Goal: Task Accomplishment & Management: Complete application form

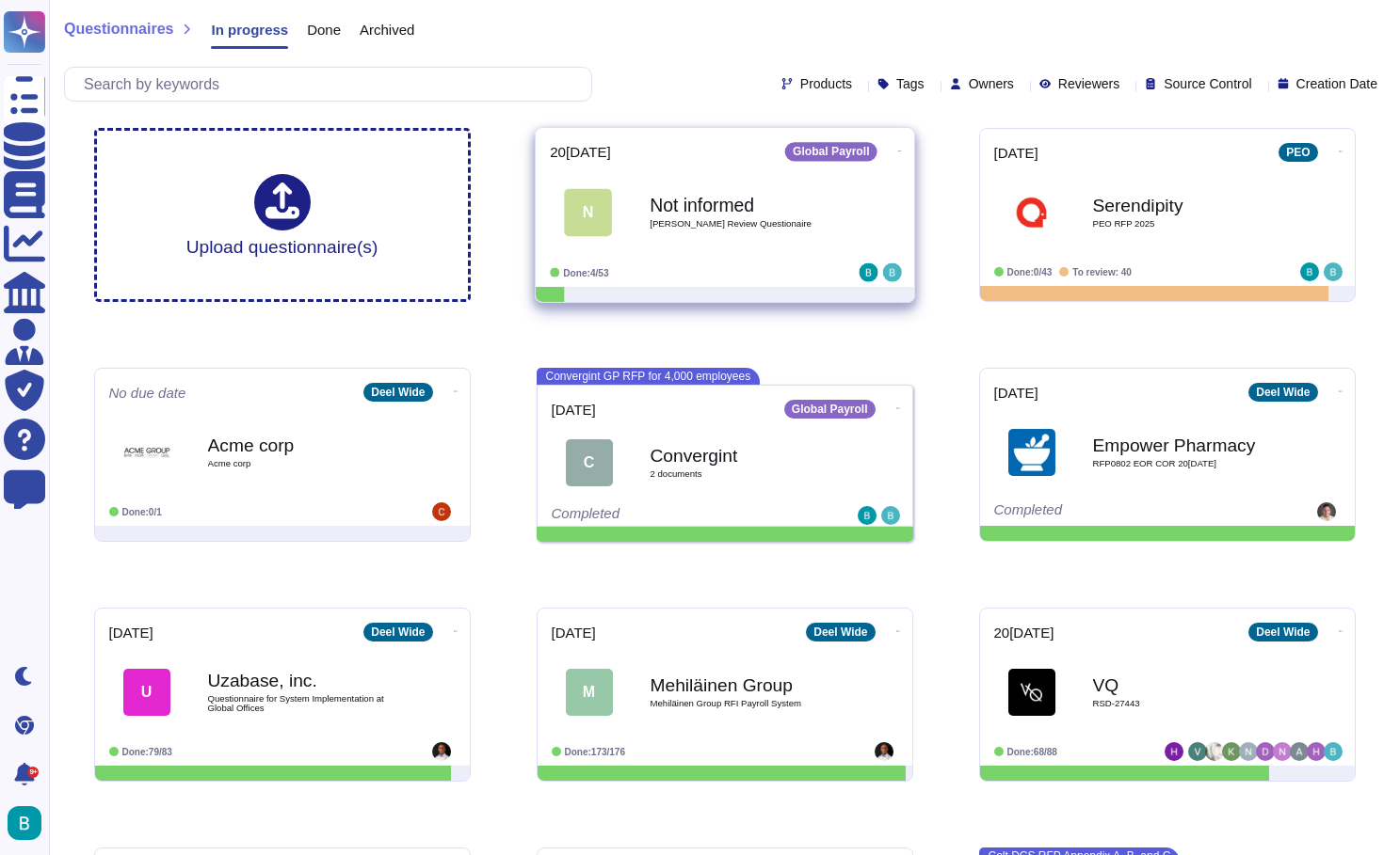
click at [829, 215] on div "Not informe[PERSON_NAME]el Review Questionaire" at bounding box center [744, 212] width 190 height 77
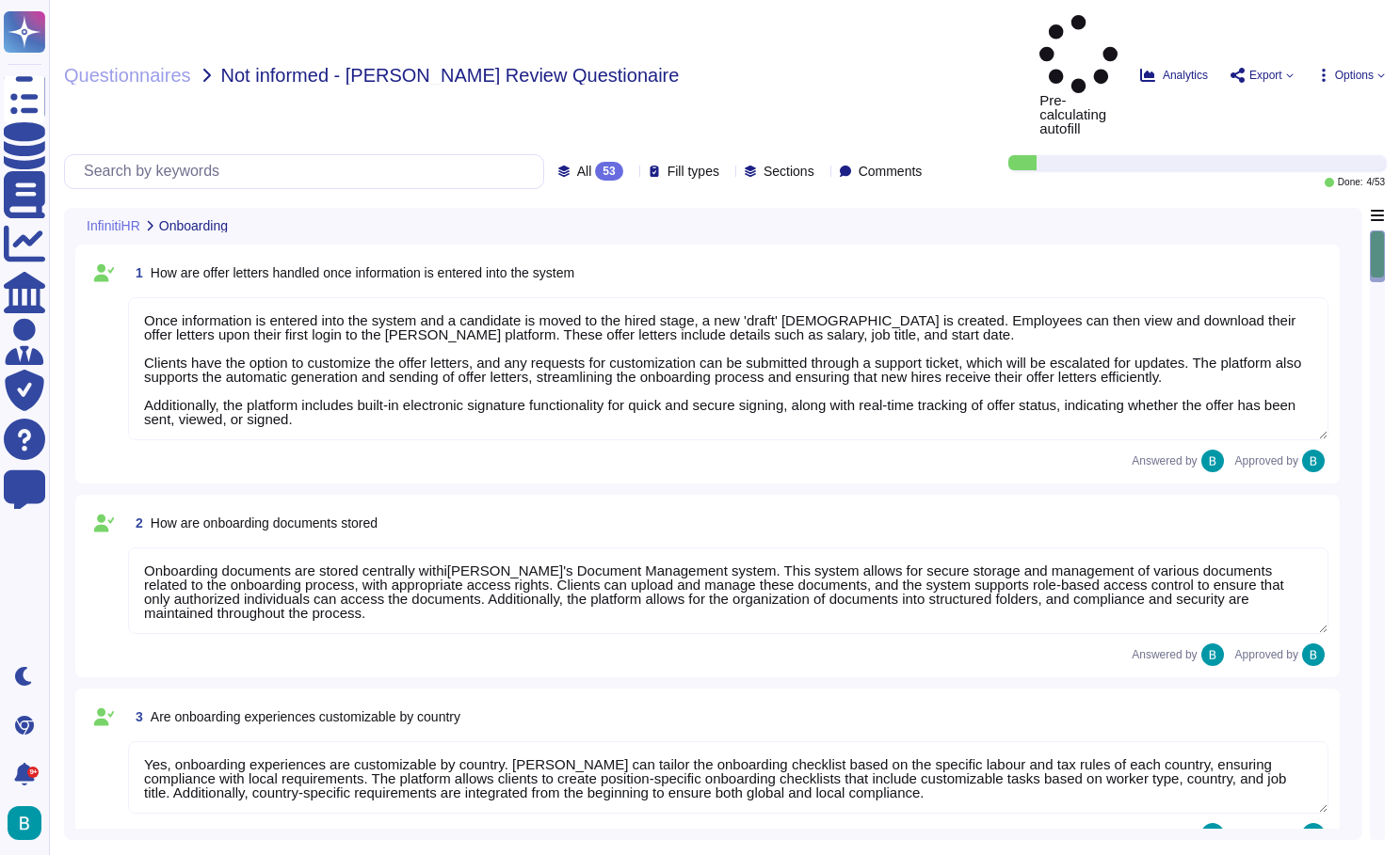
type textarea "Once information is entered into the system and a candidate is moved to the hir…"
type textarea "Onboarding documents are stored centrally withi[PERSON_NAME]'s Document Managem…"
type textarea "Yes, onboarding experiences are customizable by country. Deel can tailor the on…"
type textarea "Deel provides an integrated Applicant Tracking System (ATS) designed to streaml…"
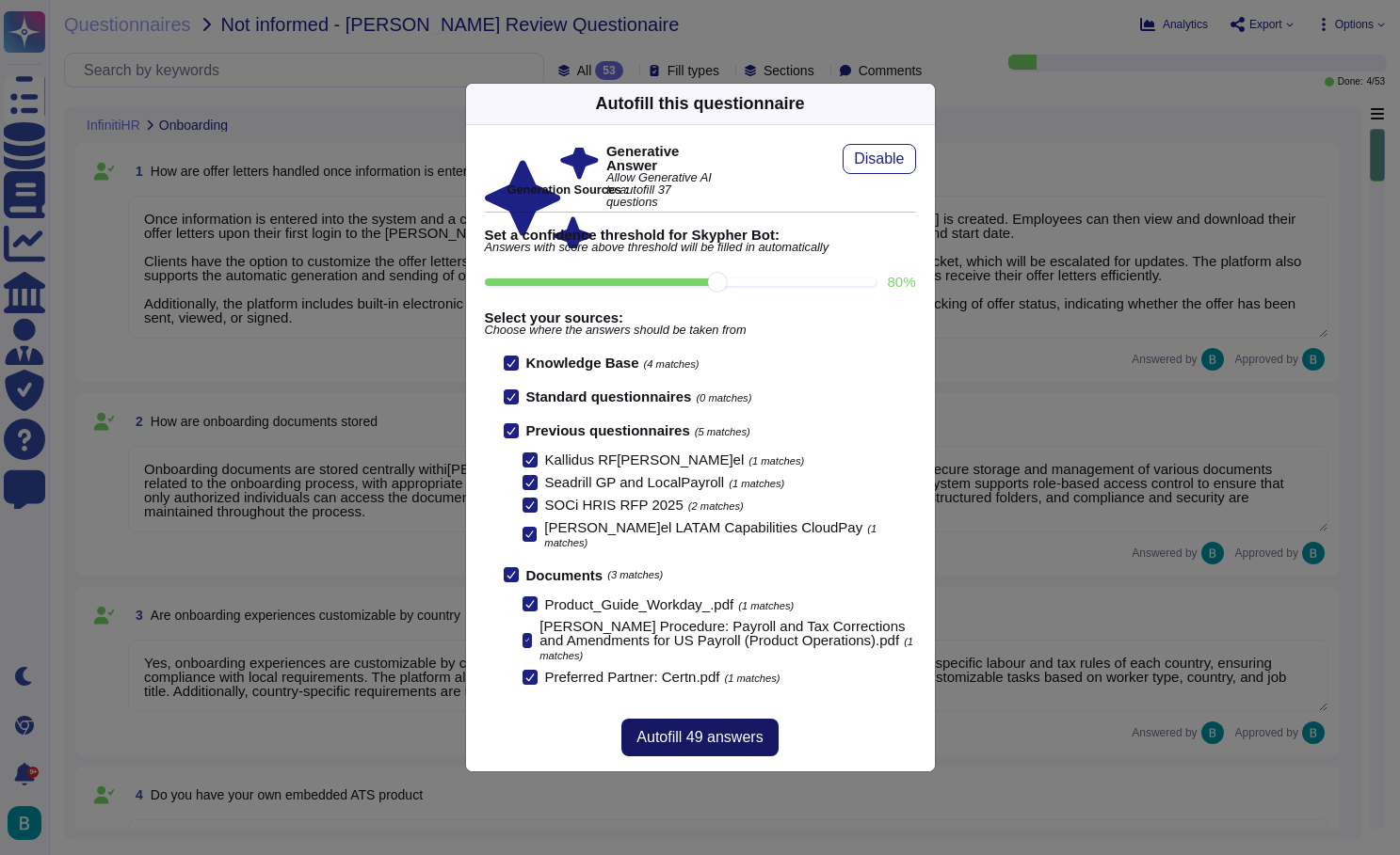
click at [731, 731] on span "Autofill 49 answers" at bounding box center [699, 738] width 126 height 15
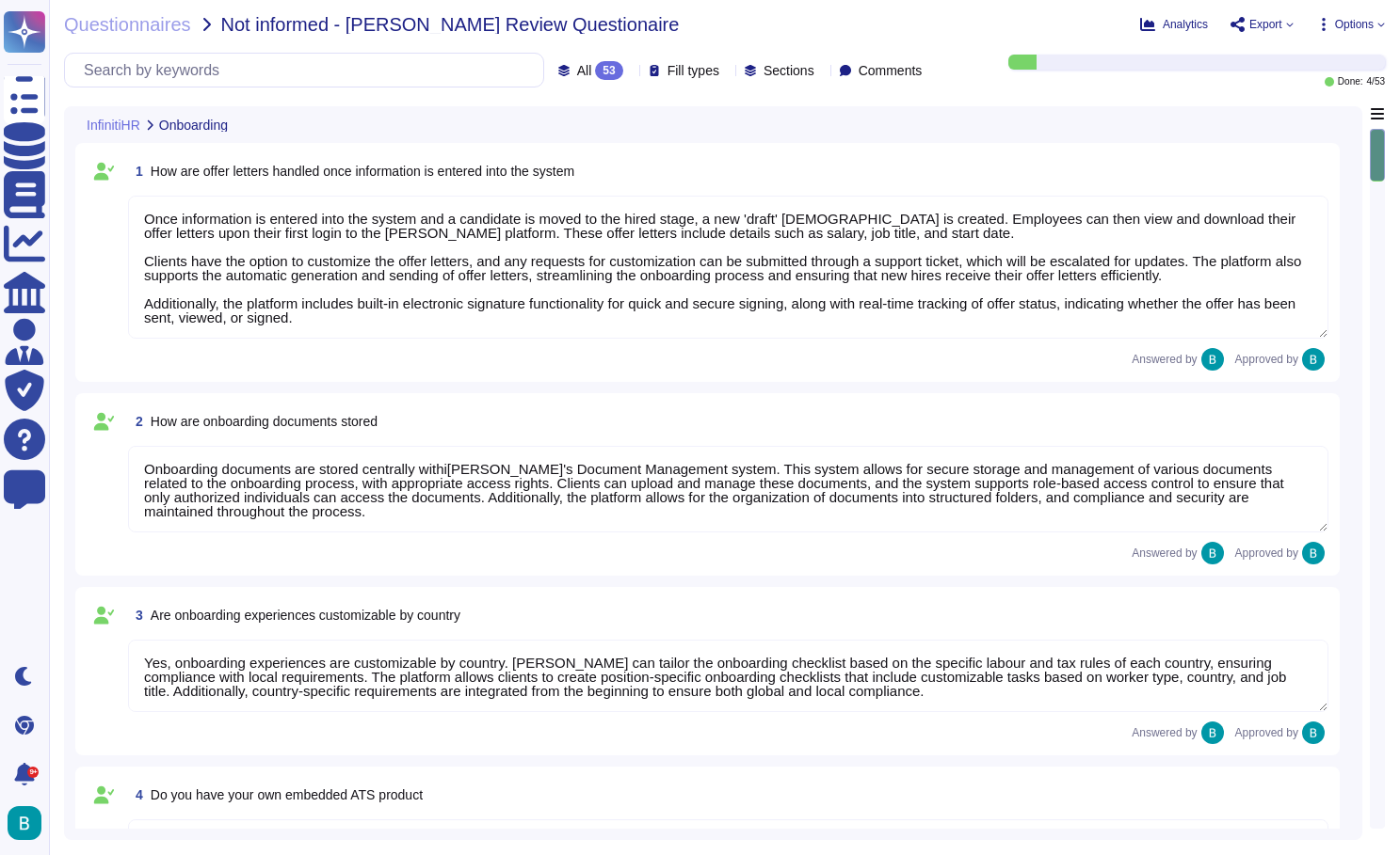
click at [592, 283] on textarea "Once information is entered into the system and a candidate is moved to the hir…" at bounding box center [728, 268] width 1200 height 143
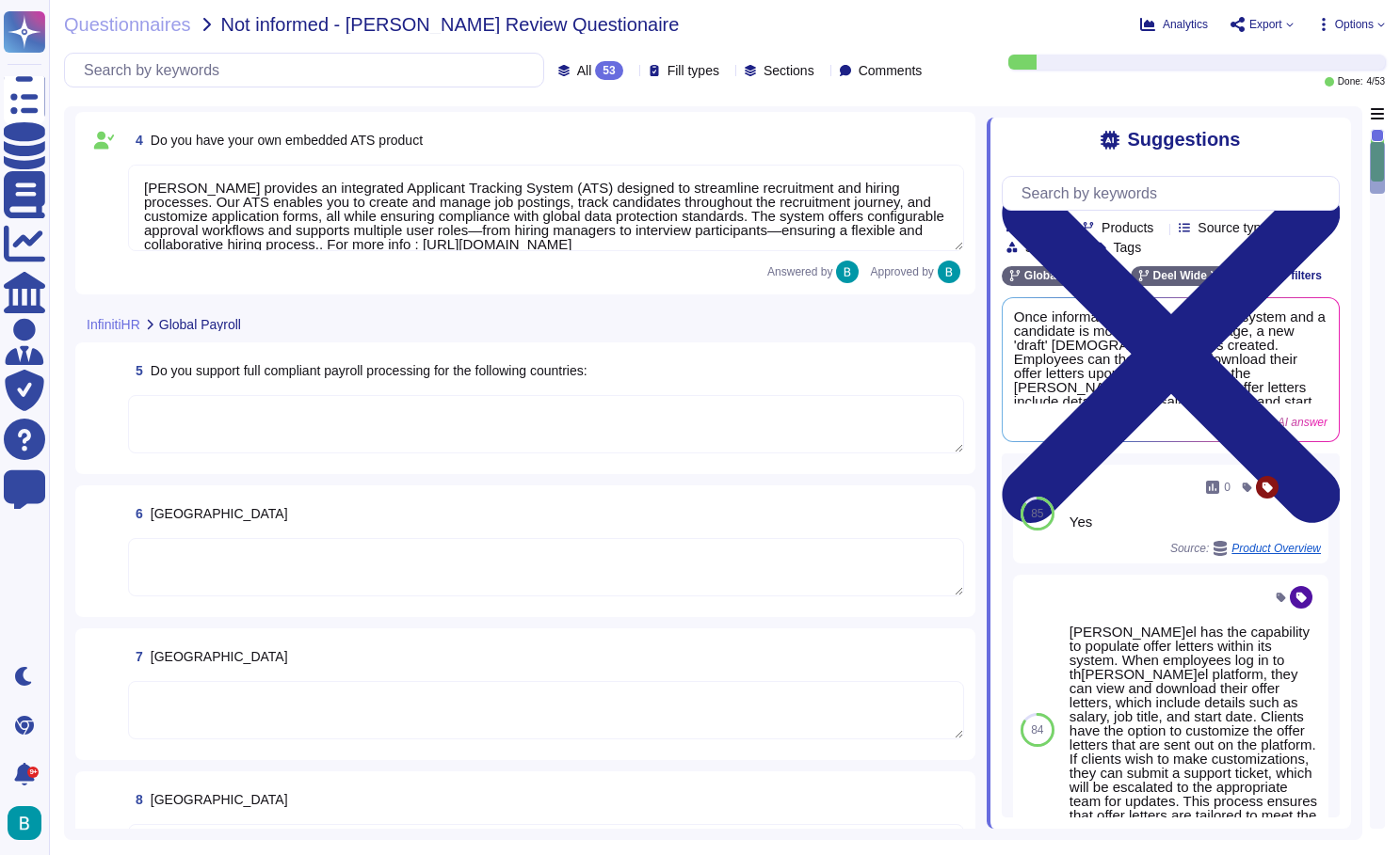
scroll to position [694, 0]
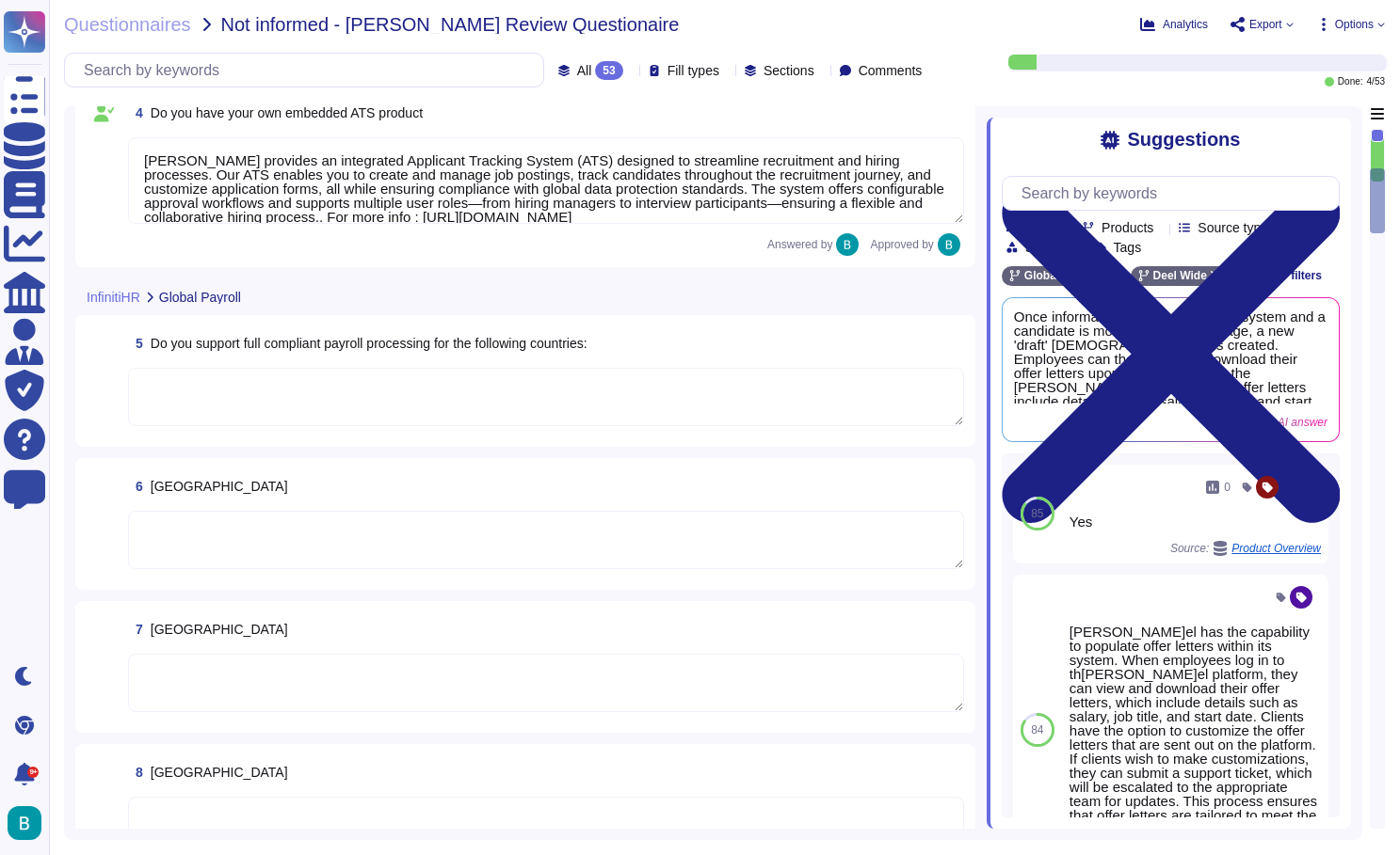
click at [390, 385] on textarea at bounding box center [546, 397] width 835 height 59
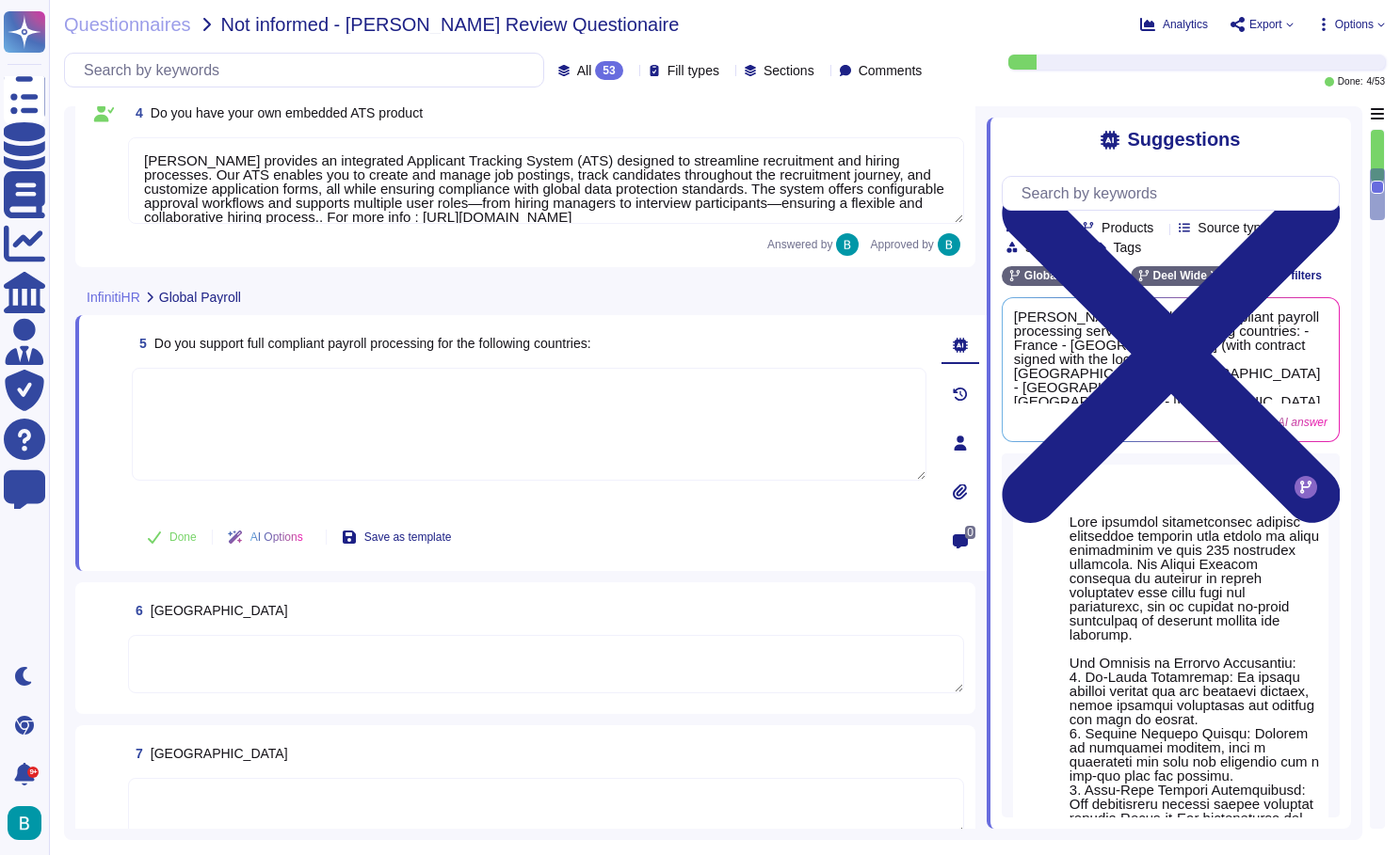
scroll to position [0, -1]
click at [178, 532] on span "Done" at bounding box center [182, 536] width 27 height 11
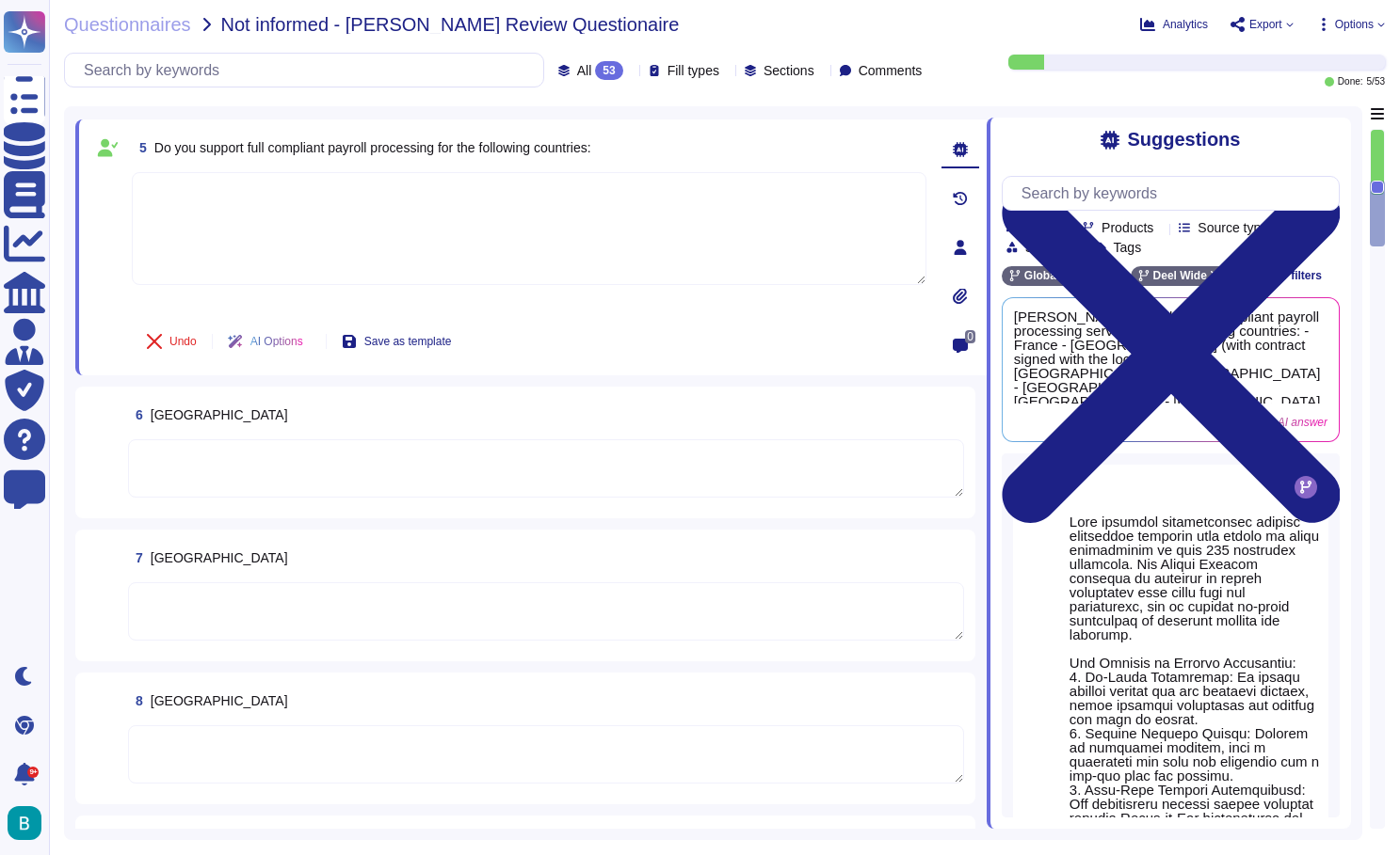
scroll to position [859, 0]
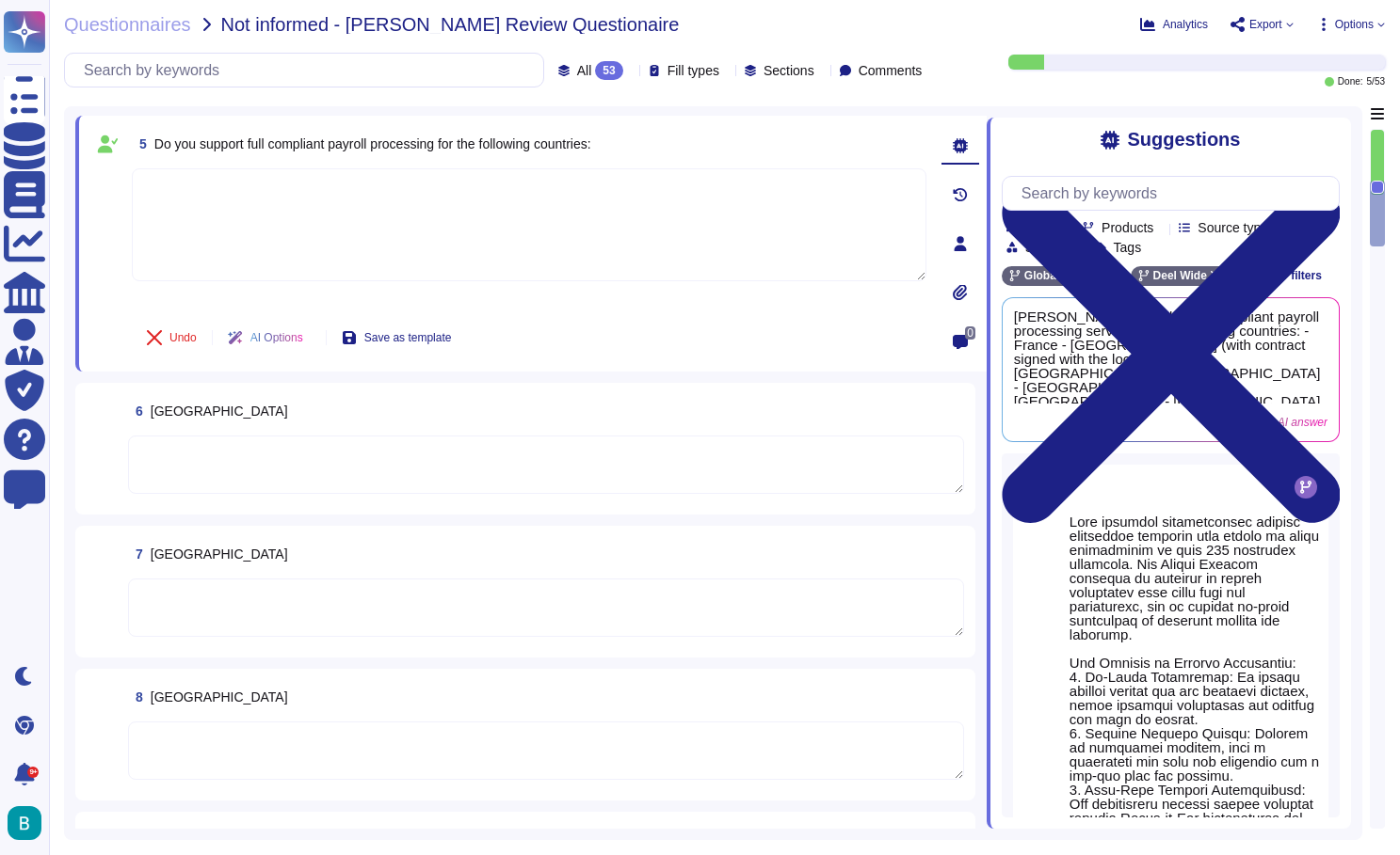
click at [451, 486] on textarea at bounding box center [546, 465] width 835 height 59
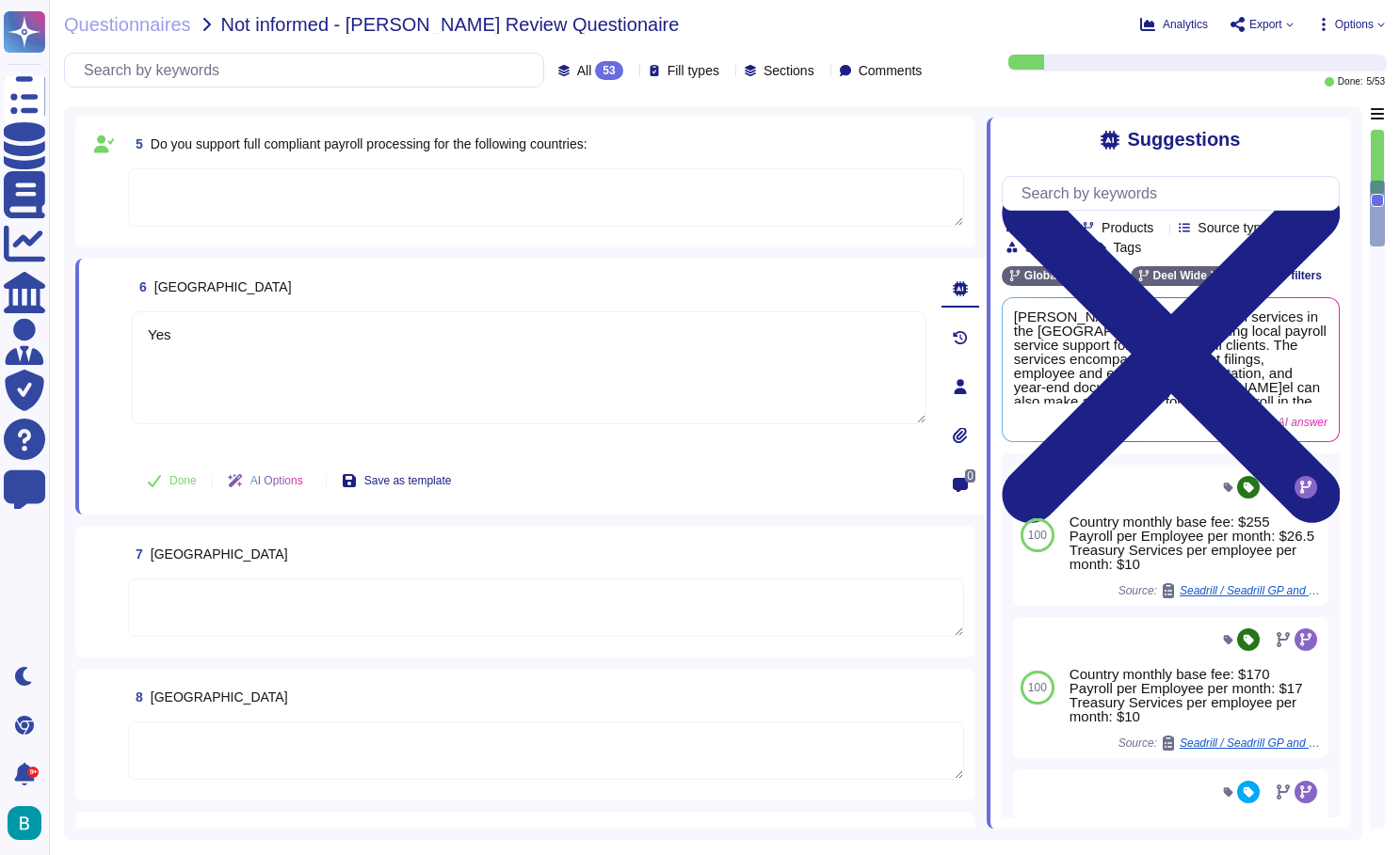
scroll to position [0, -1]
type textarea "Yes"
click at [183, 486] on span "Done" at bounding box center [182, 480] width 27 height 11
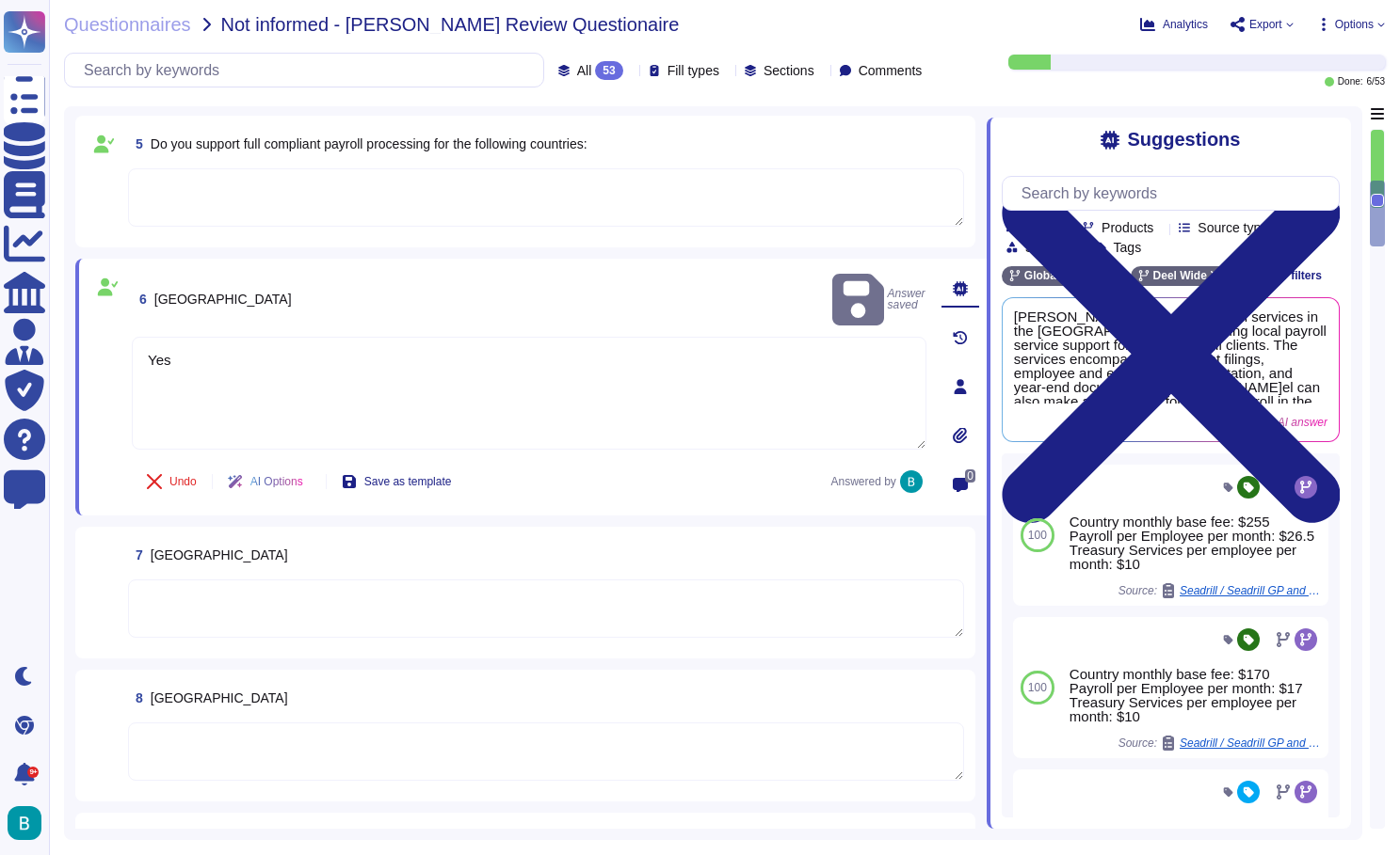
click at [283, 590] on textarea at bounding box center [546, 608] width 835 height 59
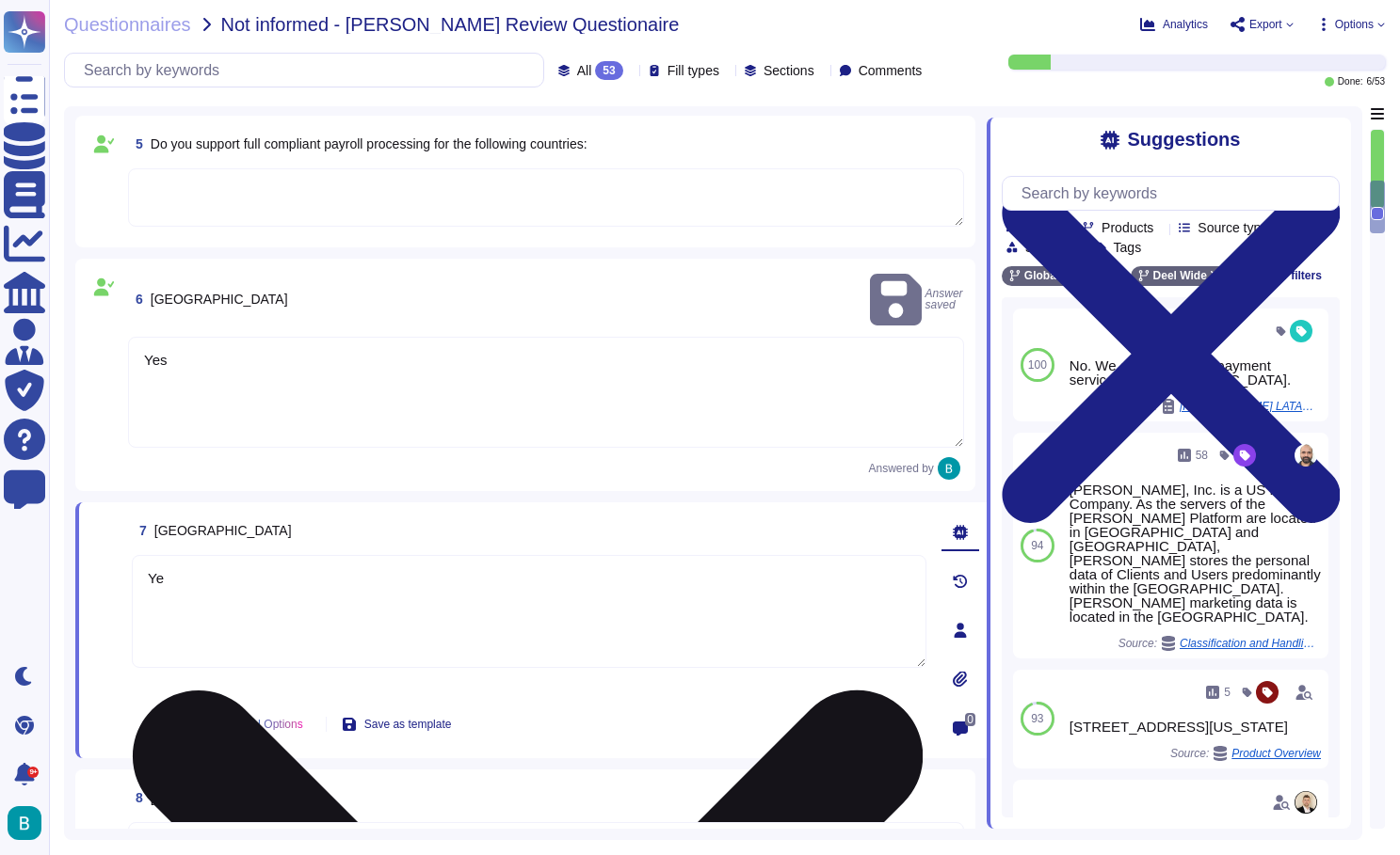
type textarea "Yes"
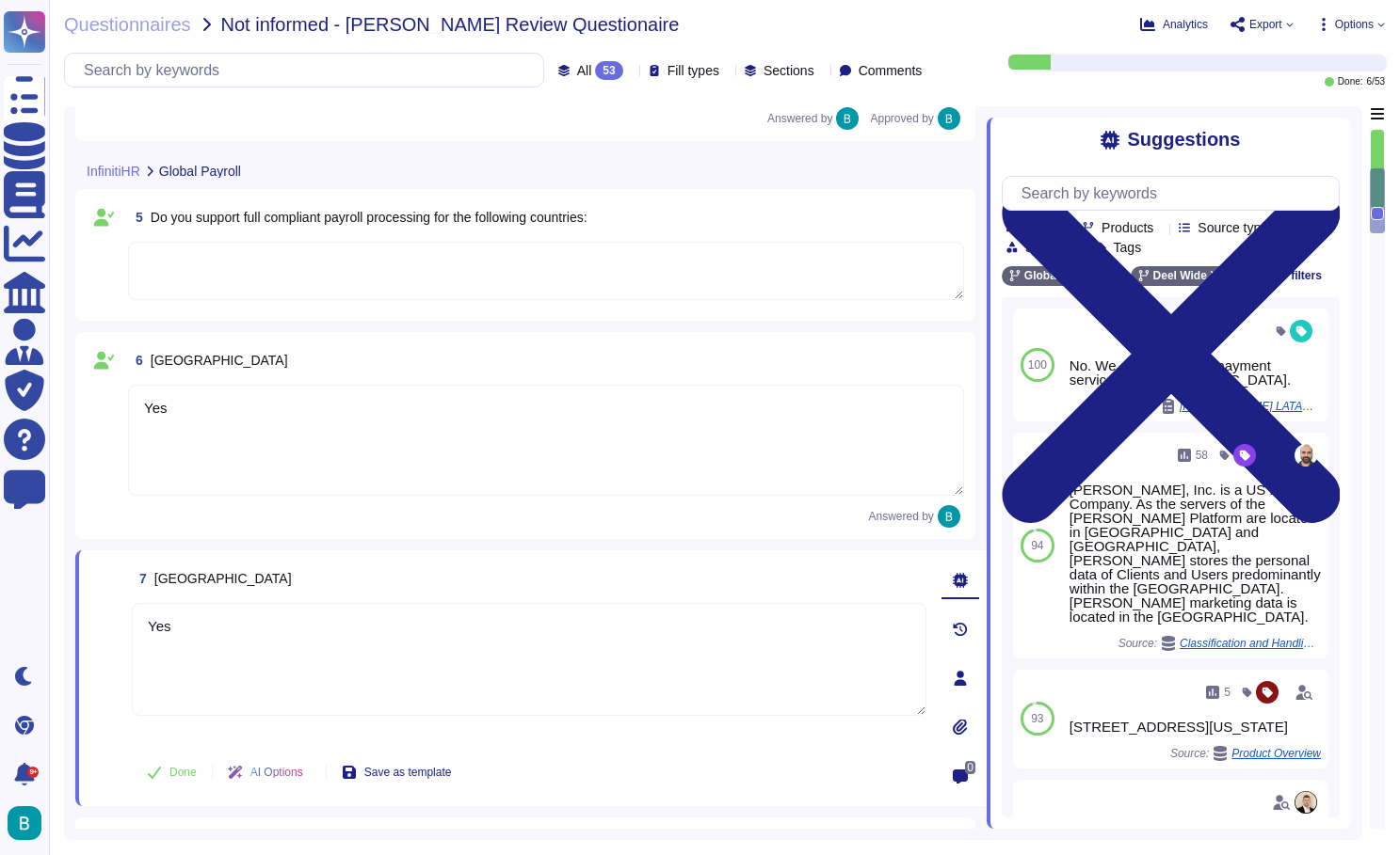
type textarea "Onboarding documents are stored centrally within Deel's Document Management sys…"
type textarea "Yes, onboarding experiences are customizable by country. Deel can tailor the on…"
type textarea "Deel provides an integrated Applicant Tracking System (ATS) designed to streaml…"
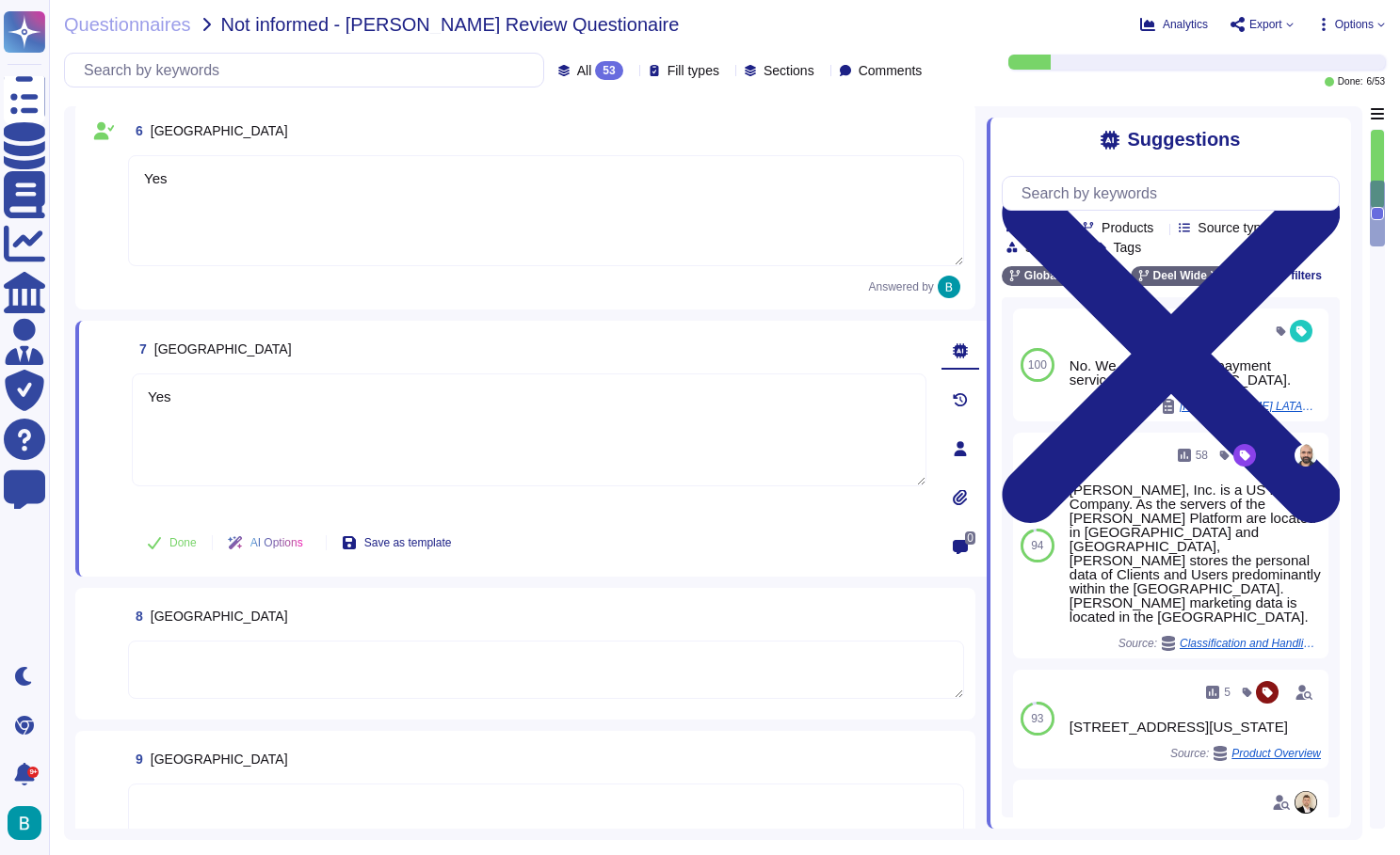
scroll to position [1111, 0]
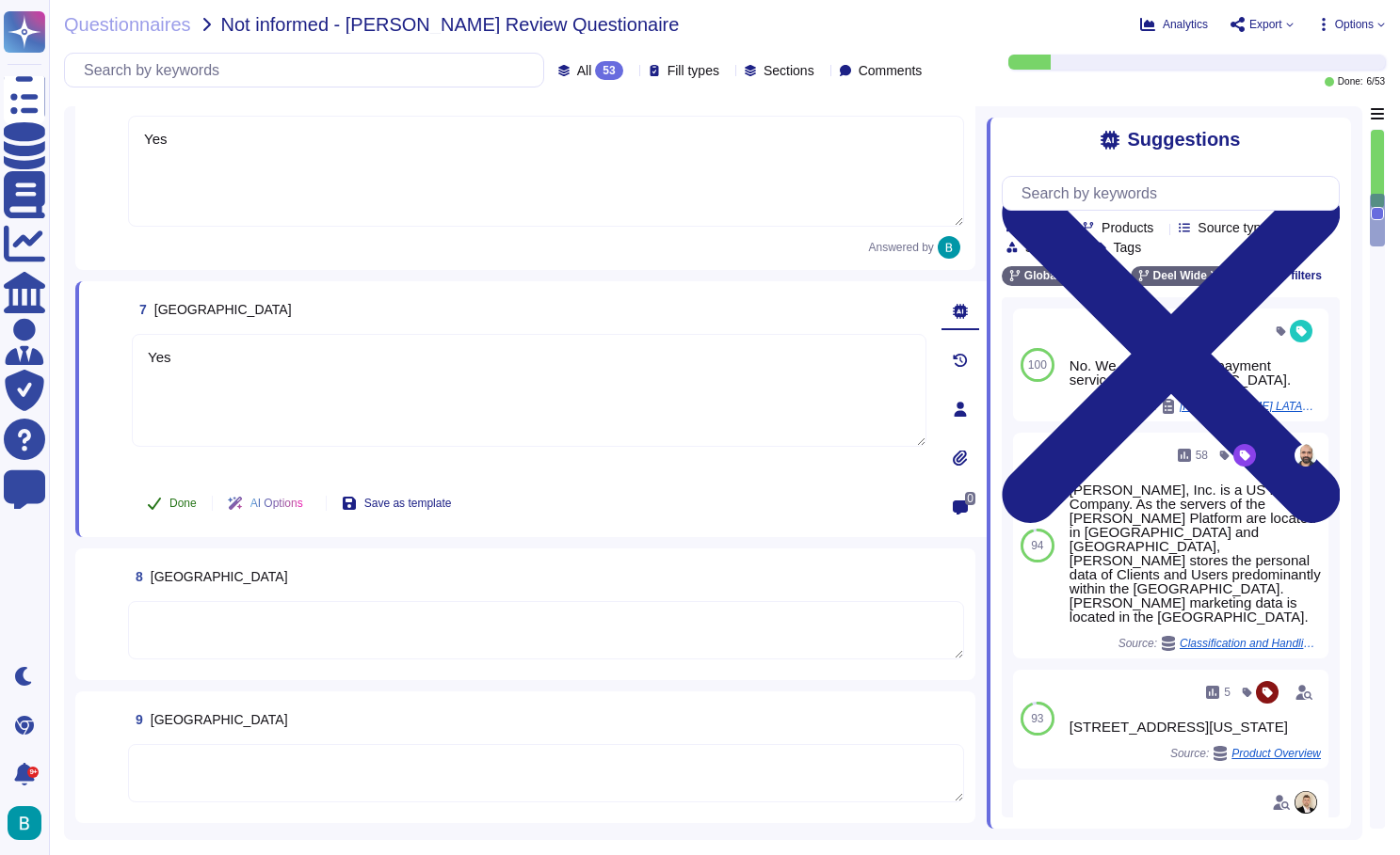
type textarea "Yes"
click at [191, 505] on span "Done" at bounding box center [182, 503] width 27 height 11
type textarea "Yes"
click at [226, 620] on textarea at bounding box center [546, 631] width 835 height 59
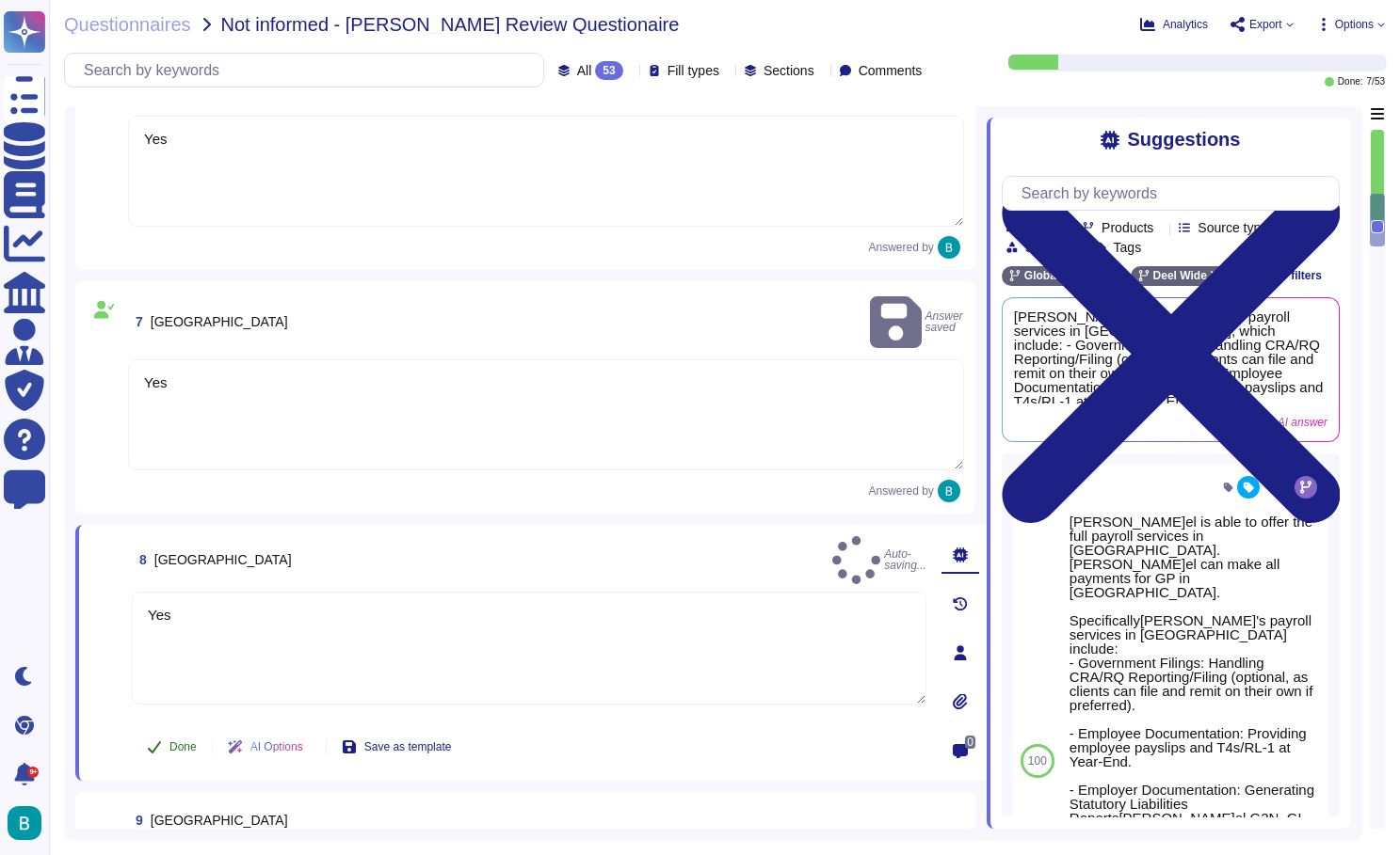
type textarea "Yes"
click at [191, 742] on span "Done" at bounding box center [182, 747] width 27 height 11
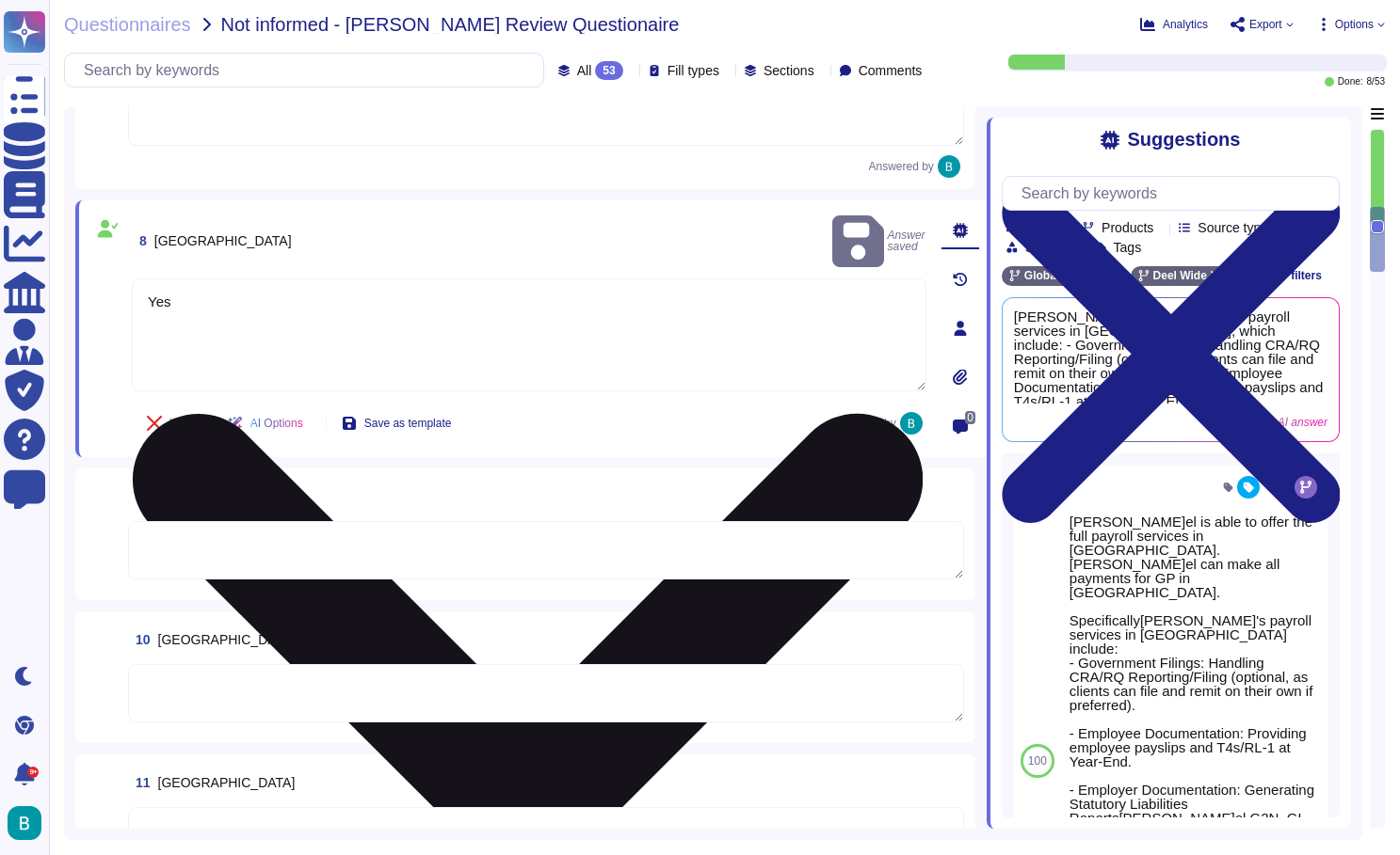
scroll to position [1419, 0]
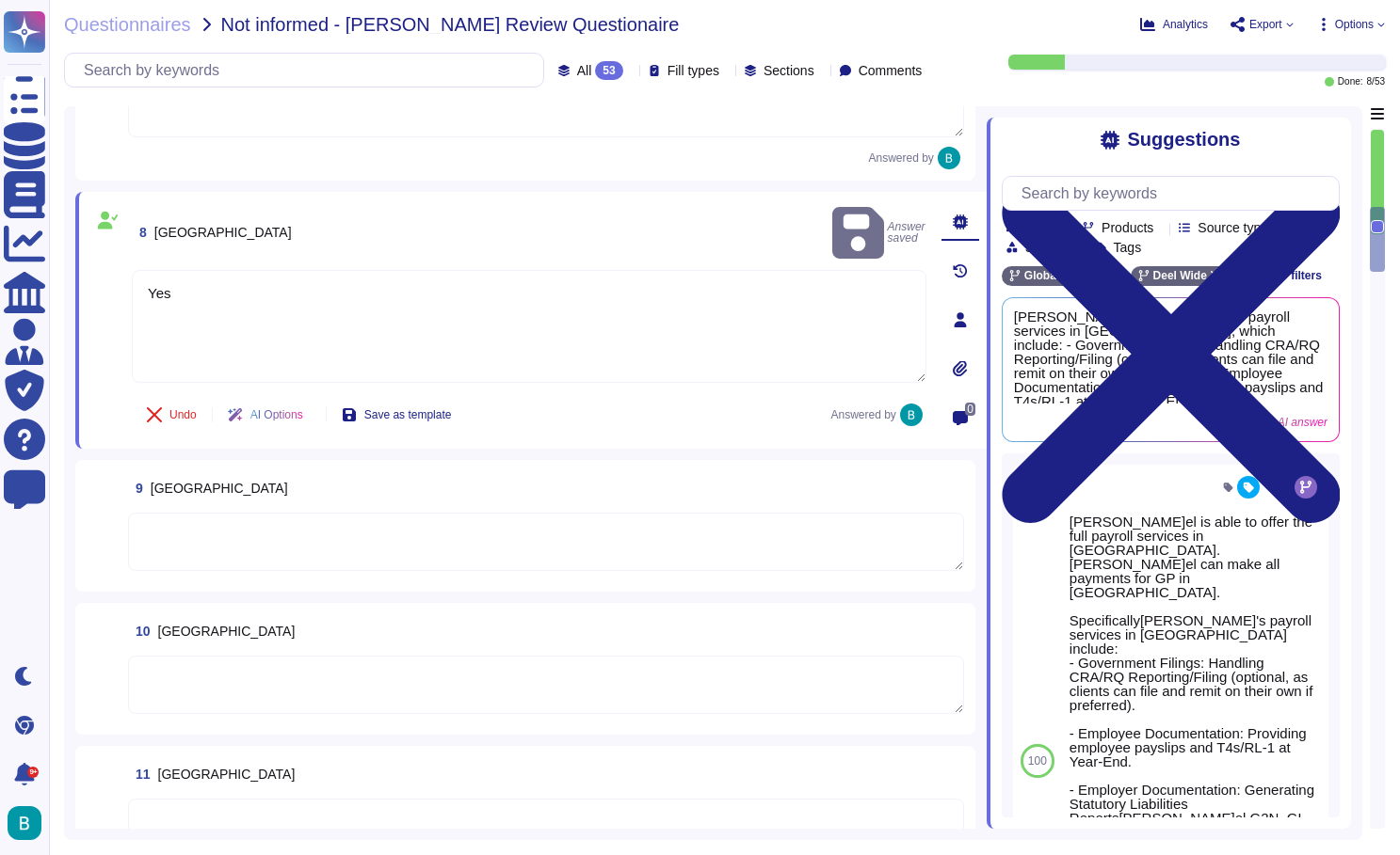
click at [350, 533] on textarea at bounding box center [546, 541] width 835 height 59
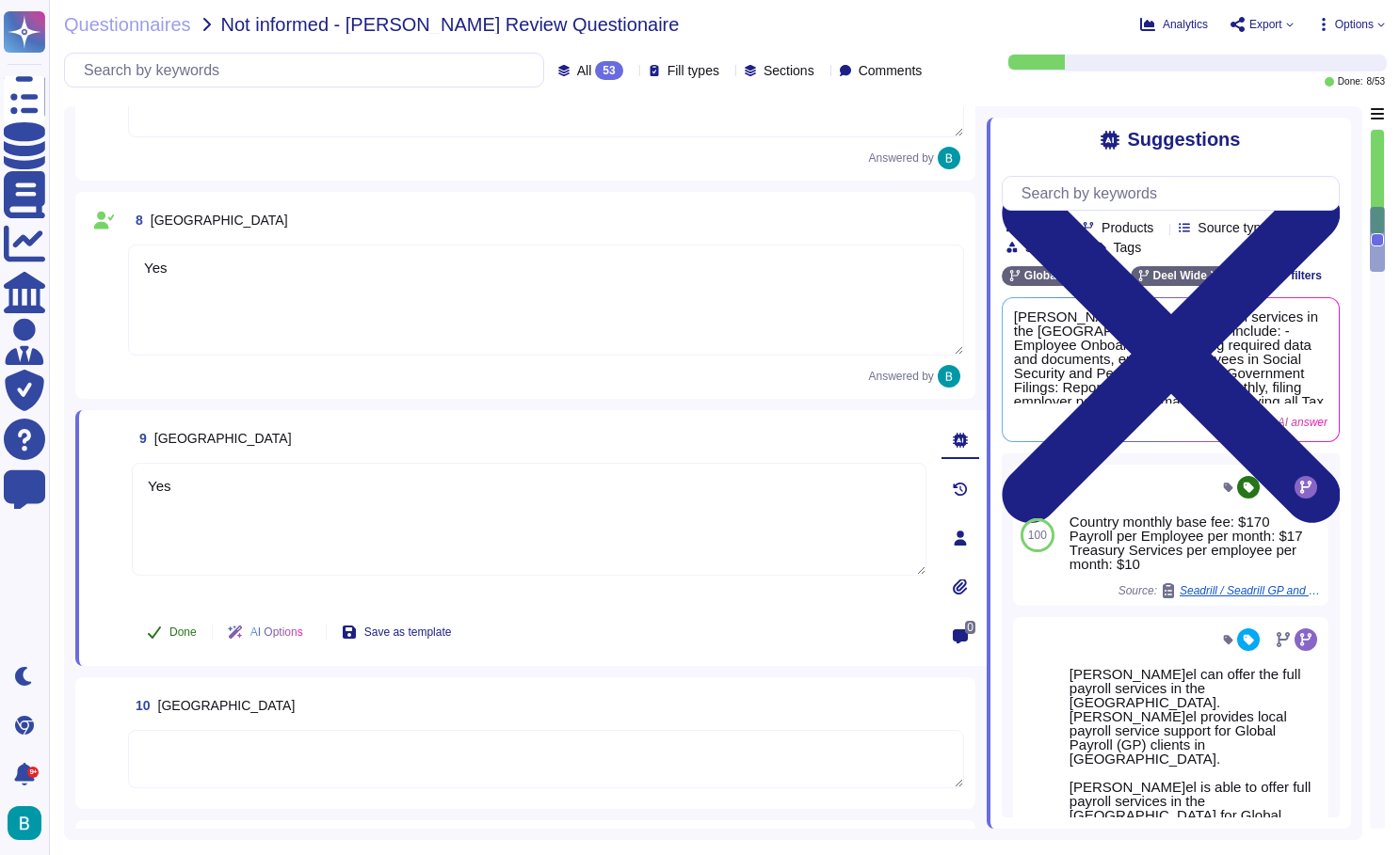
type textarea "Yes"
click at [179, 637] on span "Done" at bounding box center [182, 632] width 27 height 11
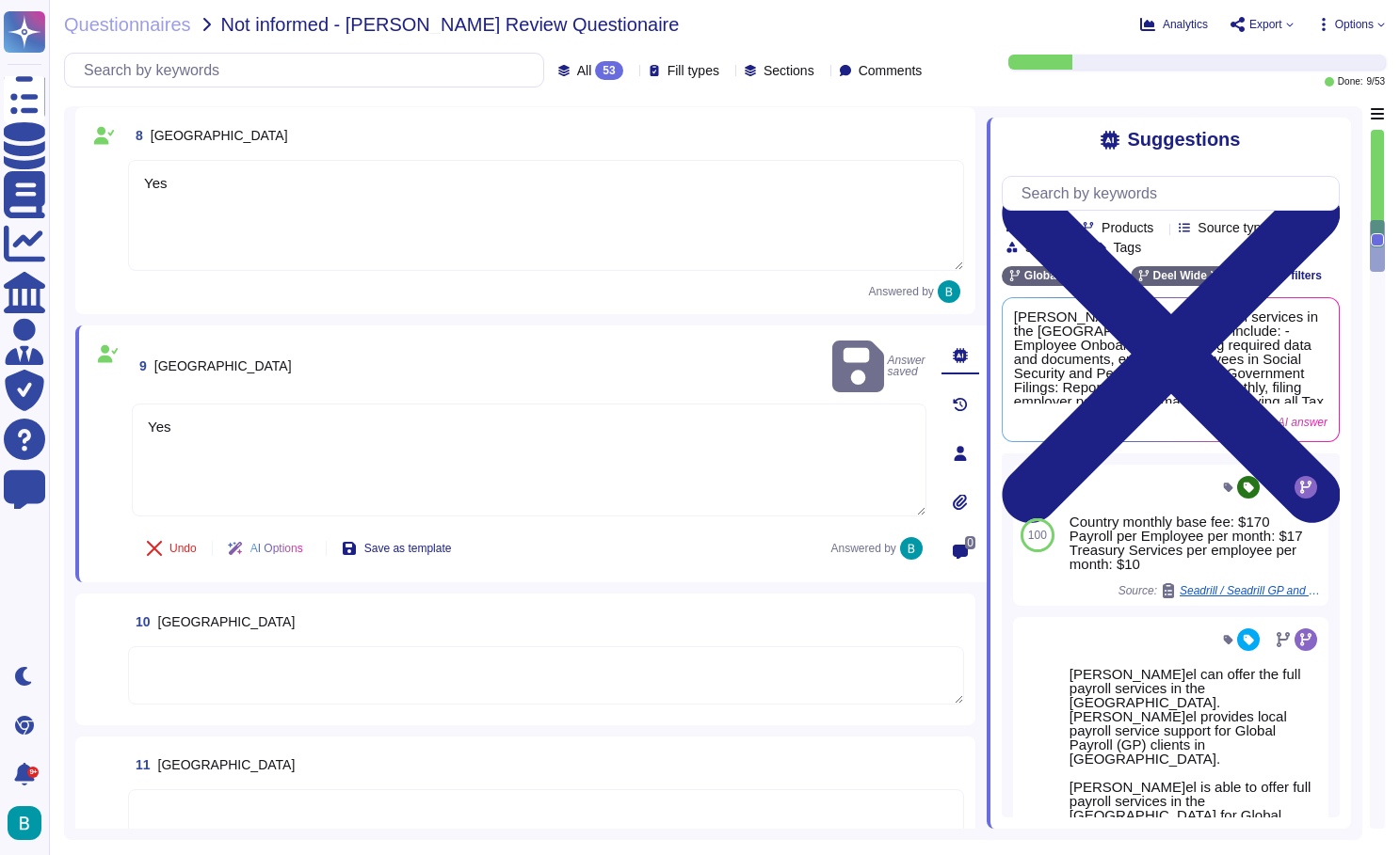
scroll to position [1522, 0]
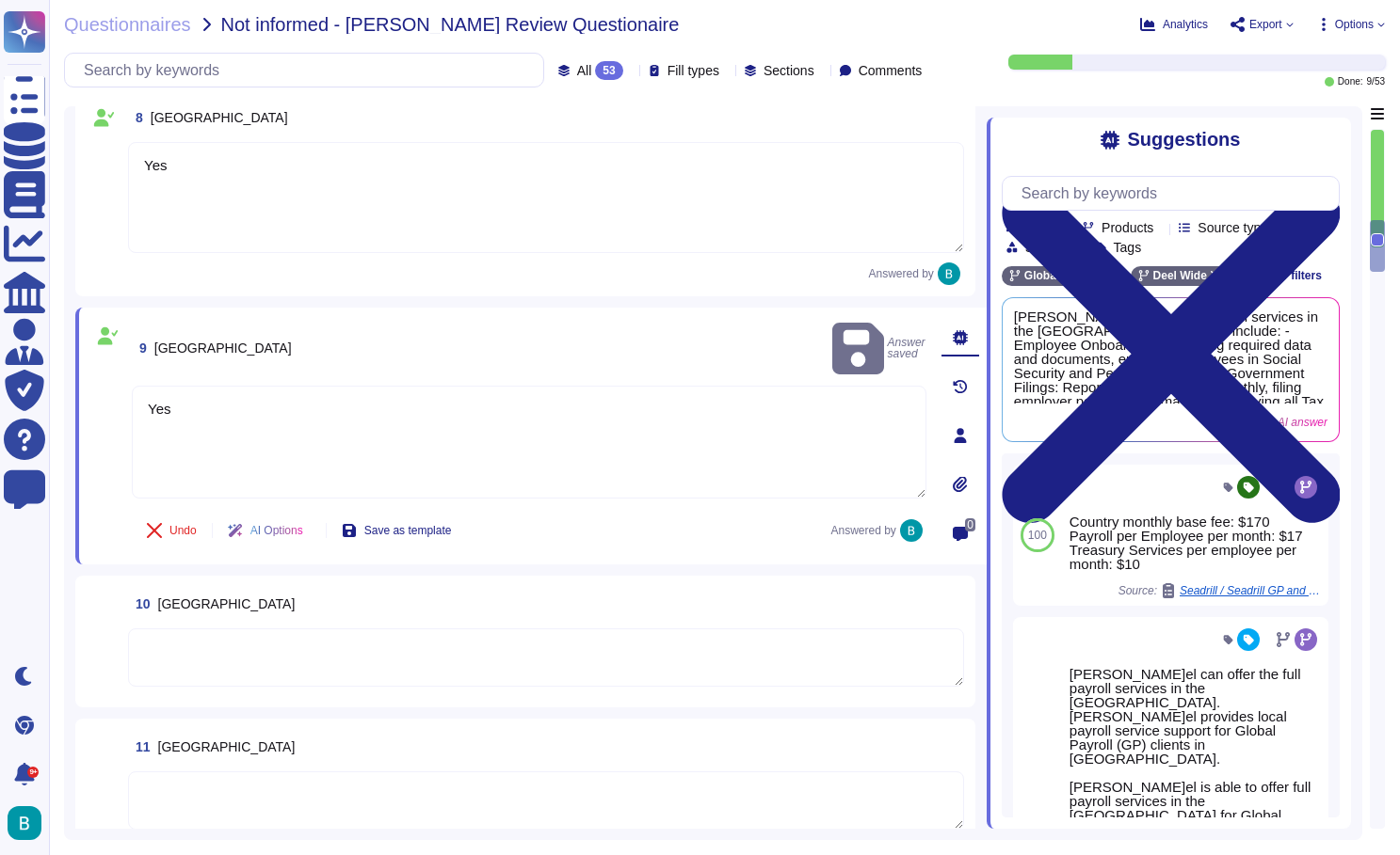
click at [255, 631] on textarea at bounding box center [546, 657] width 835 height 59
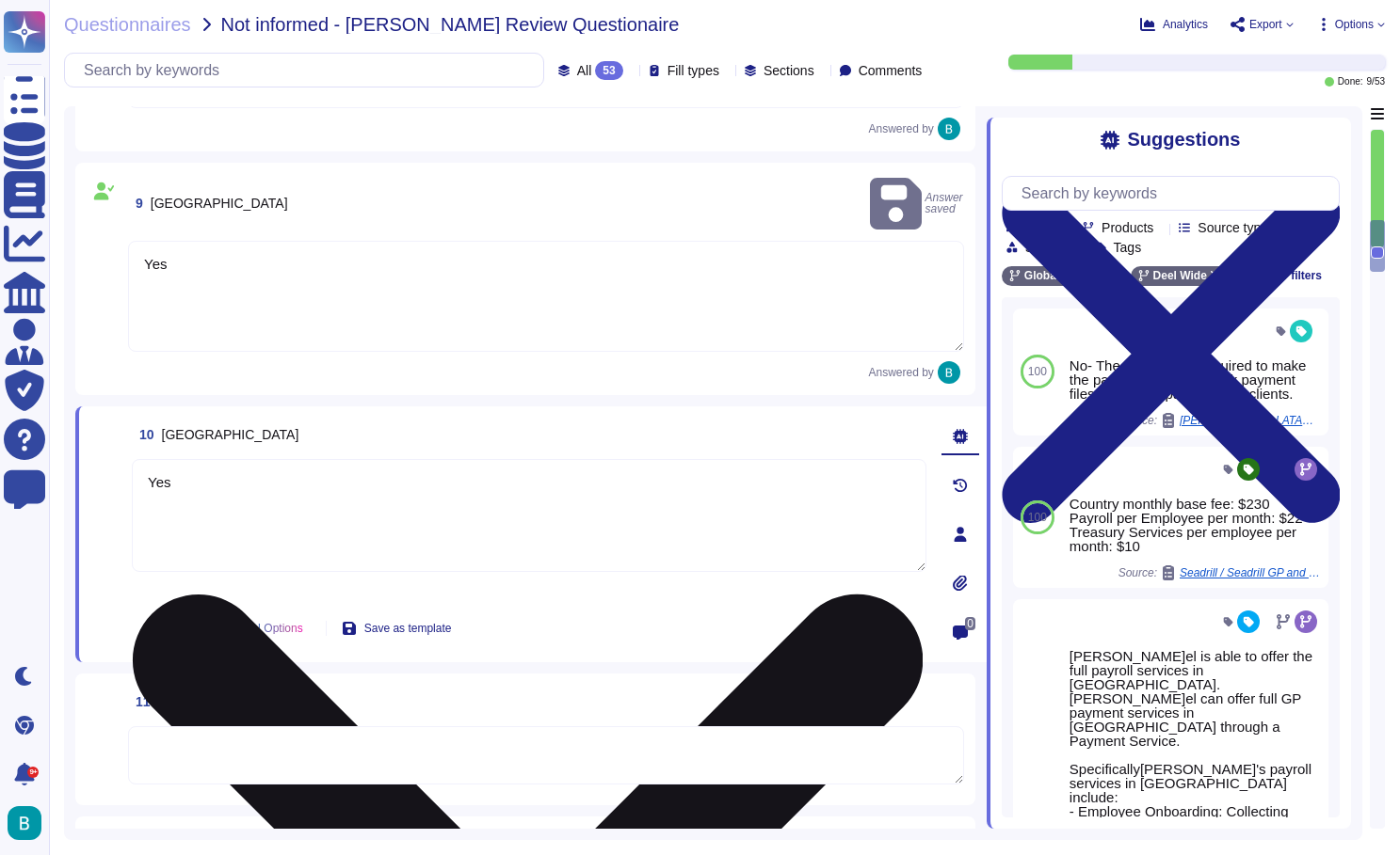
scroll to position [1730, 0]
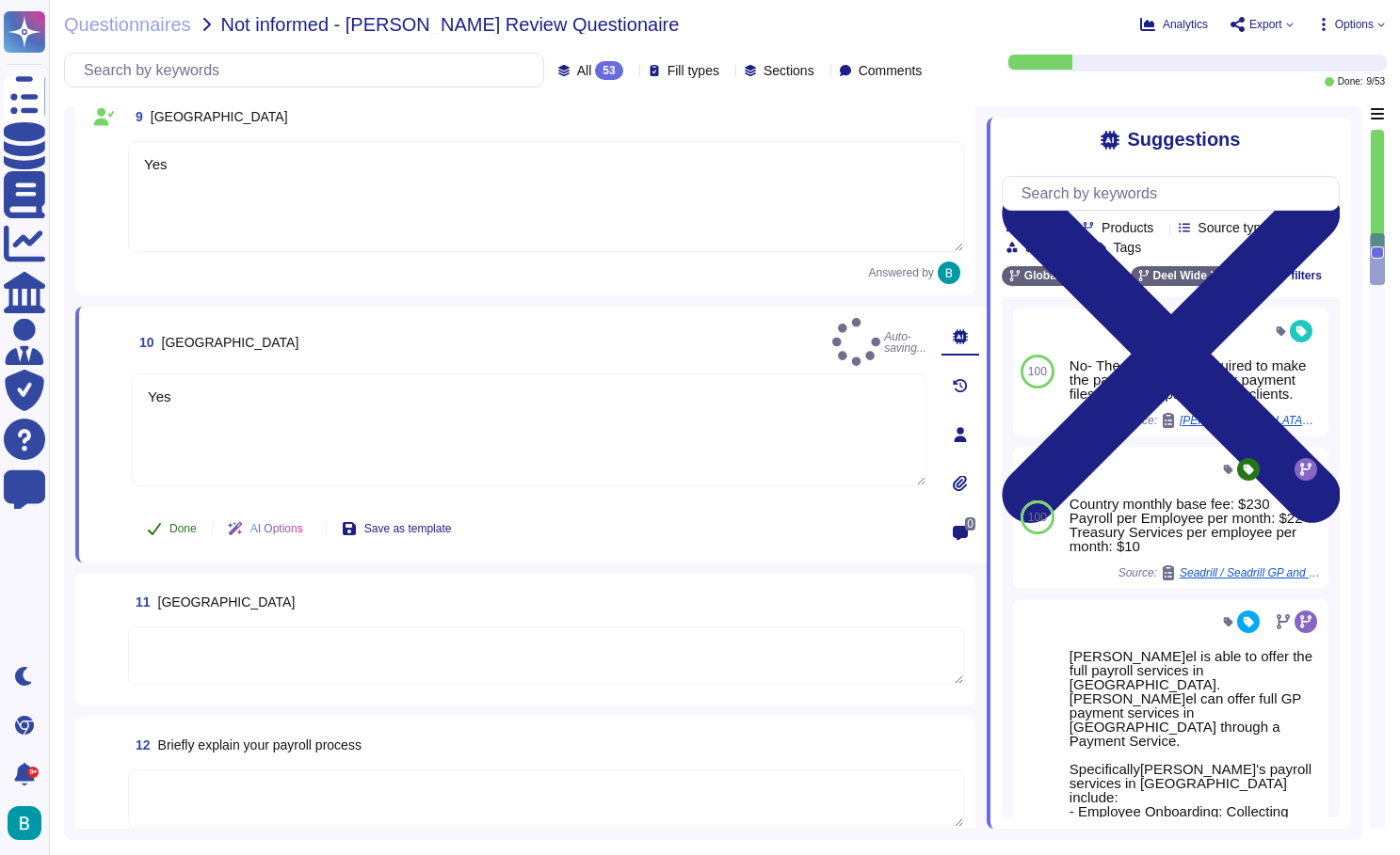
type textarea "Yes"
click at [181, 528] on span "Done" at bounding box center [182, 529] width 27 height 11
click at [381, 642] on textarea at bounding box center [546, 656] width 835 height 59
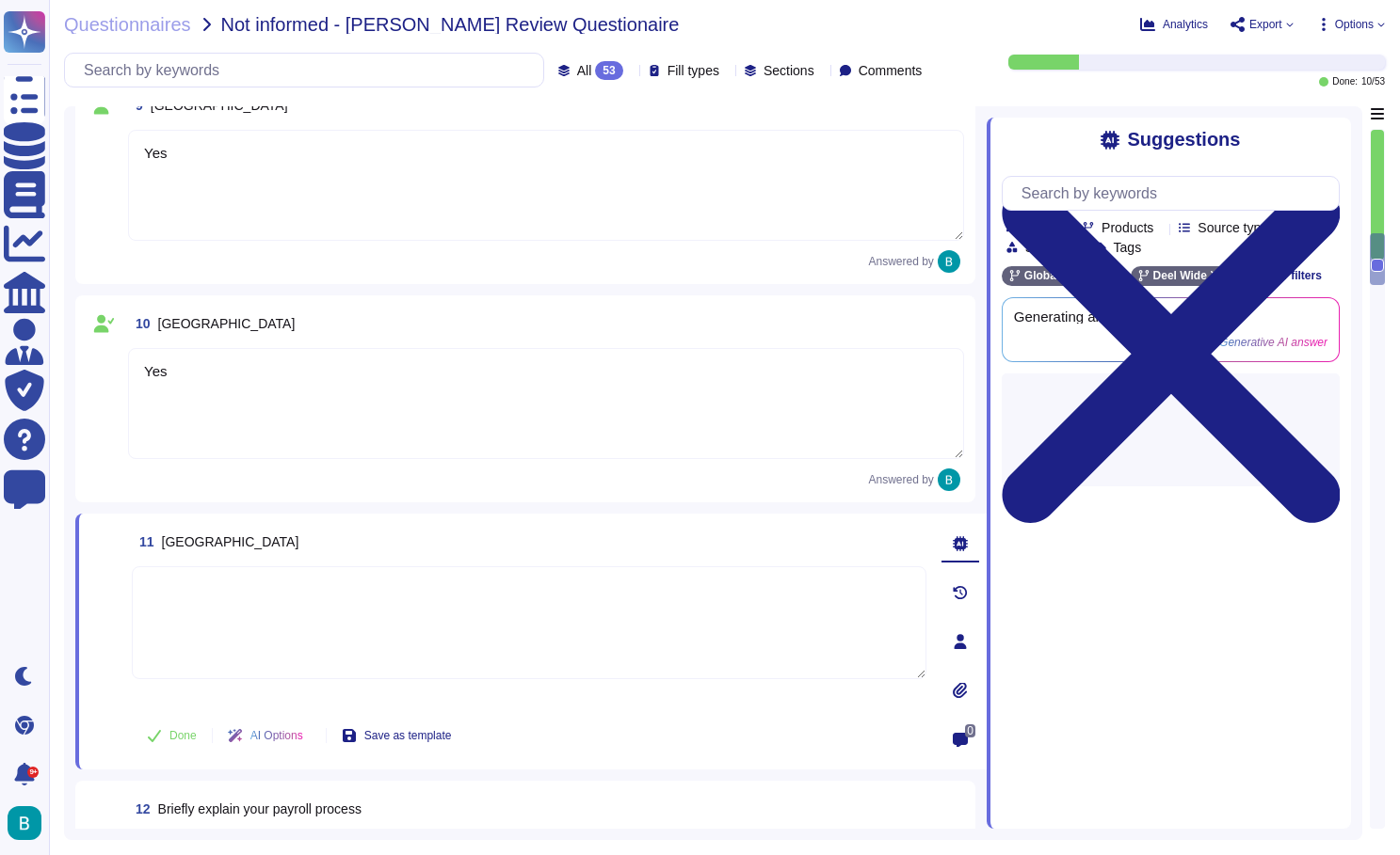
paste textarea "Partially - Deel can only offer payroll calculations in Bosnia & Herzegovina if…"
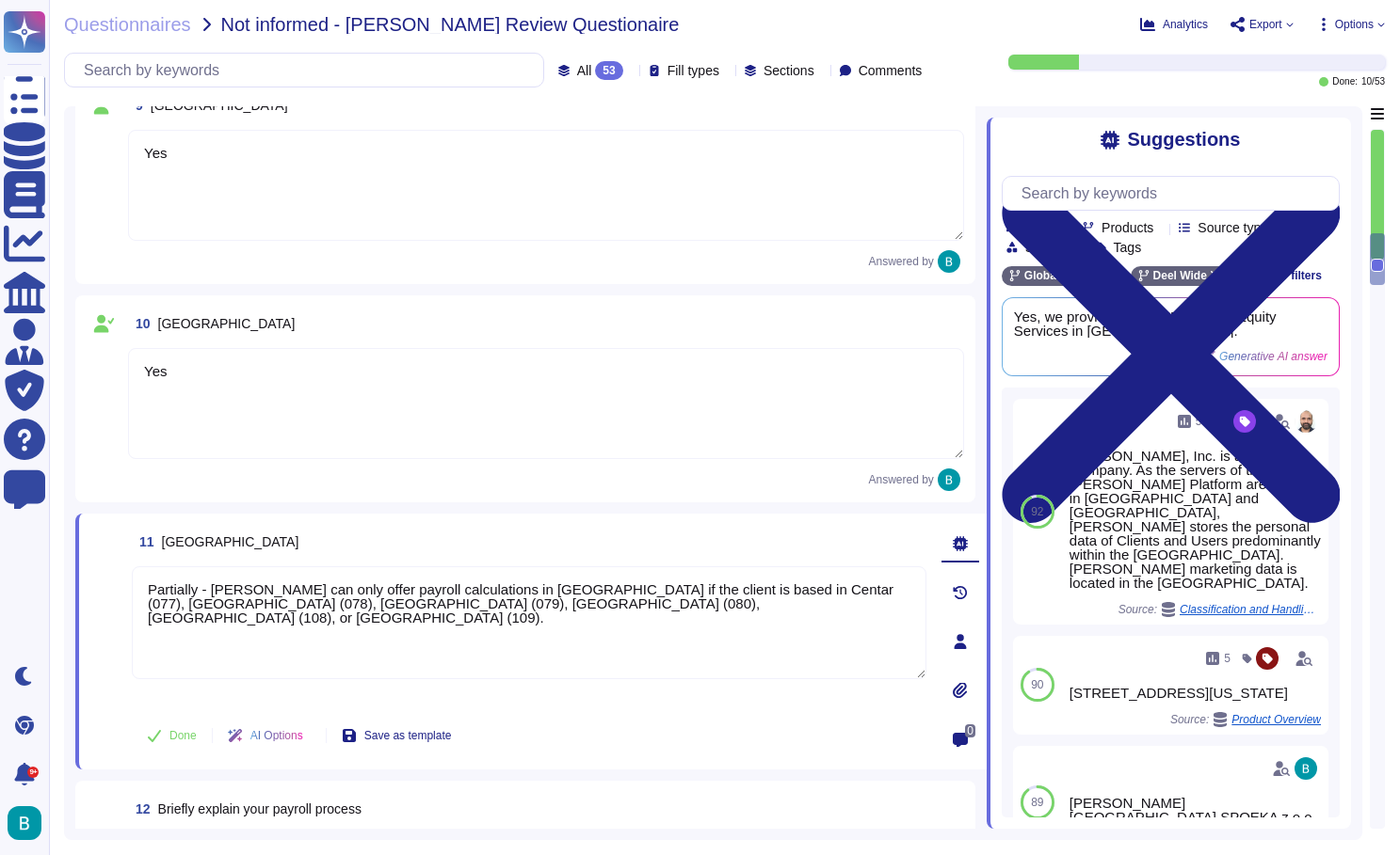
paste textarea "Deel cannot make payments in Bosnia & Herzegovina."
type textarea "Partially - Deel can only offer payroll calculations in Bosnia & Herzegovina if…"
click at [543, 528] on div "11 Bosnia" at bounding box center [529, 542] width 795 height 34
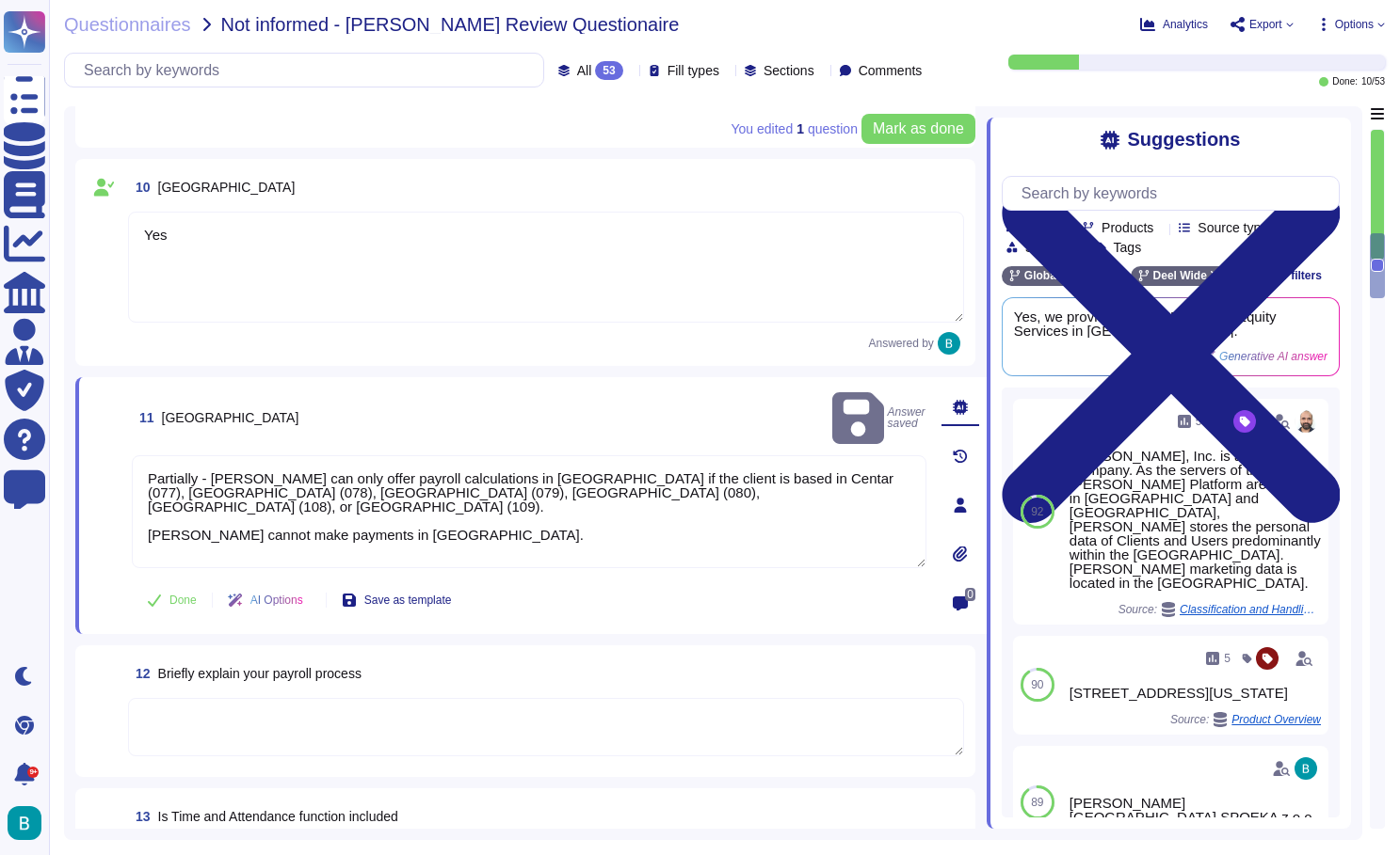
scroll to position [1931, 0]
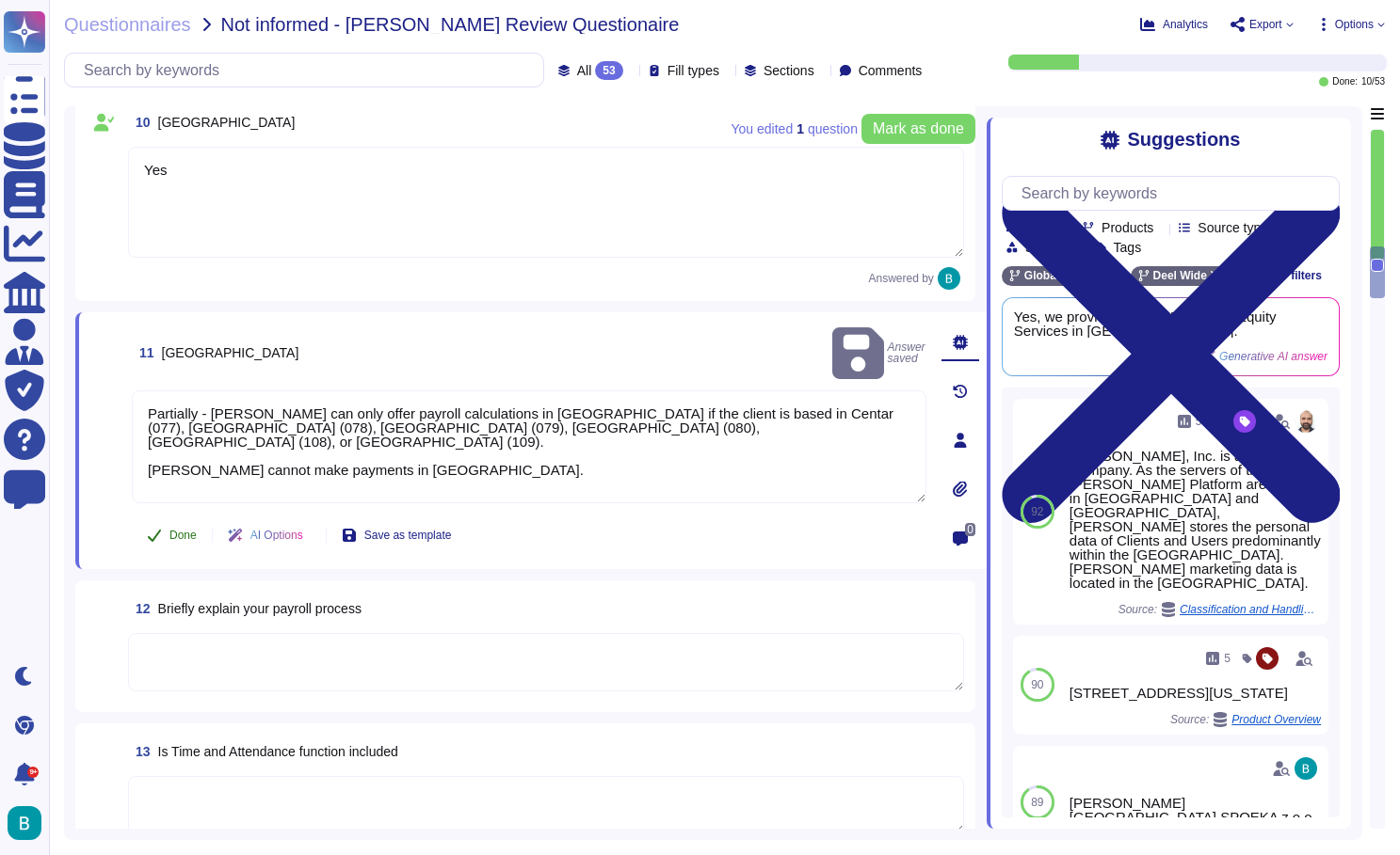
click at [178, 532] on span "Done" at bounding box center [182, 534] width 27 height 11
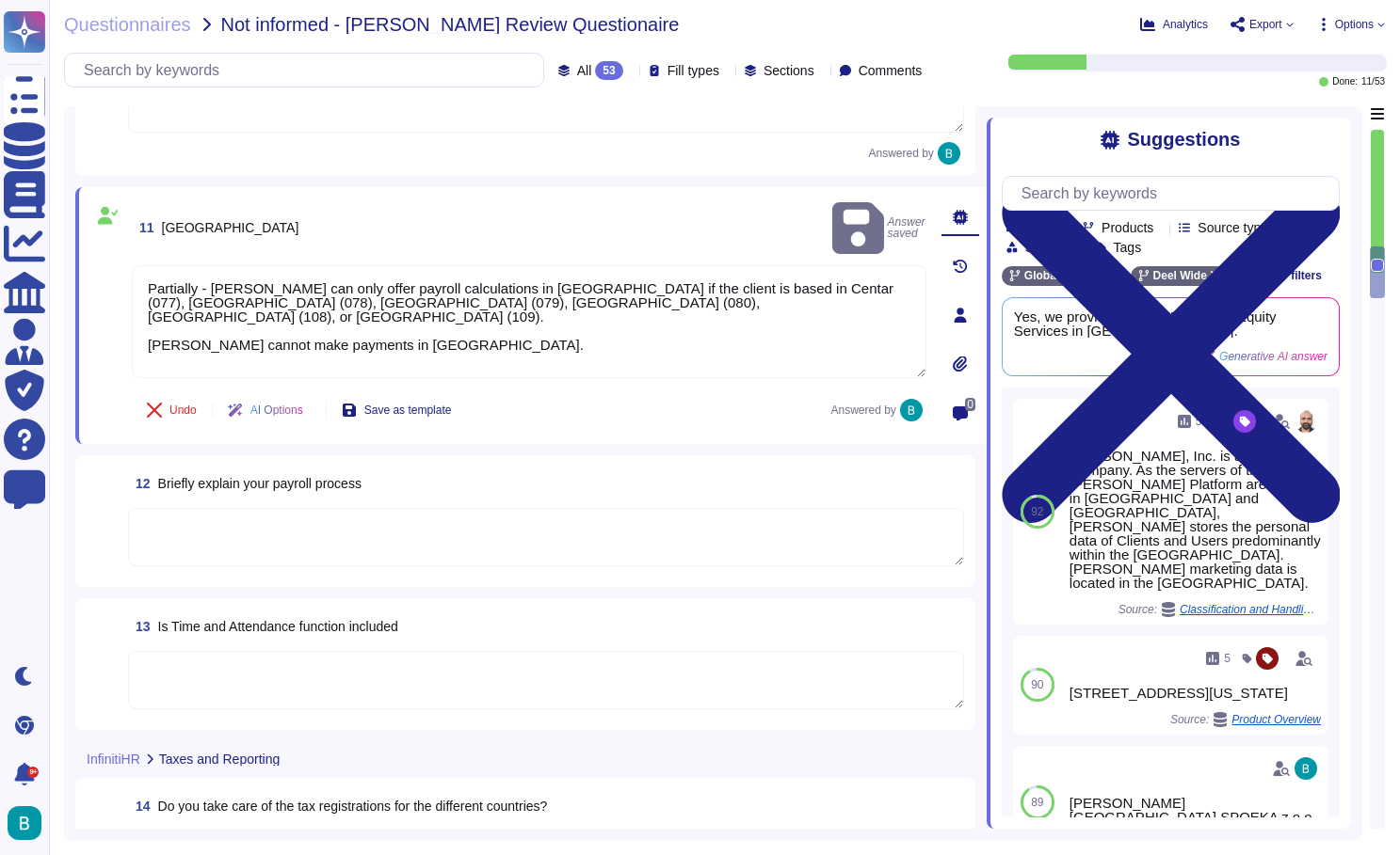
scroll to position [2148, 0]
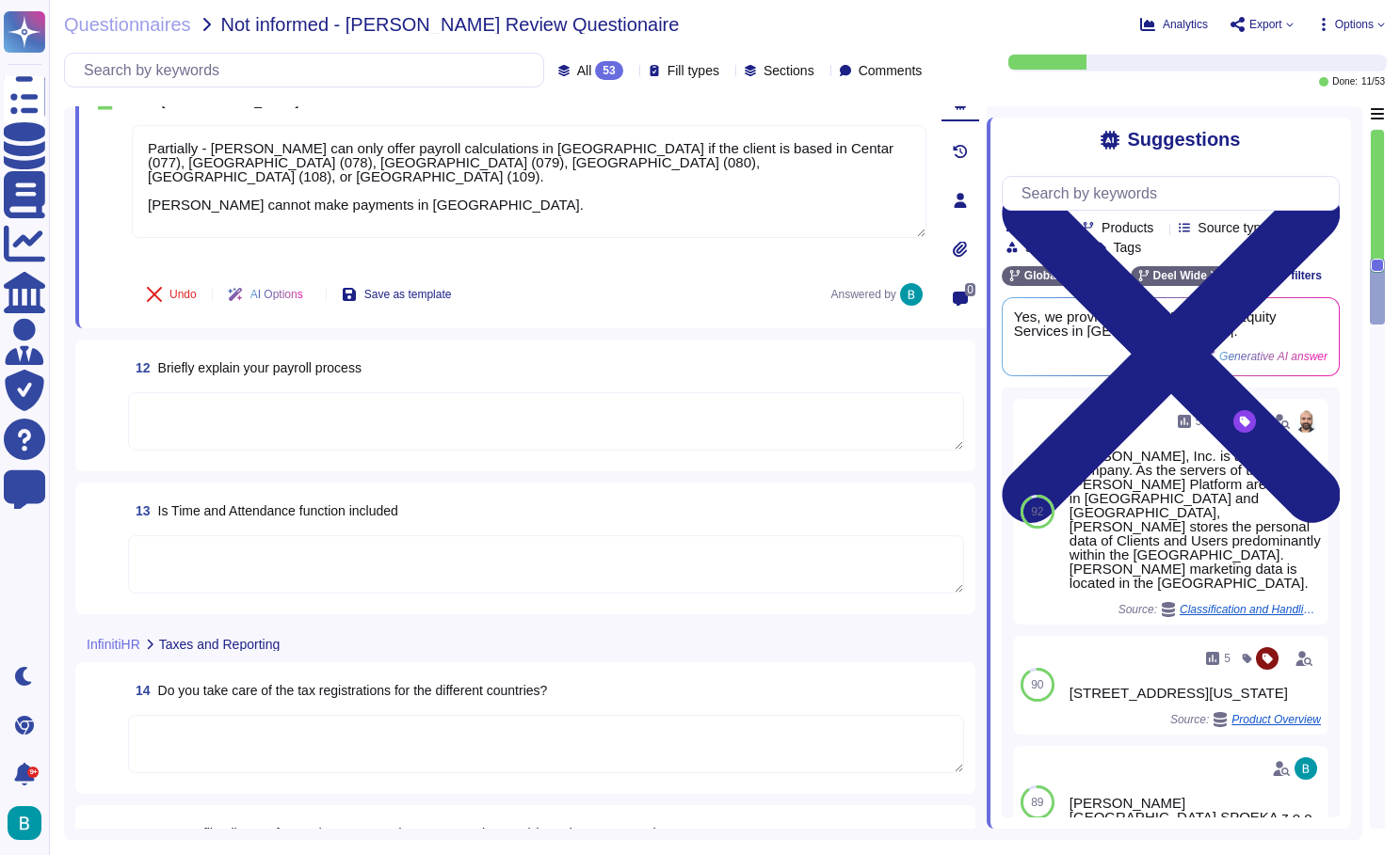
click at [507, 422] on textarea at bounding box center [546, 421] width 835 height 59
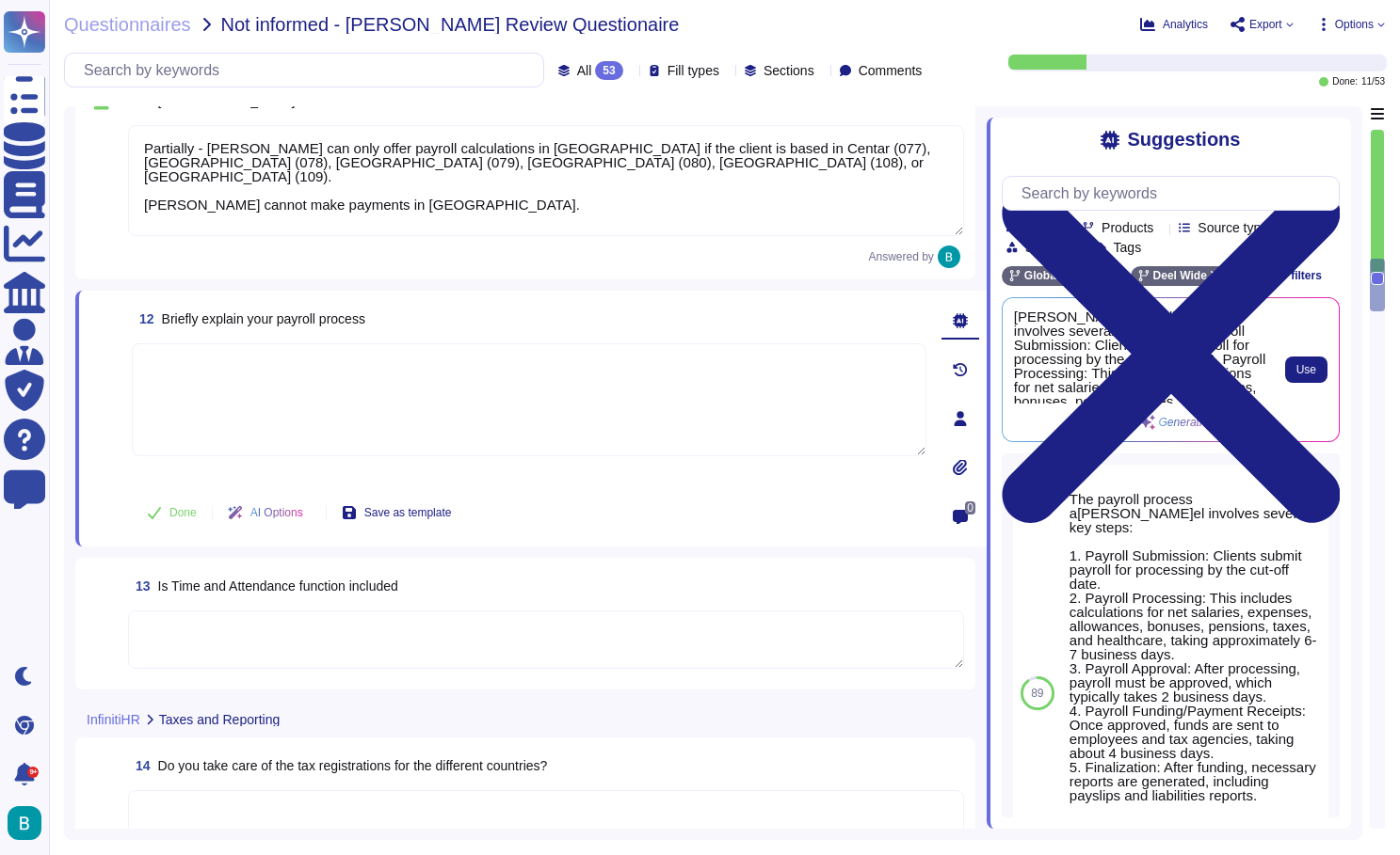
scroll to position [0, 0]
click at [1306, 371] on span "Use" at bounding box center [1306, 369] width 20 height 11
type textarea "Deel's payroll process involves several key steps: 1. Payroll Submission: Clien…"
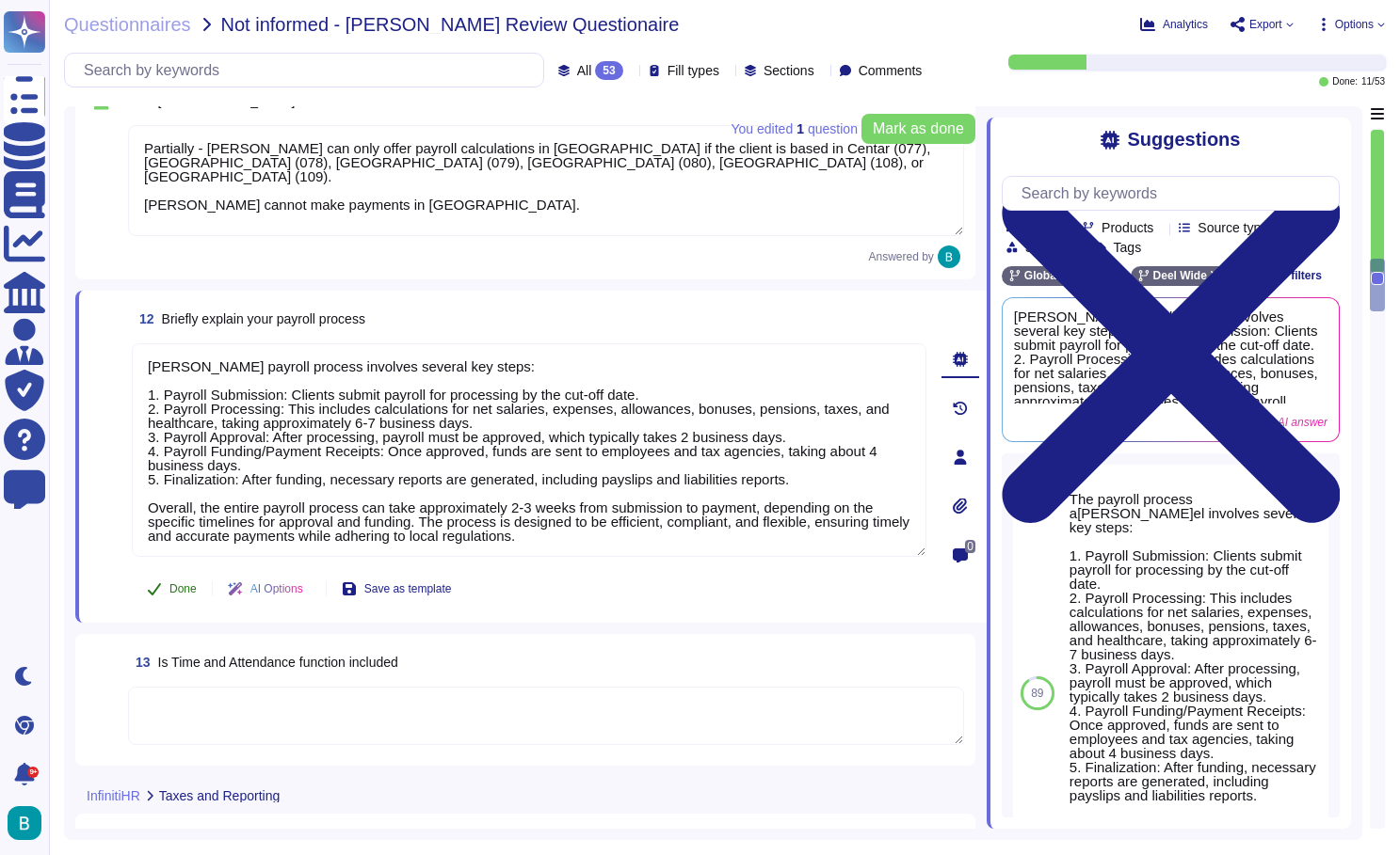
click at [186, 591] on span "Done" at bounding box center [182, 588] width 27 height 11
click at [378, 716] on textarea at bounding box center [546, 716] width 835 height 59
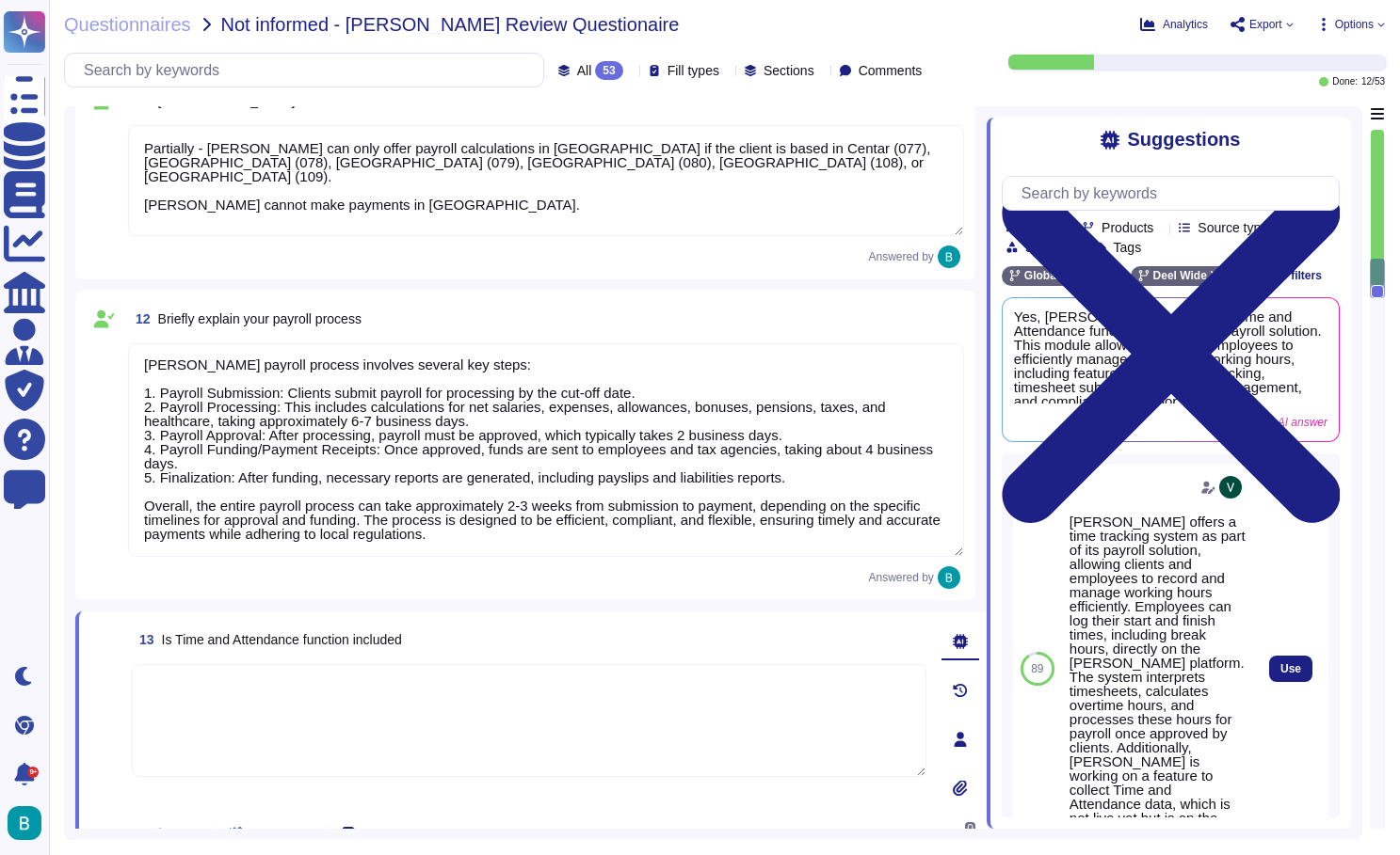
scroll to position [0, -1]
click at [1291, 663] on span "Use" at bounding box center [1290, 668] width 21 height 11
type textarea "Deel offers a time tracking system as part of its payroll solution, allowing cl…"
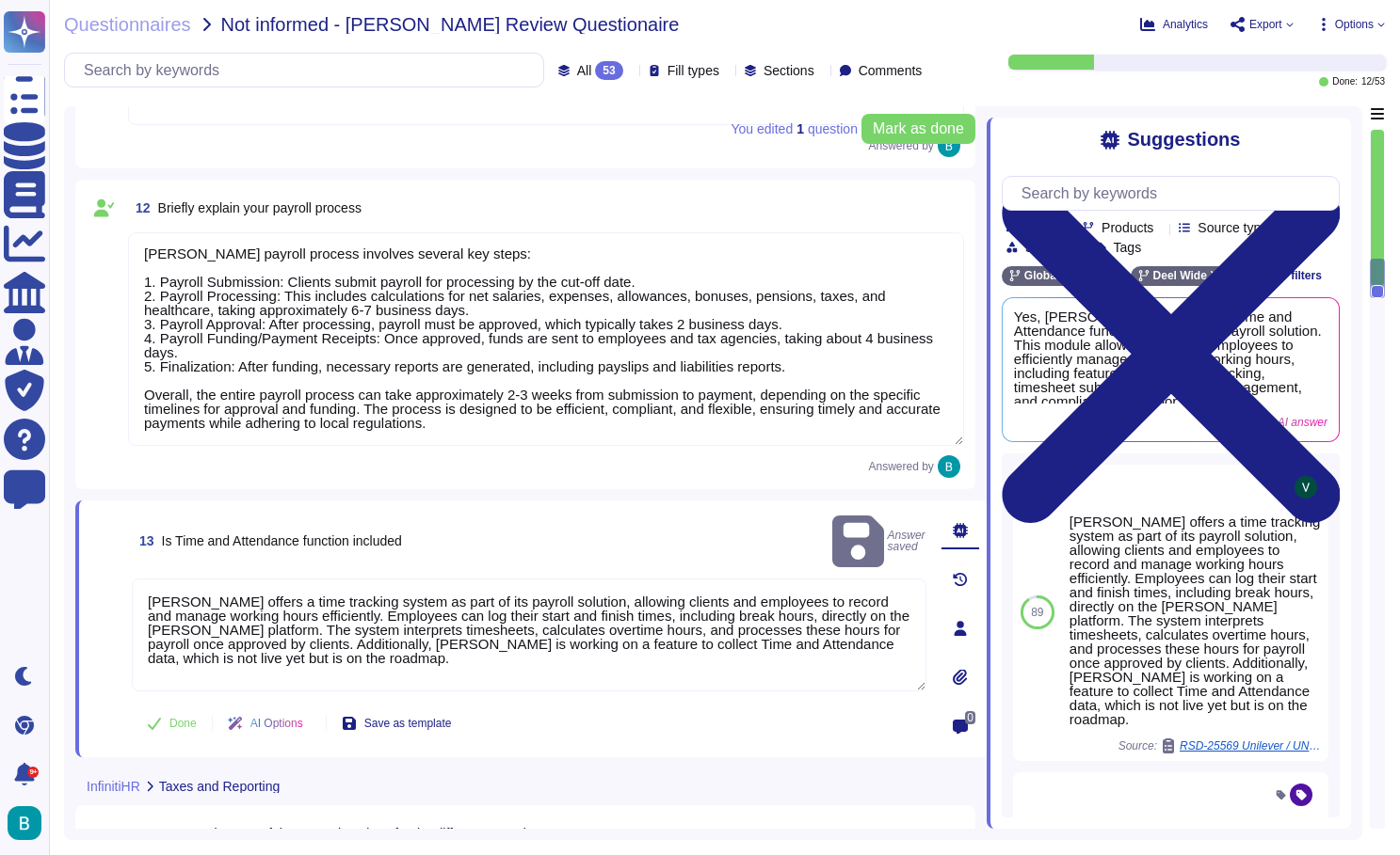
scroll to position [2428, 0]
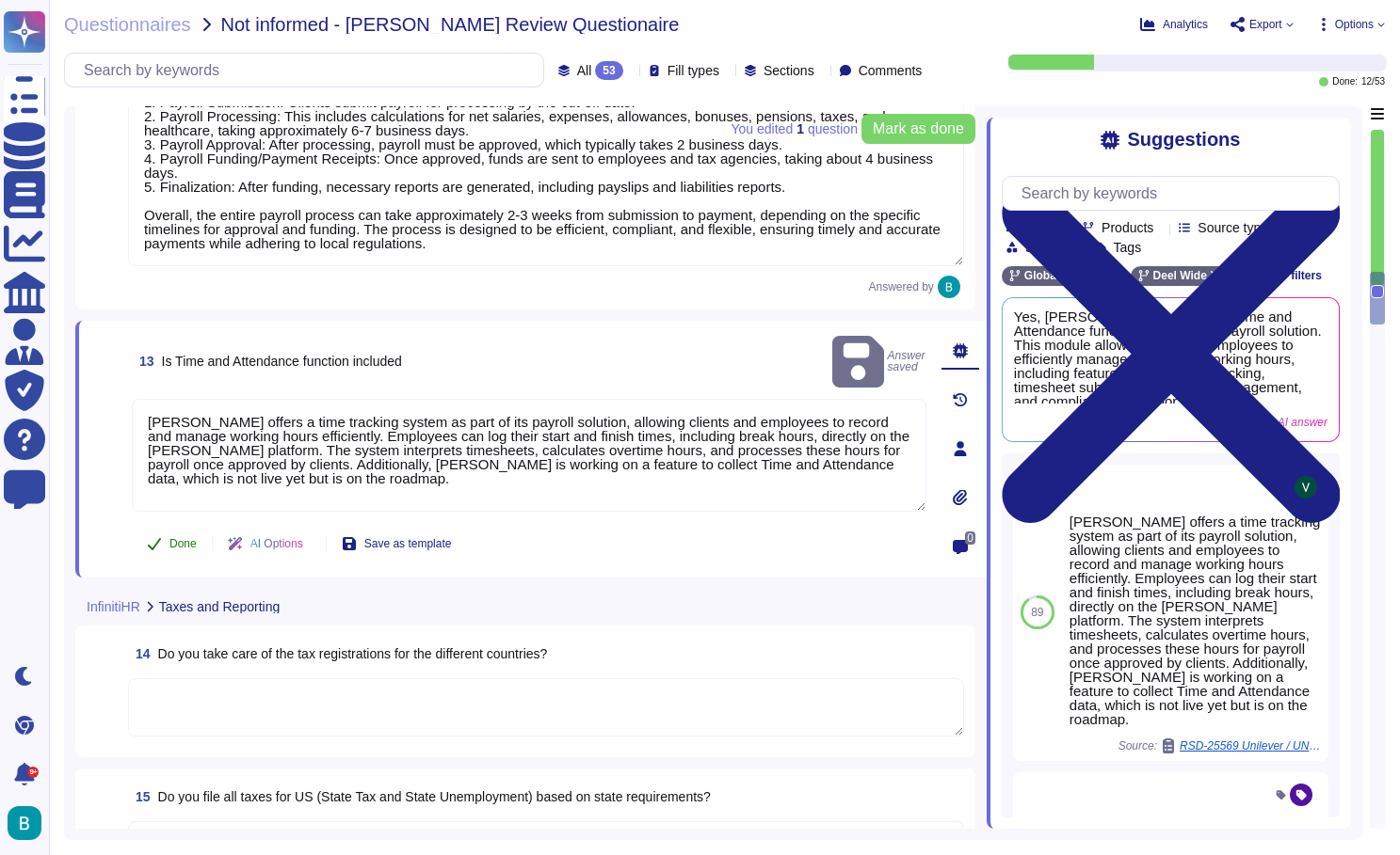
click at [179, 543] on span "Done" at bounding box center [182, 543] width 27 height 11
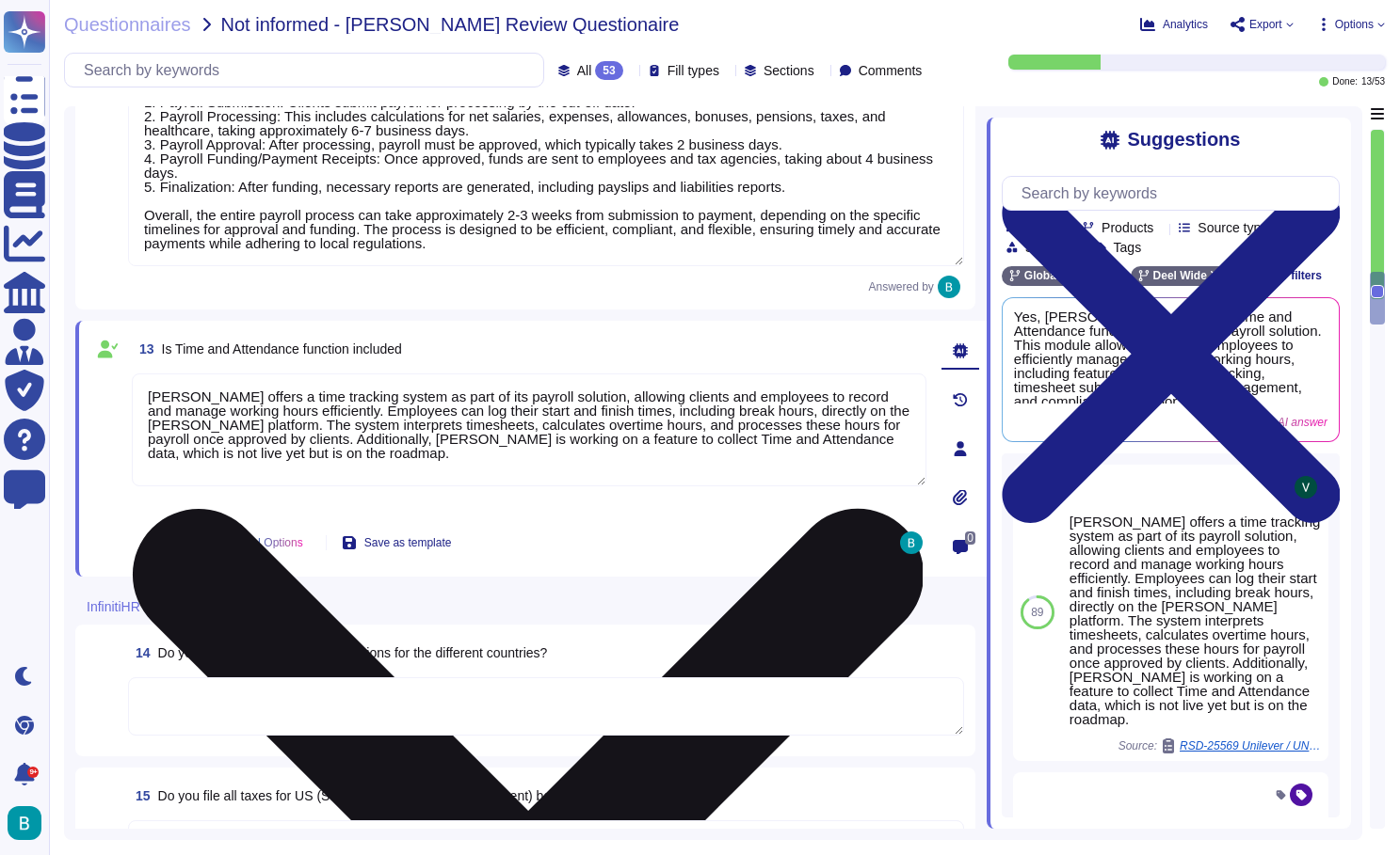
scroll to position [2505, 0]
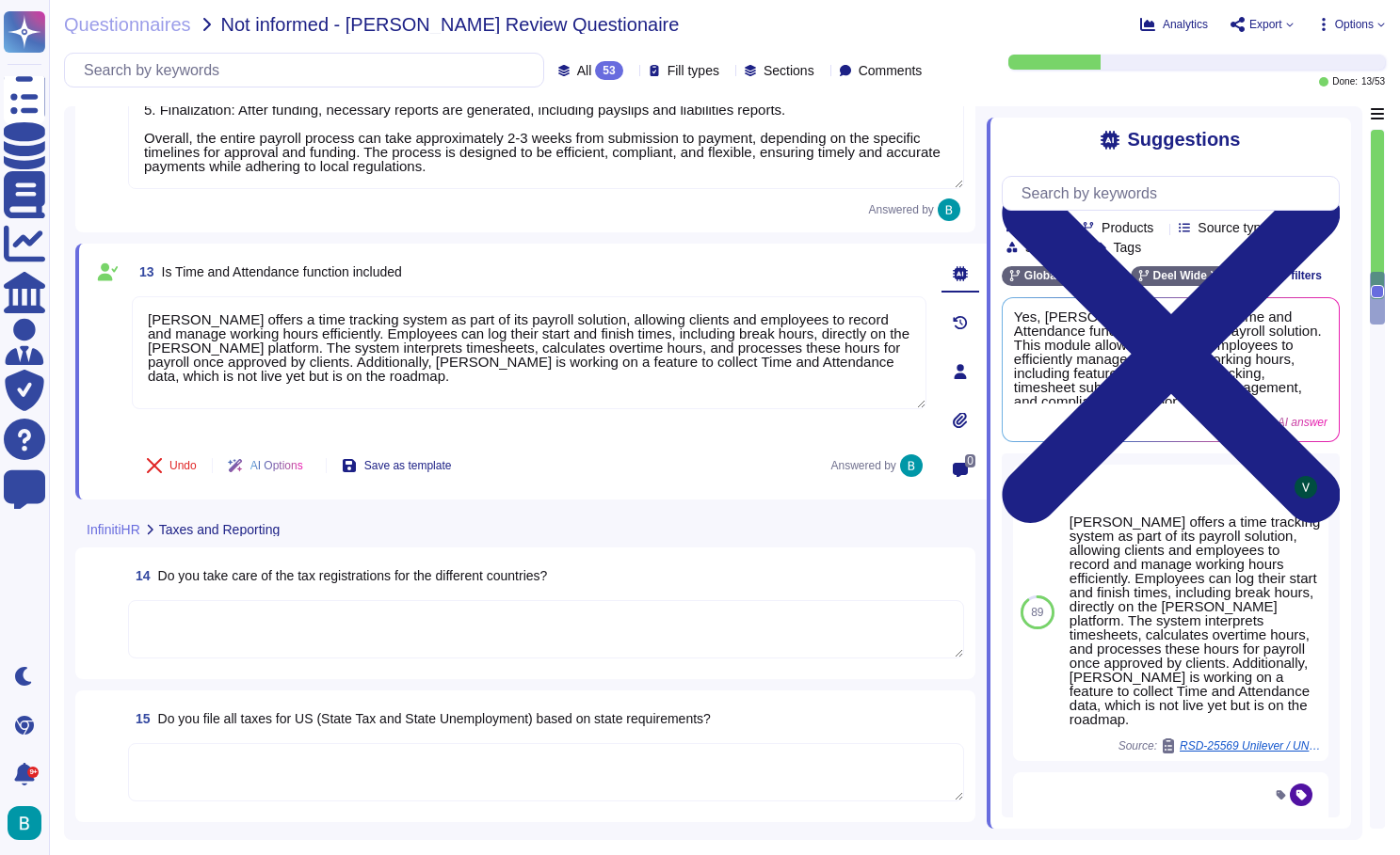
click at [424, 615] on textarea at bounding box center [546, 629] width 835 height 59
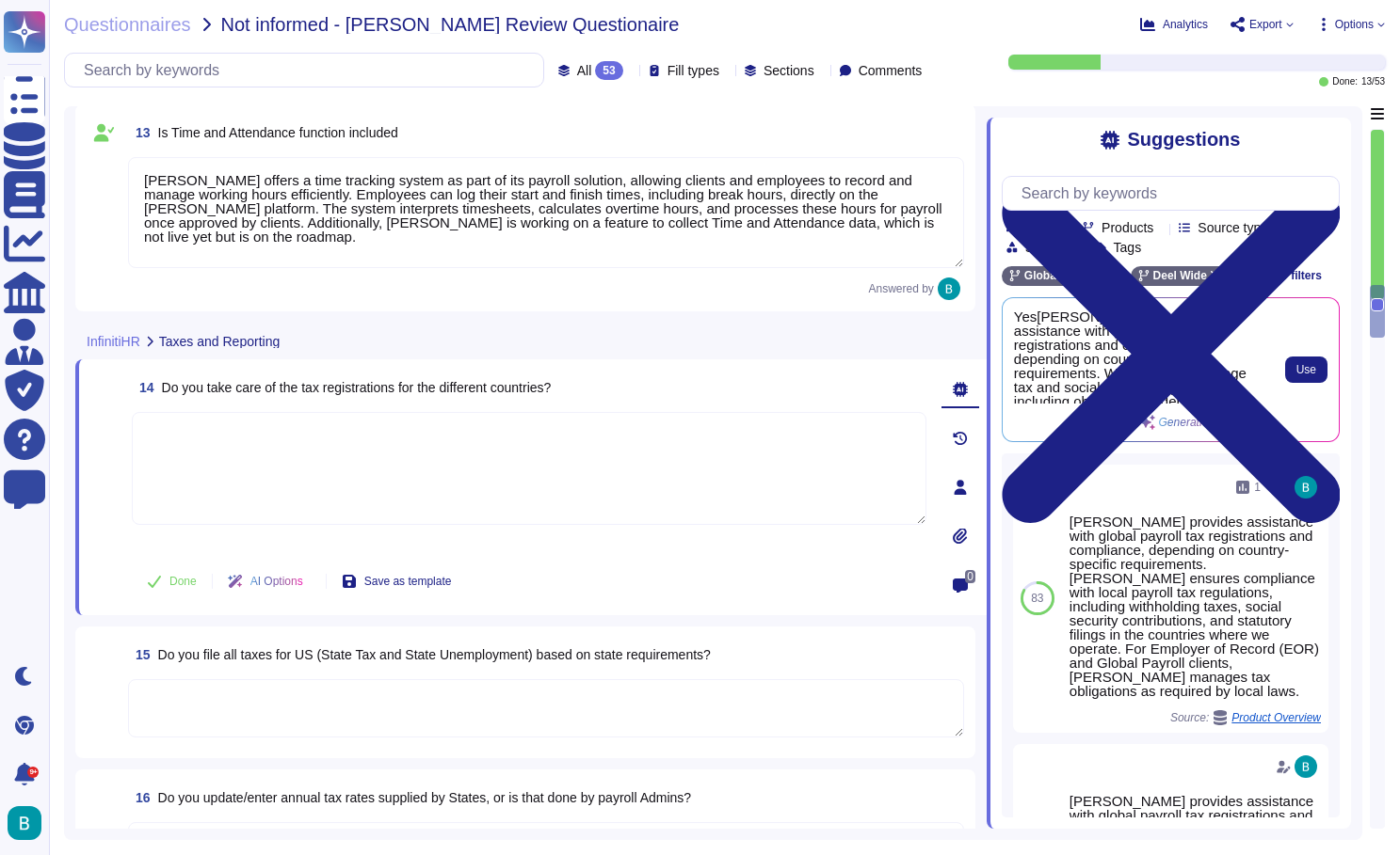
scroll to position [0, 0]
click at [1299, 369] on span "Use" at bounding box center [1306, 369] width 20 height 11
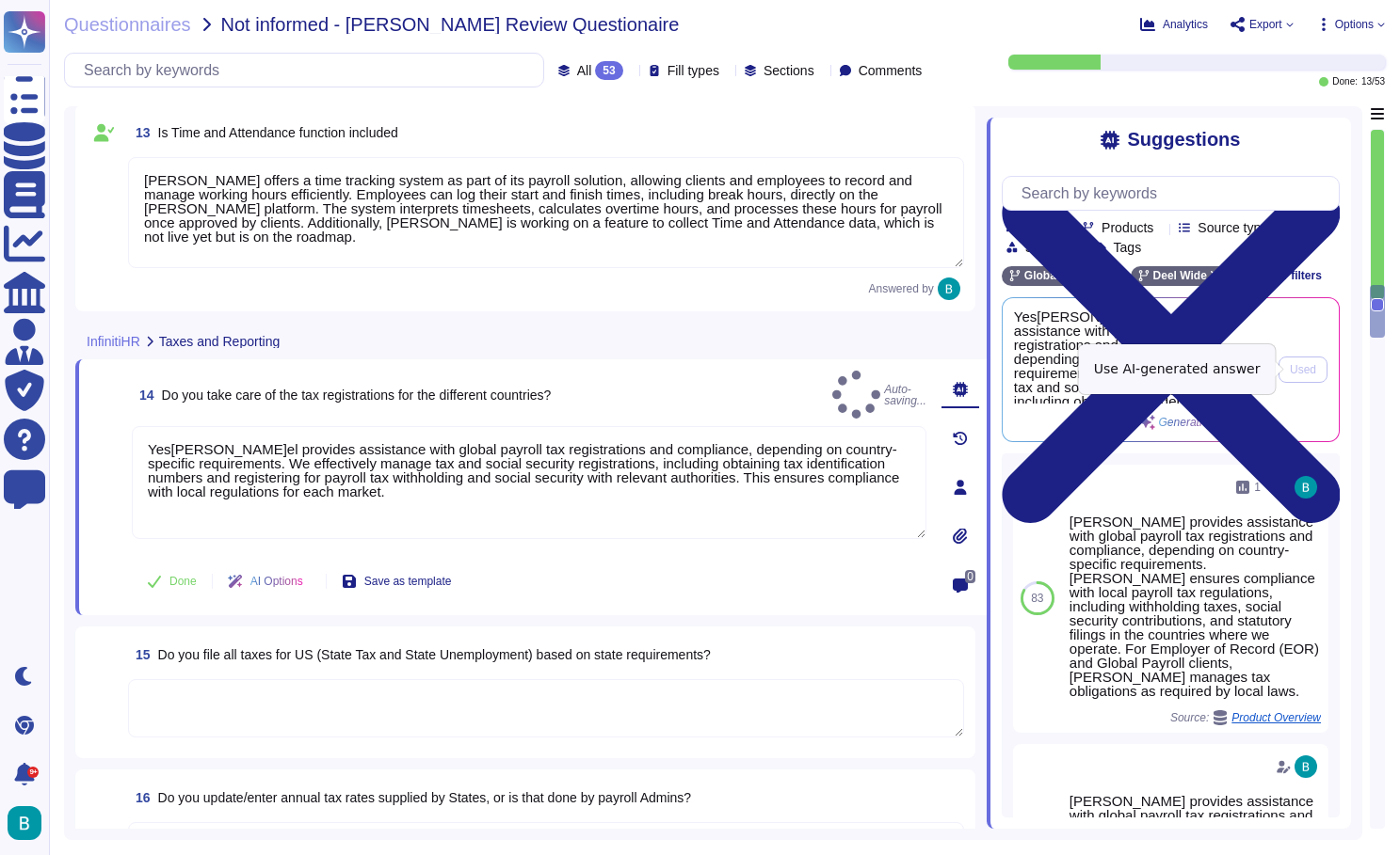
type textarea "Yes, Deel provides assistance with global payroll tax registrations and complia…"
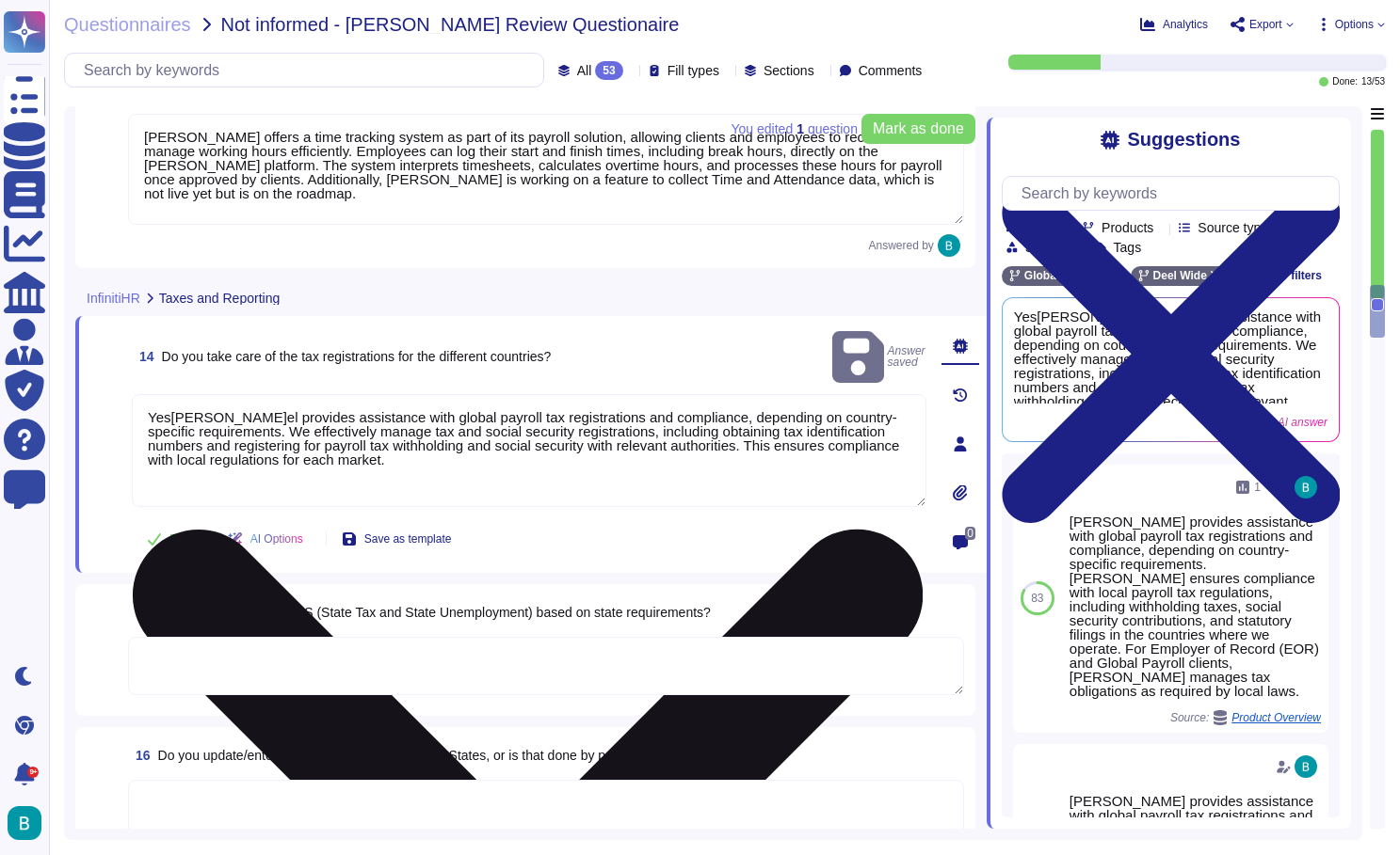
scroll to position [2684, 0]
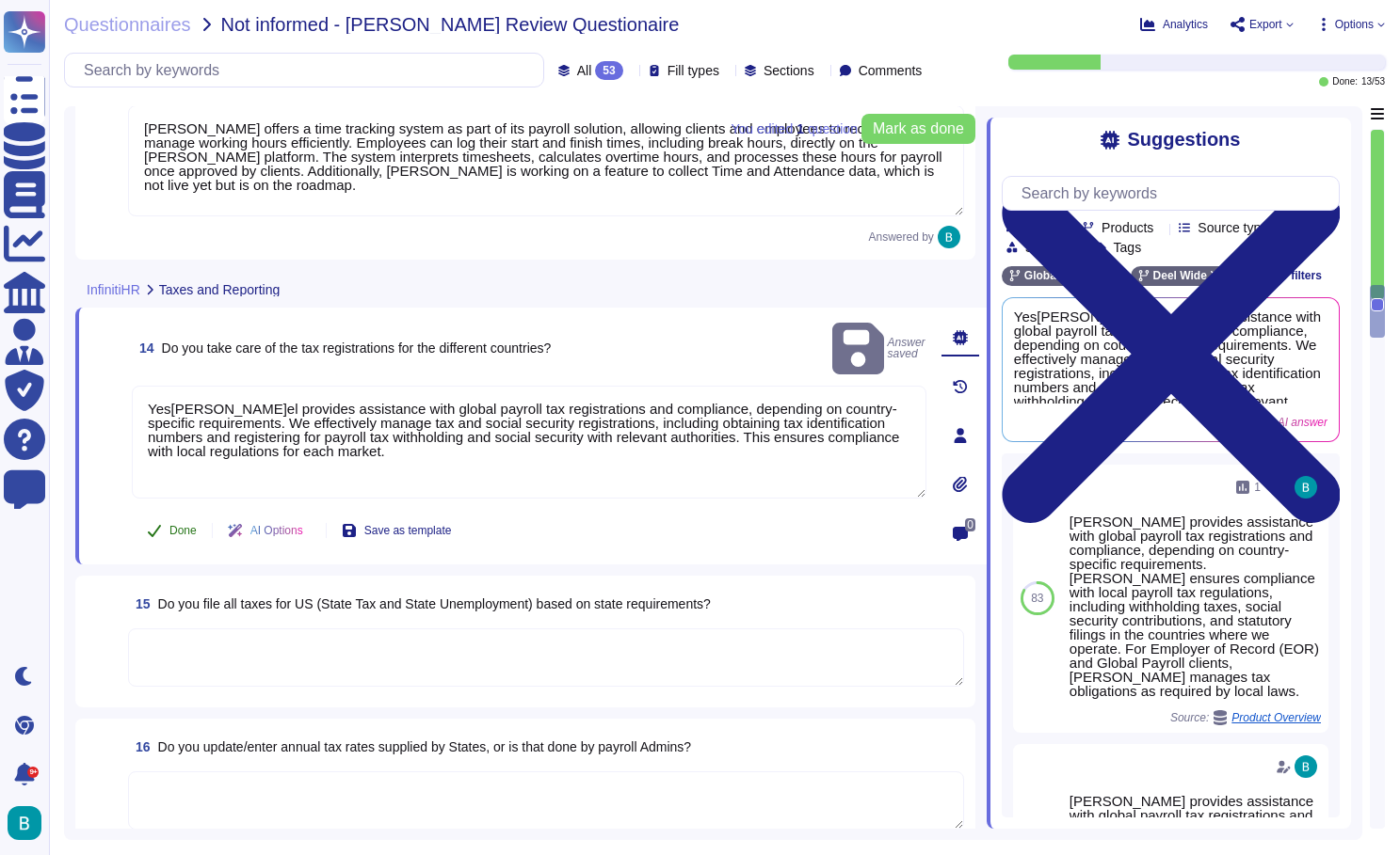
click at [181, 534] on span "Done" at bounding box center [182, 531] width 27 height 11
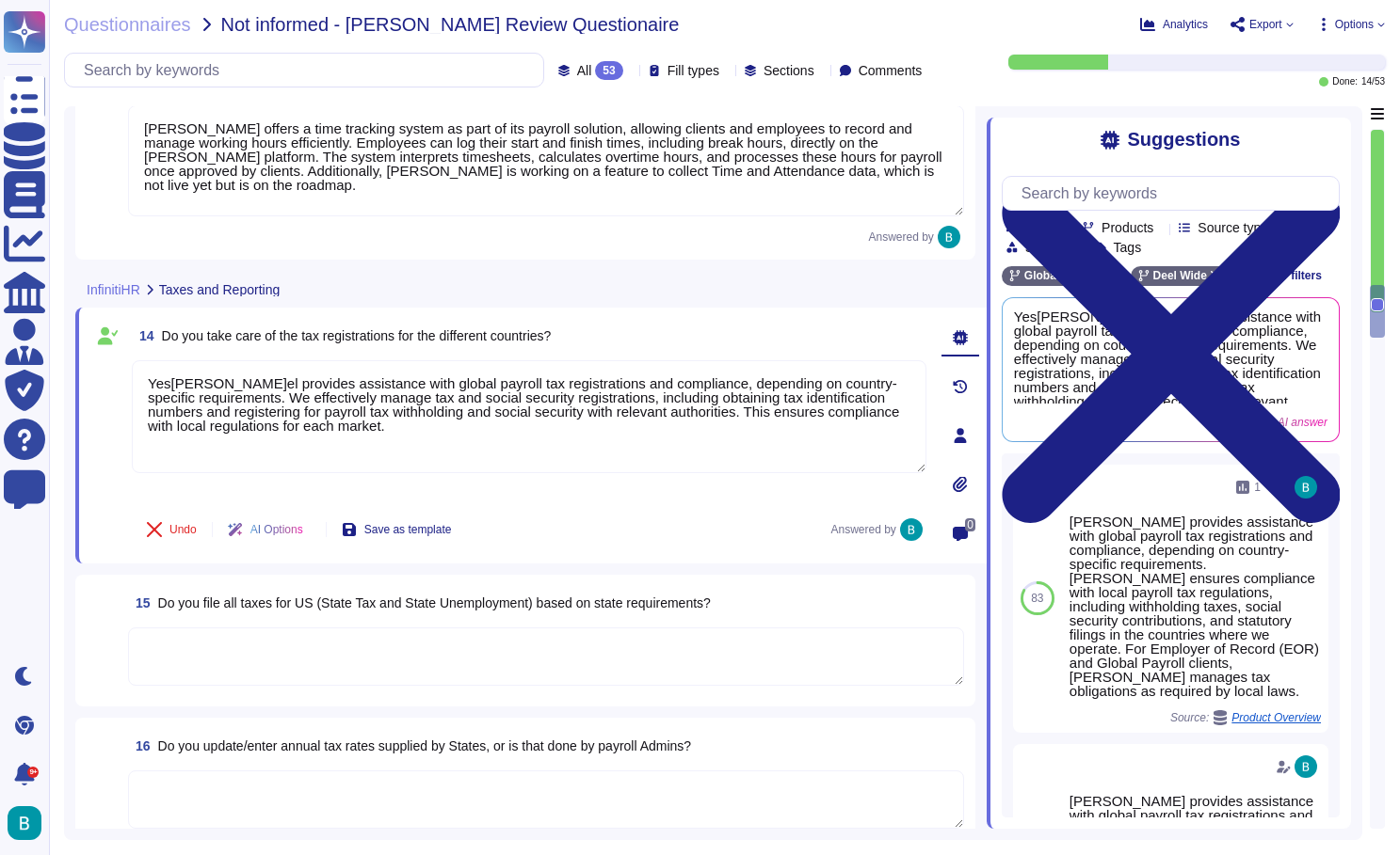
click at [435, 653] on textarea at bounding box center [546, 657] width 835 height 59
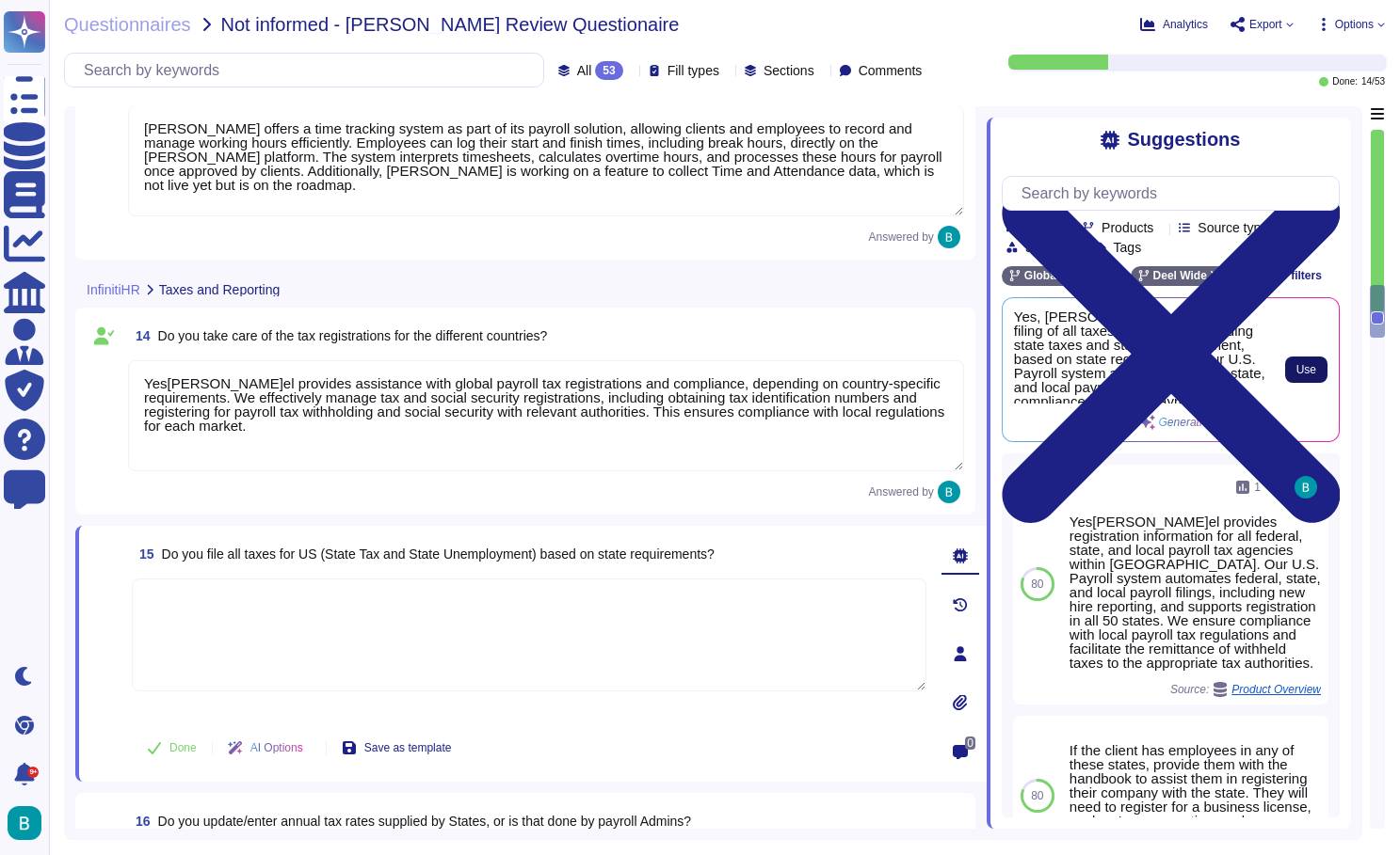
click at [1293, 370] on button "Use" at bounding box center [1305, 369] width 43 height 26
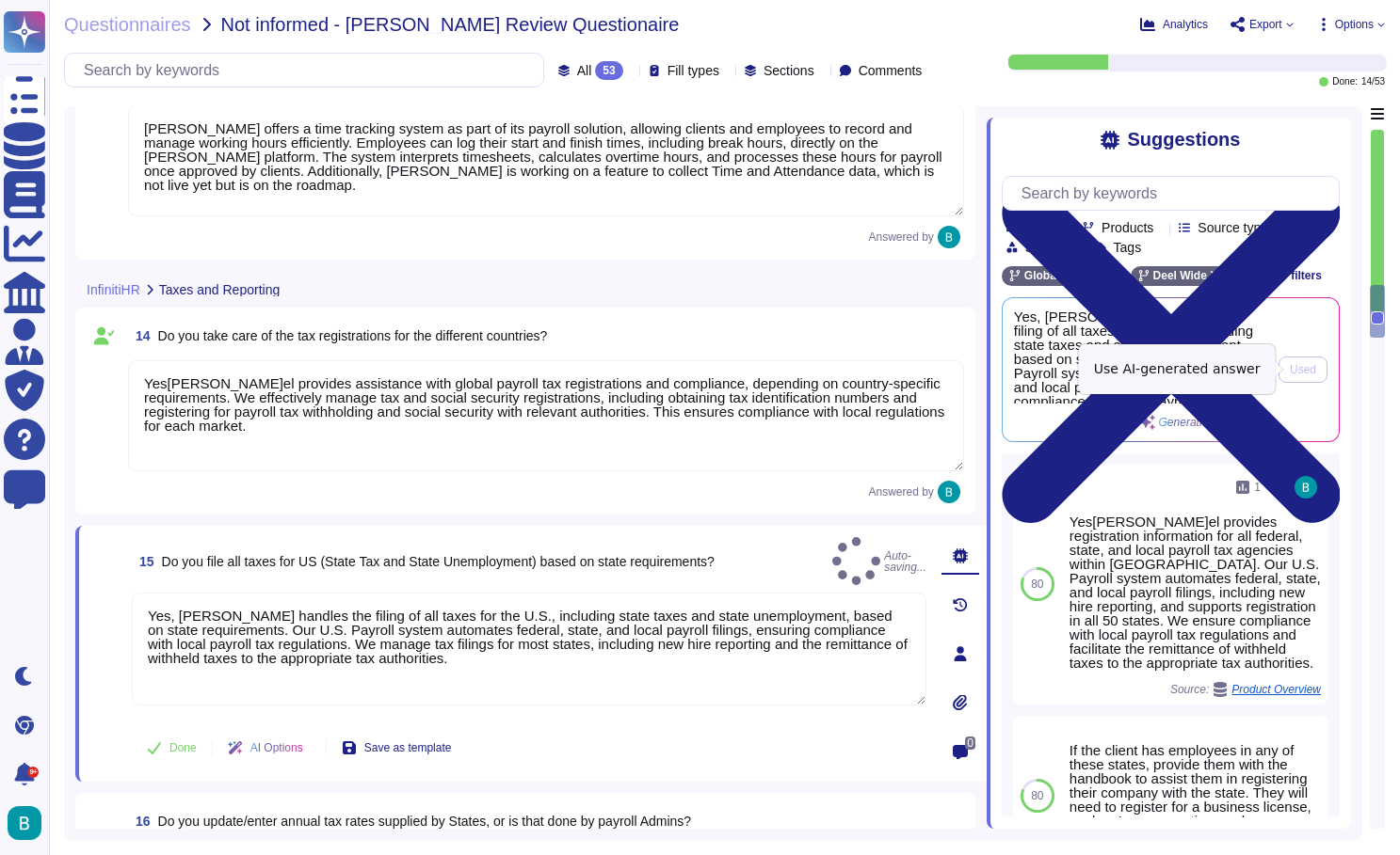
type textarea "Yes, Deel handles the filing of all taxes for the U.S., including state taxes a…"
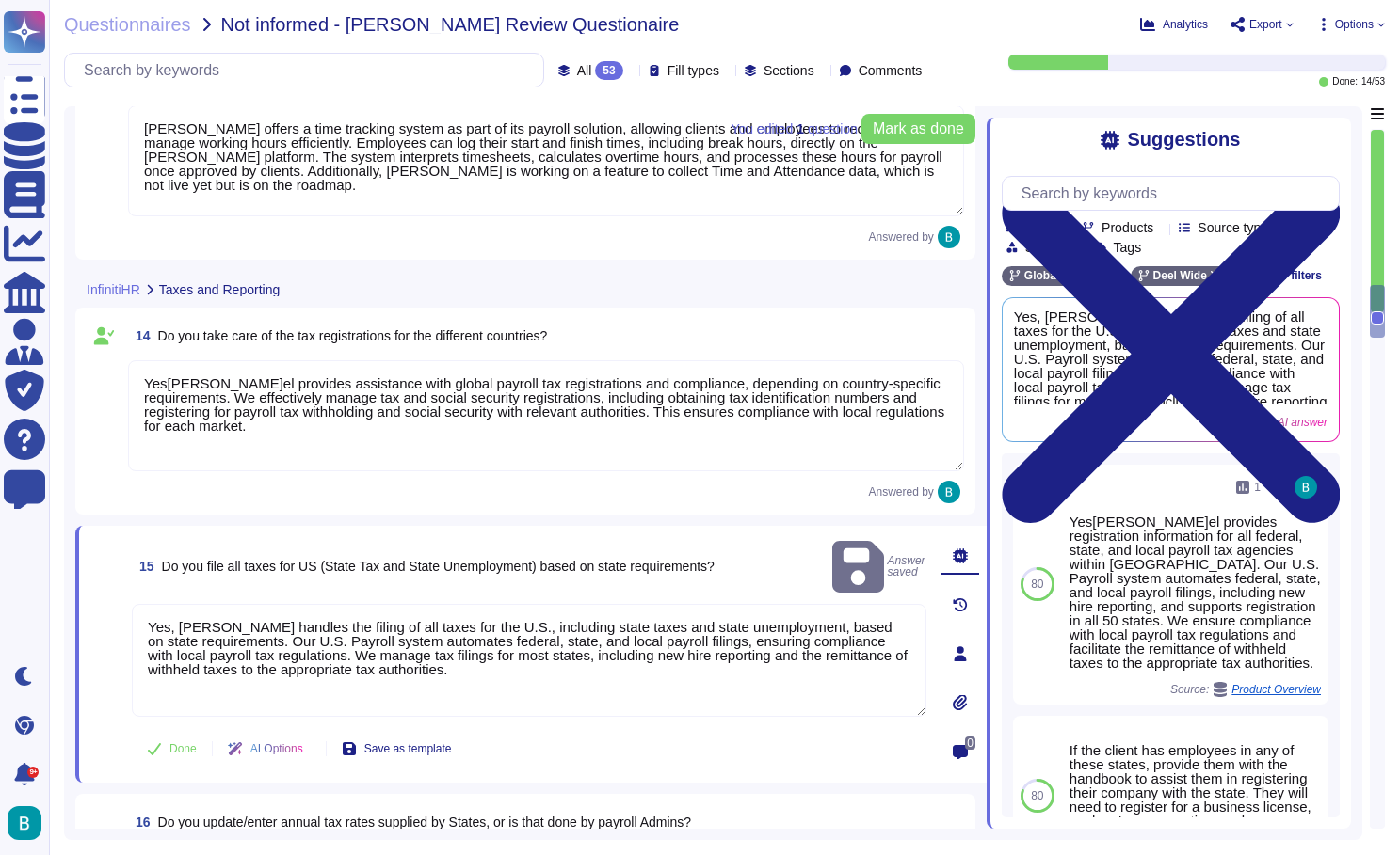
scroll to position [2930, 0]
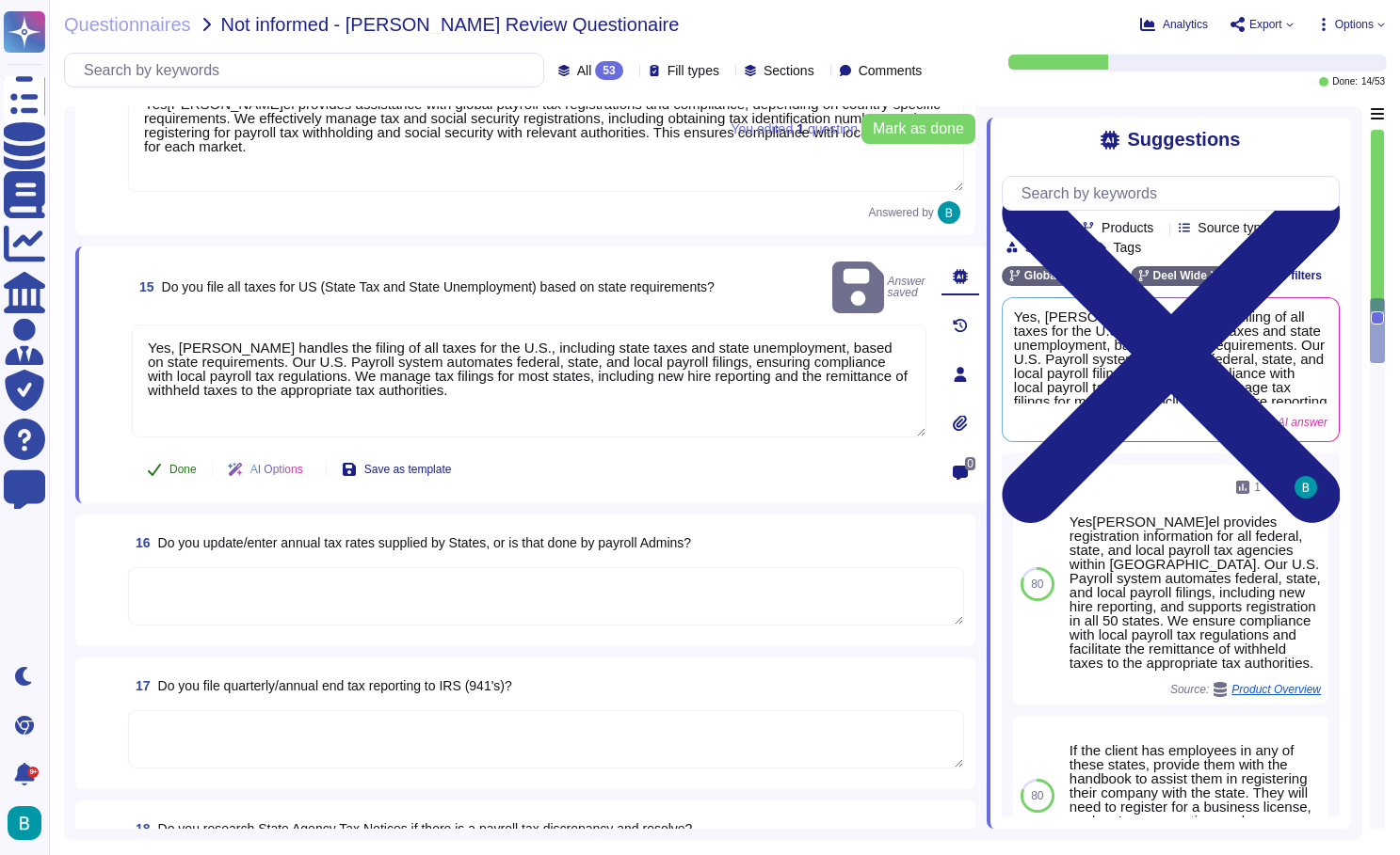
click at [171, 477] on button "Done" at bounding box center [171, 470] width 80 height 38
click at [275, 608] on textarea at bounding box center [546, 596] width 835 height 59
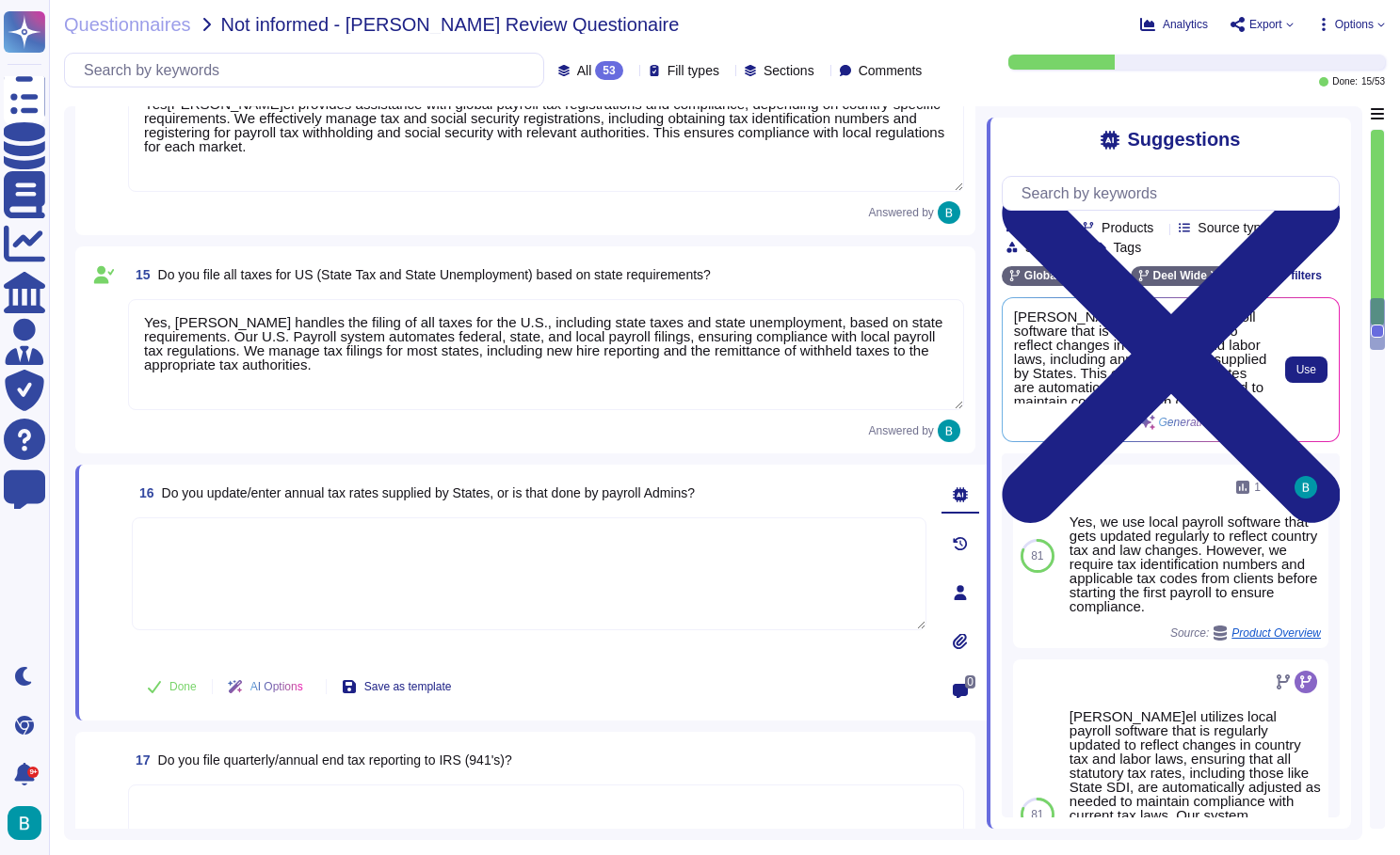
scroll to position [0, 0]
click at [1299, 370] on span "Use" at bounding box center [1306, 369] width 20 height 11
type textarea "Deel utilizes local payroll software that is regularly updated to reflect chang…"
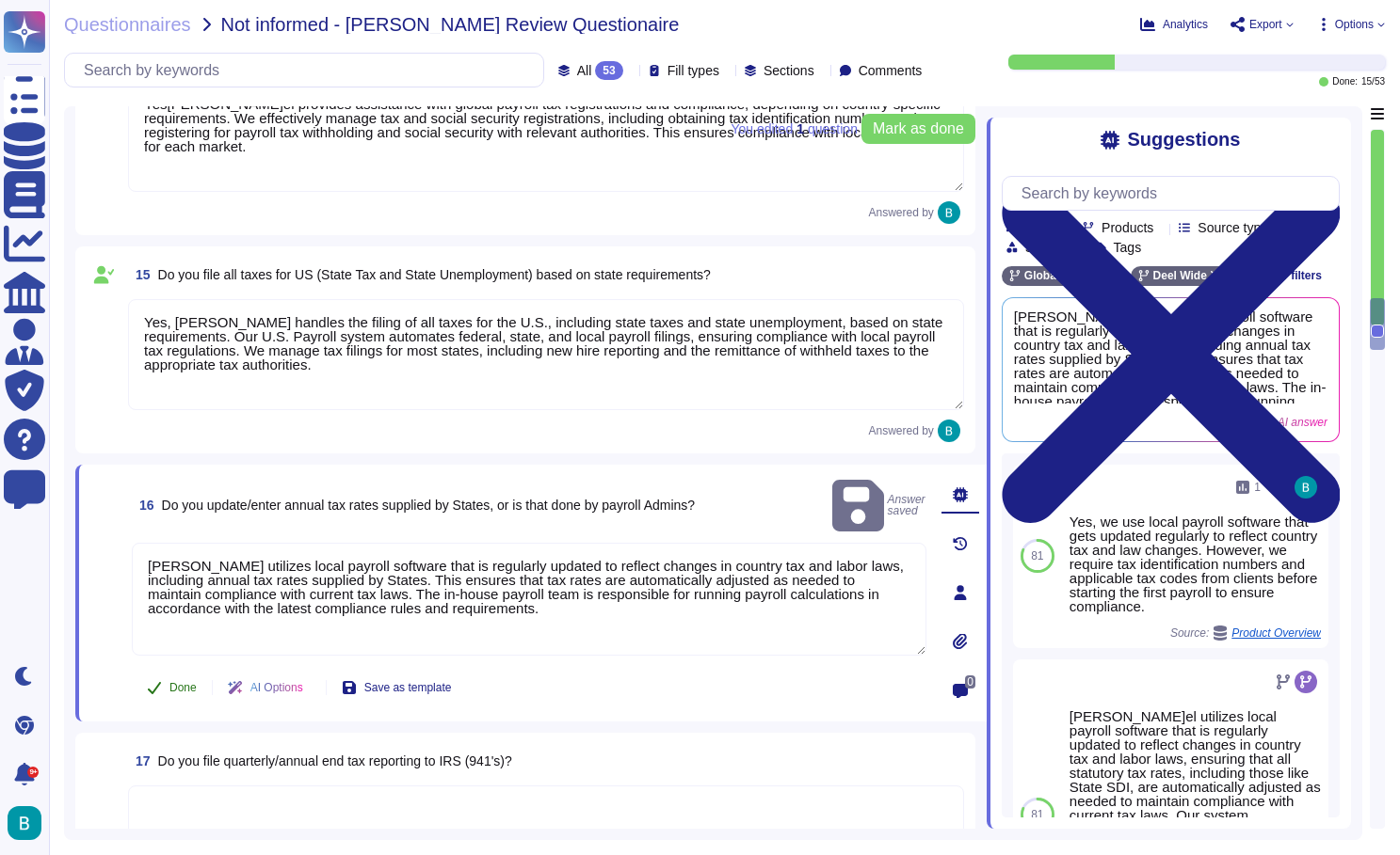
click at [179, 688] on span "Done" at bounding box center [182, 687] width 27 height 11
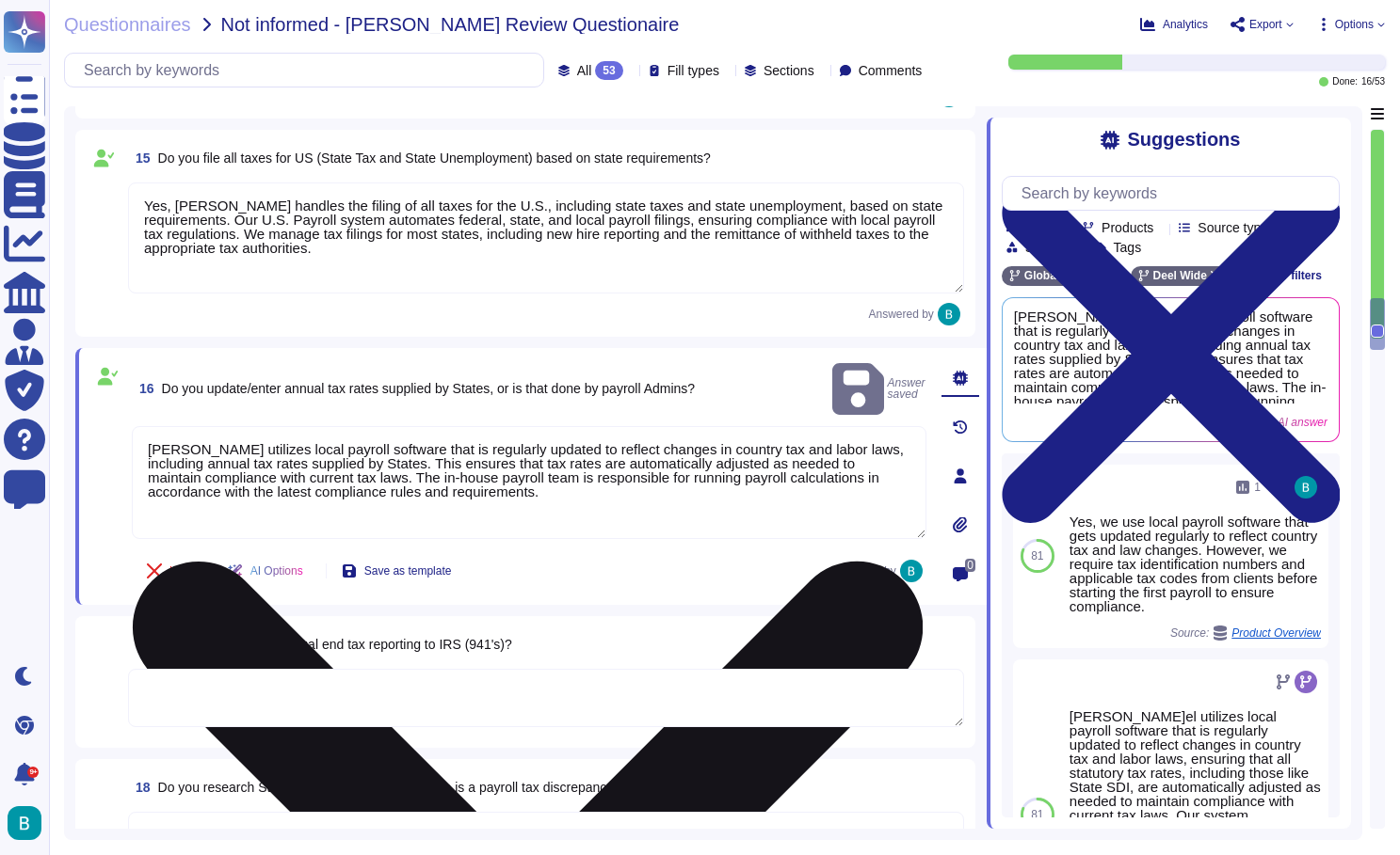
scroll to position [3254, 0]
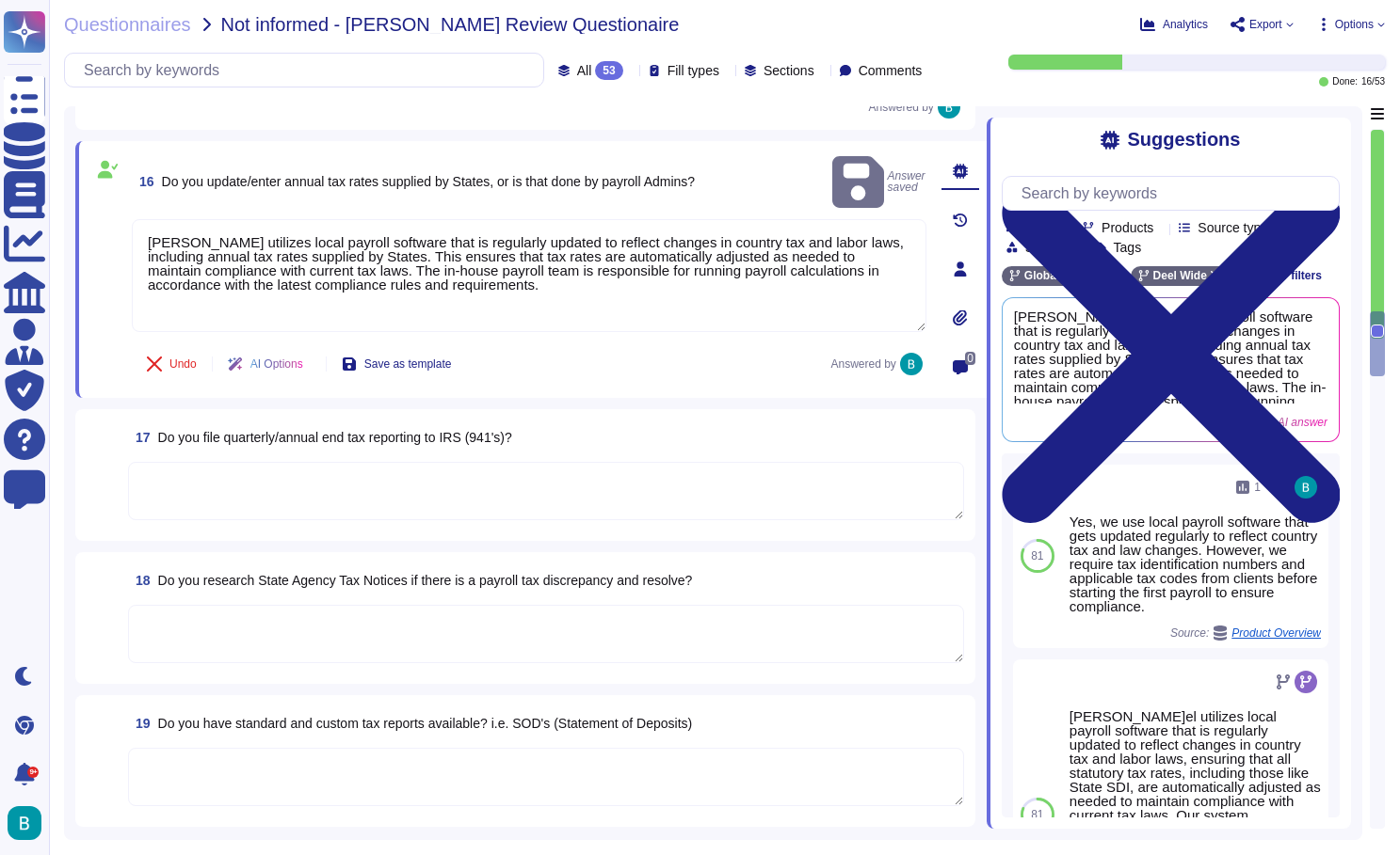
click at [496, 482] on textarea at bounding box center [546, 491] width 835 height 59
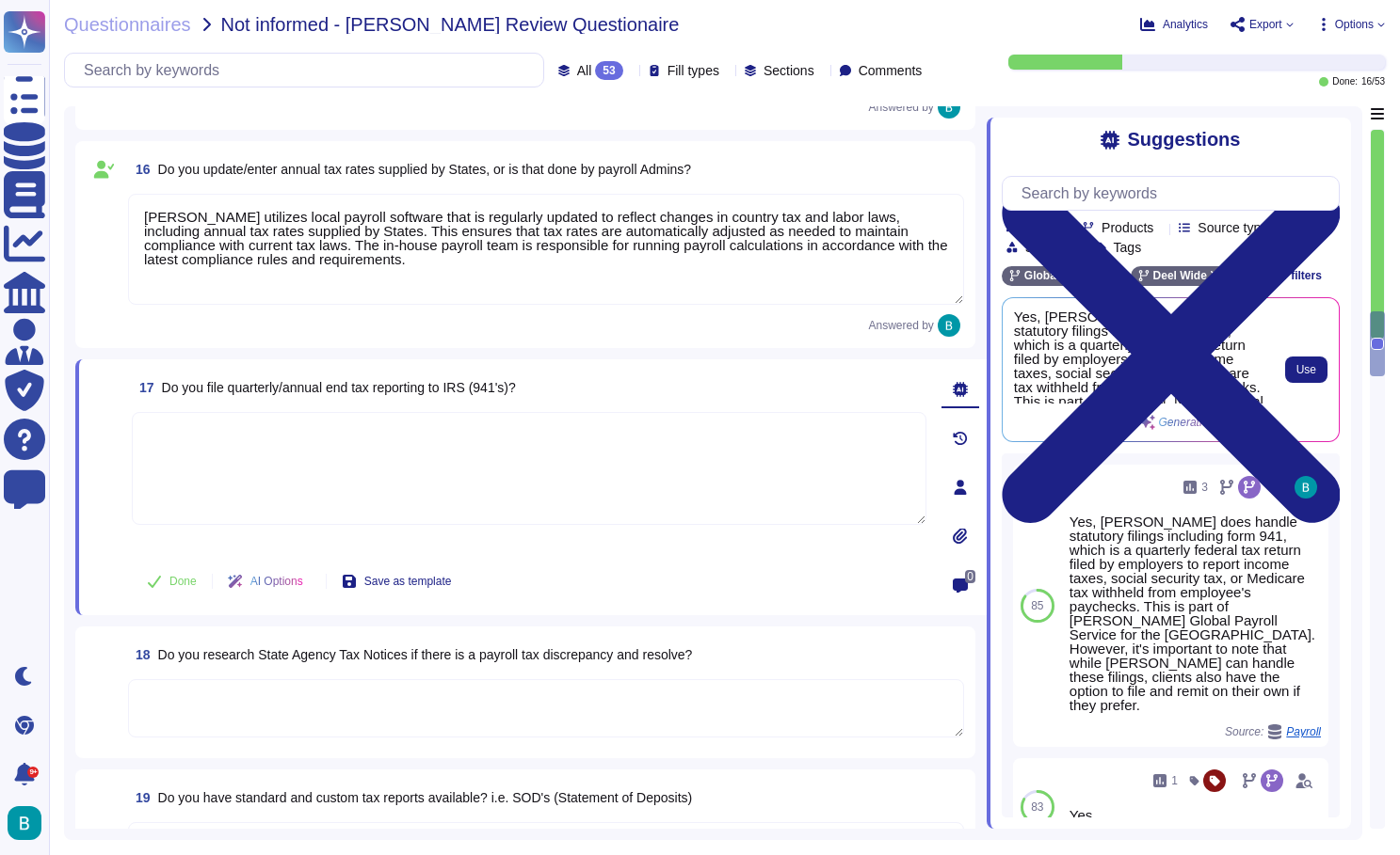
scroll to position [0, 0]
click at [1293, 369] on button "Use" at bounding box center [1305, 369] width 43 height 26
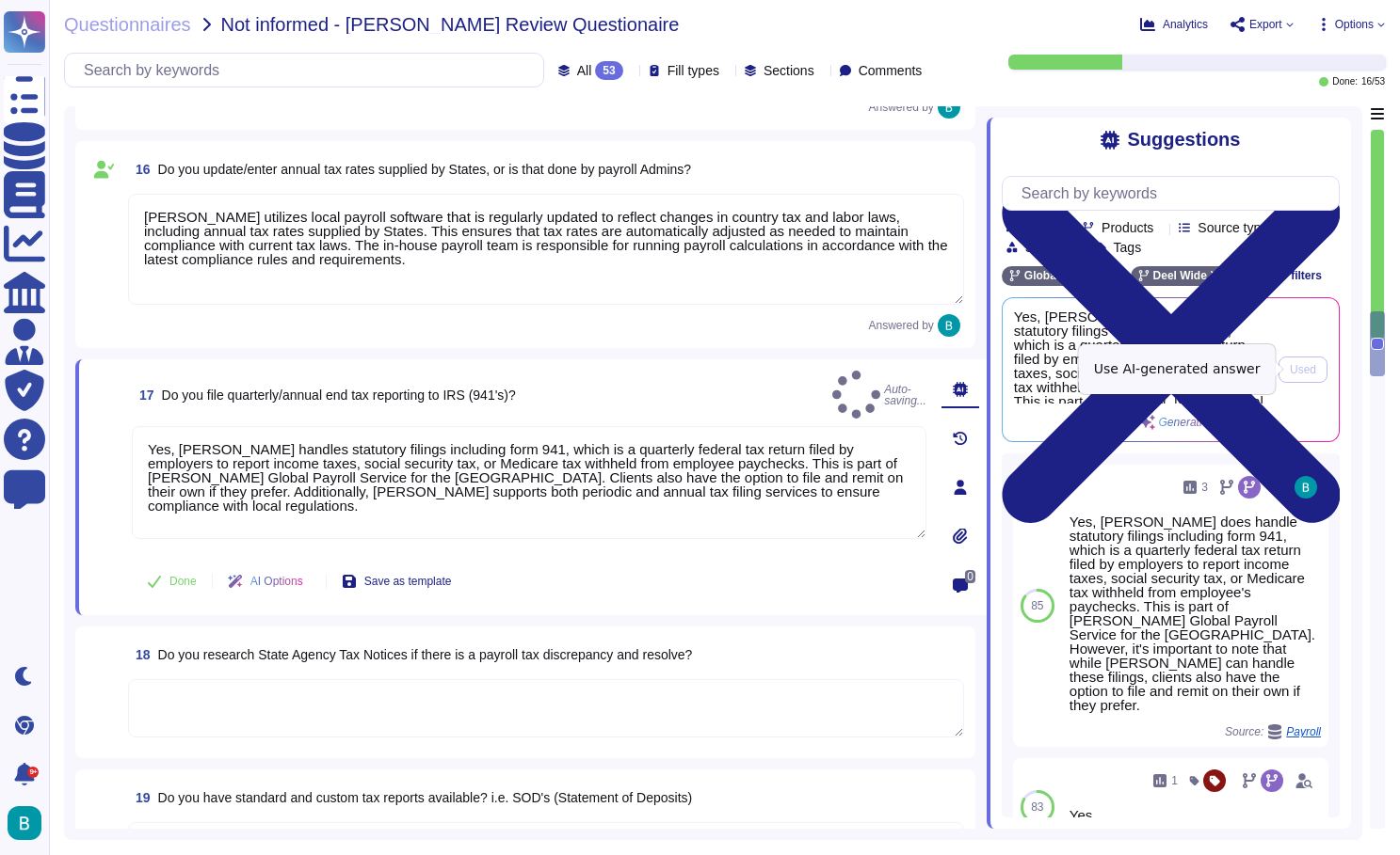
type textarea "Yes, Deel handles statutory filings including form 941, which is a quarterly fe…"
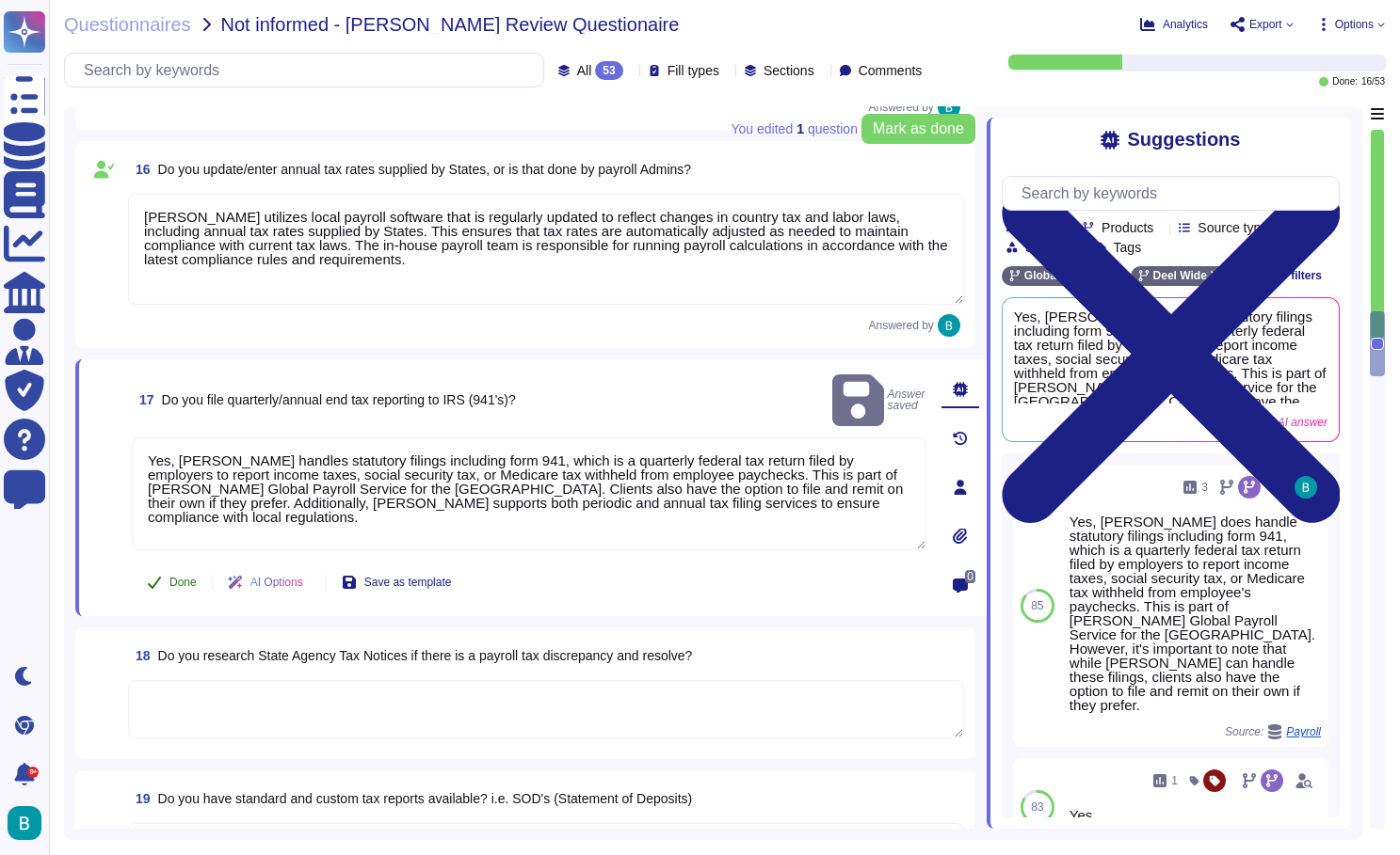
click at [187, 586] on span "Done" at bounding box center [182, 581] width 27 height 11
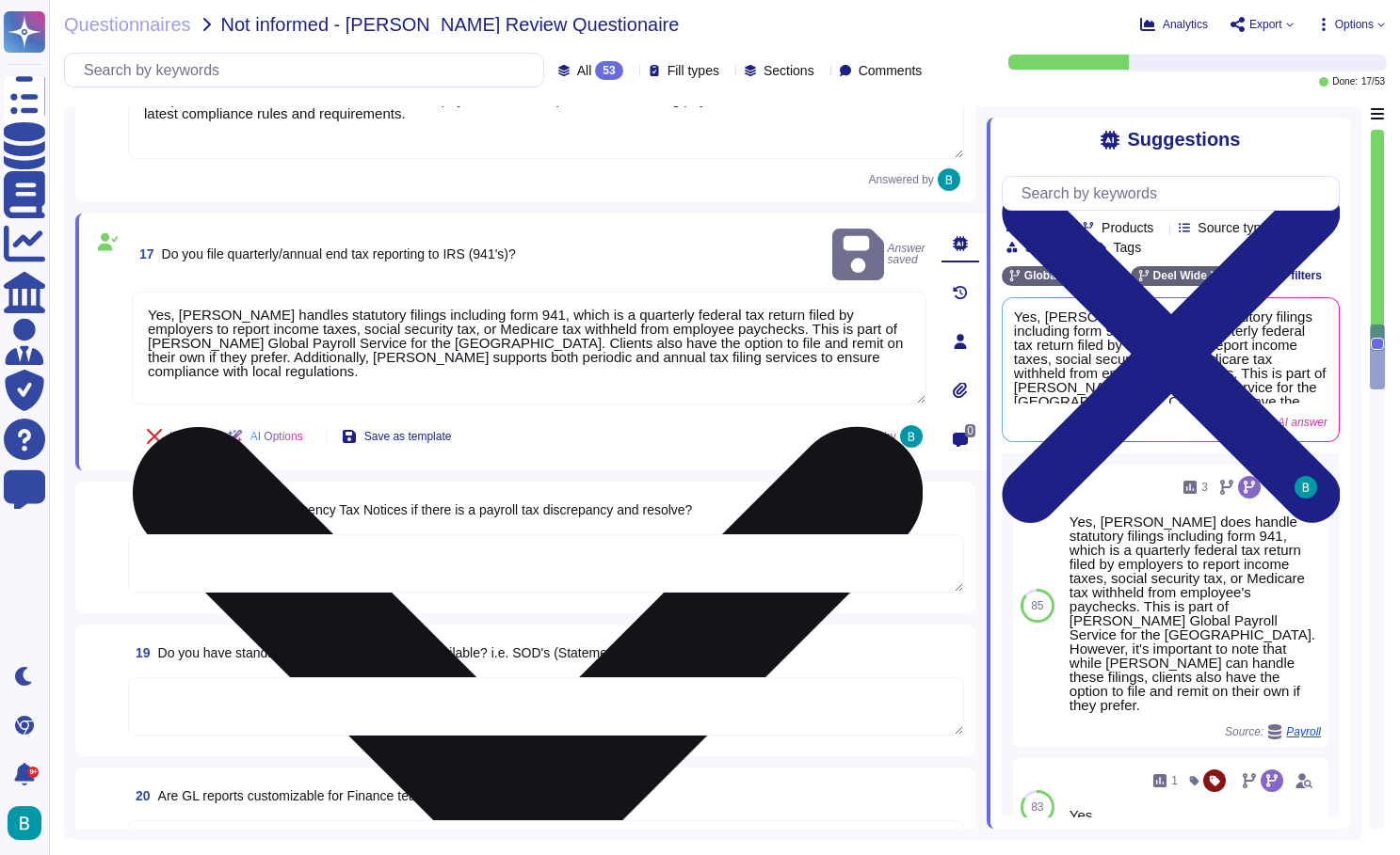
scroll to position [3490, 0]
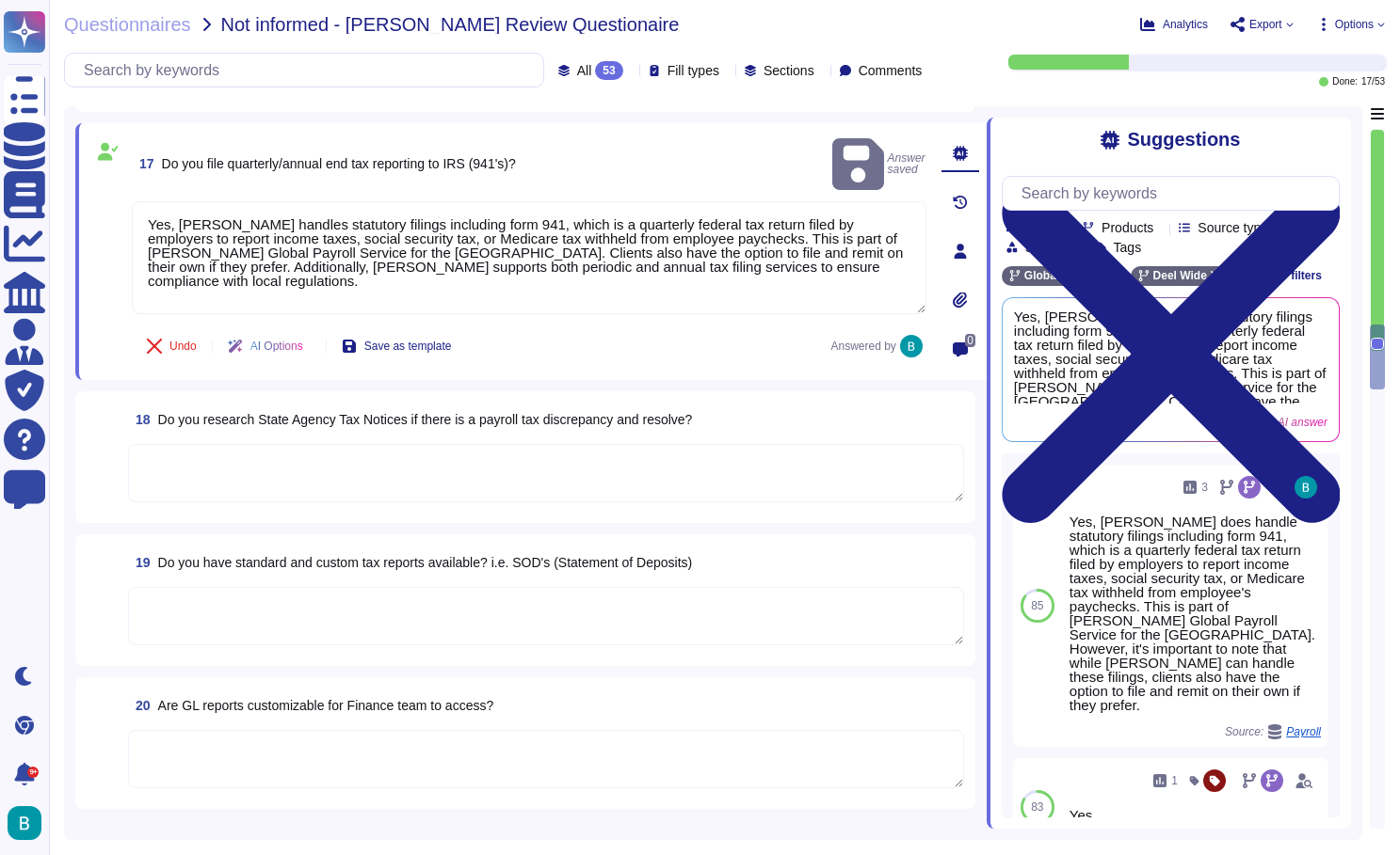
click at [582, 478] on textarea at bounding box center [546, 473] width 835 height 59
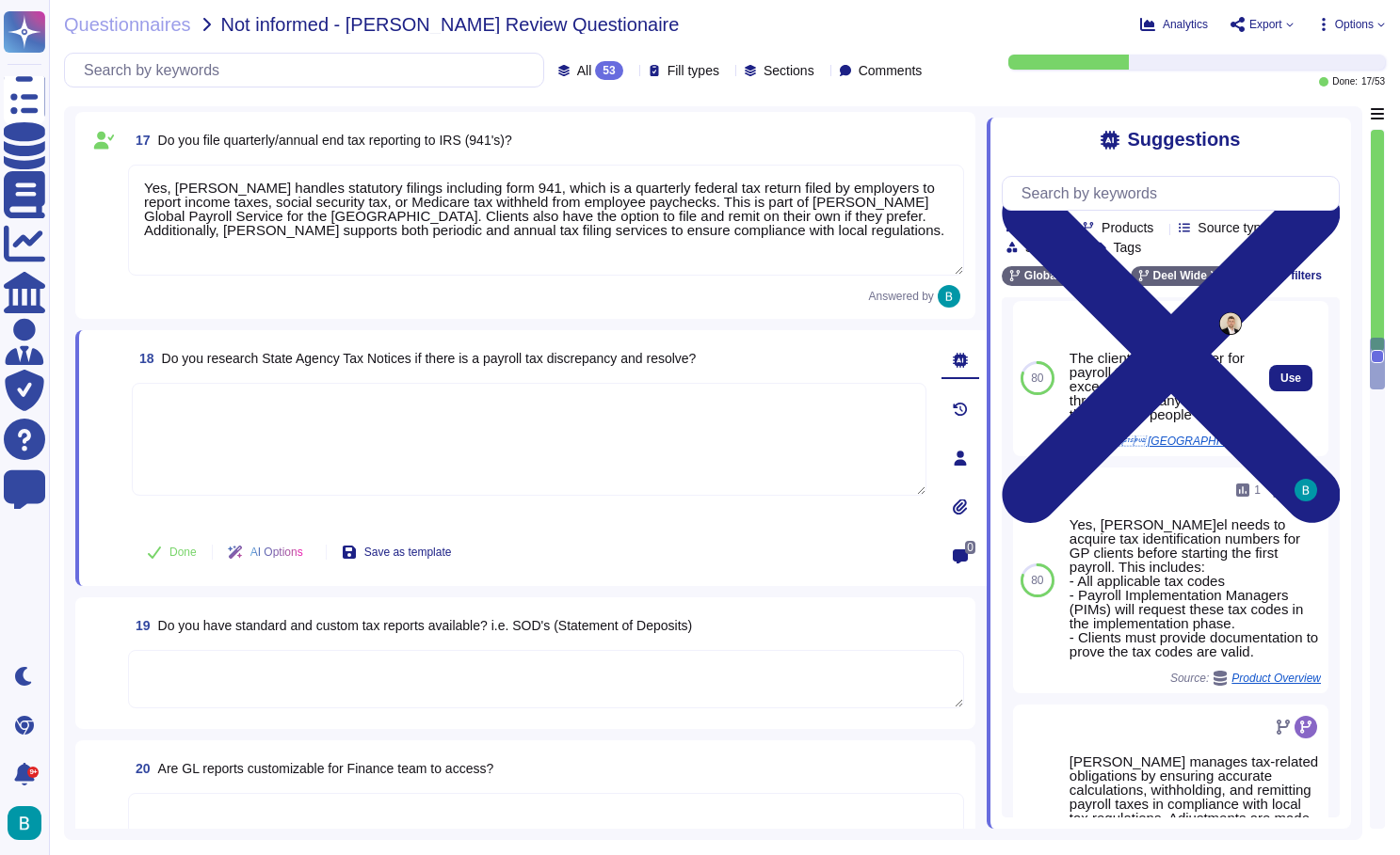
scroll to position [390, 0]
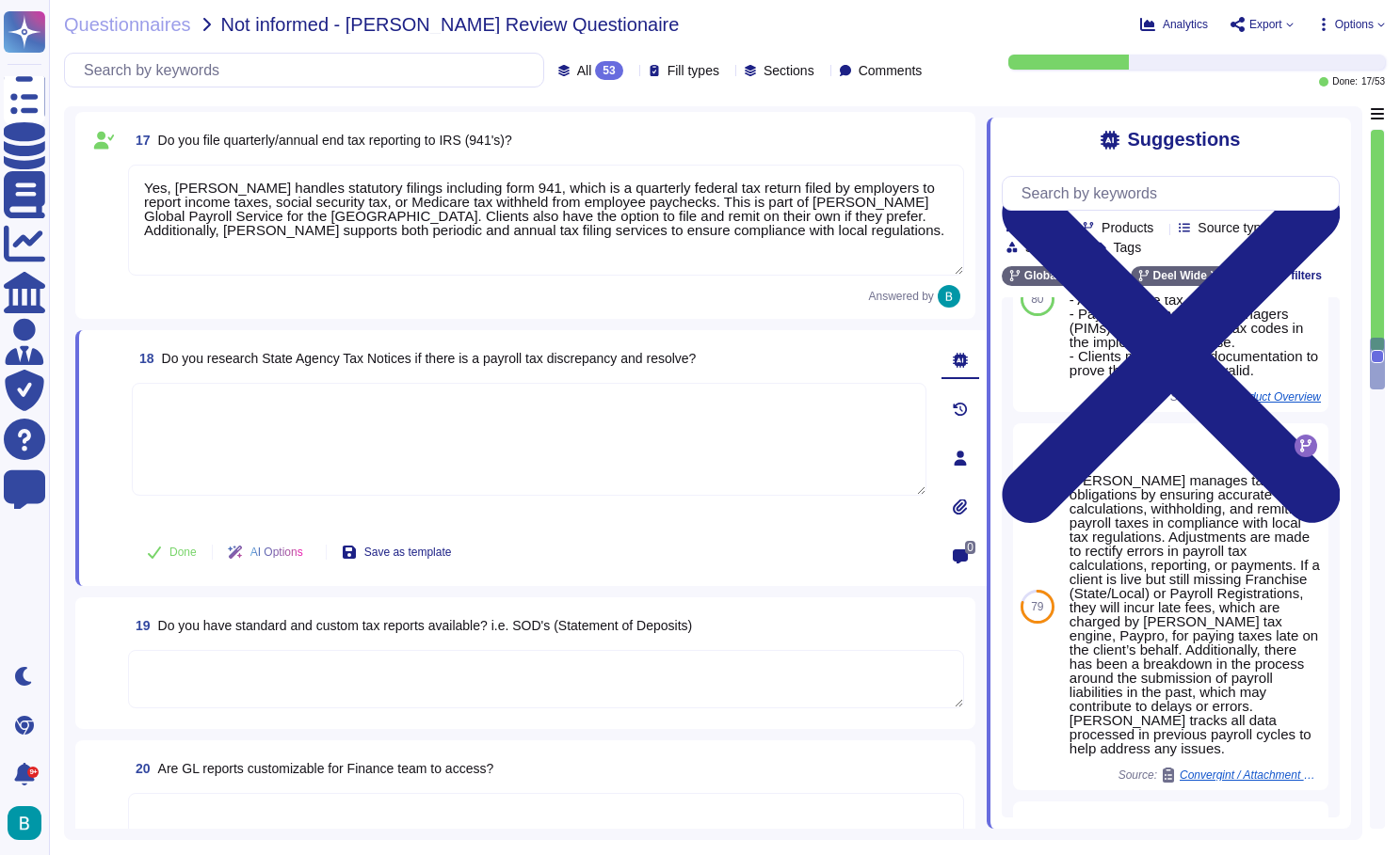
click at [684, 355] on span "Do you research State Agency Tax Notices if there is a payroll tax discrepancy …" at bounding box center [429, 358] width 535 height 15
copy span "Do you research State Agency Tax Notices if there is a payroll tax discrepancy …"
click at [563, 437] on textarea at bounding box center [529, 439] width 795 height 112
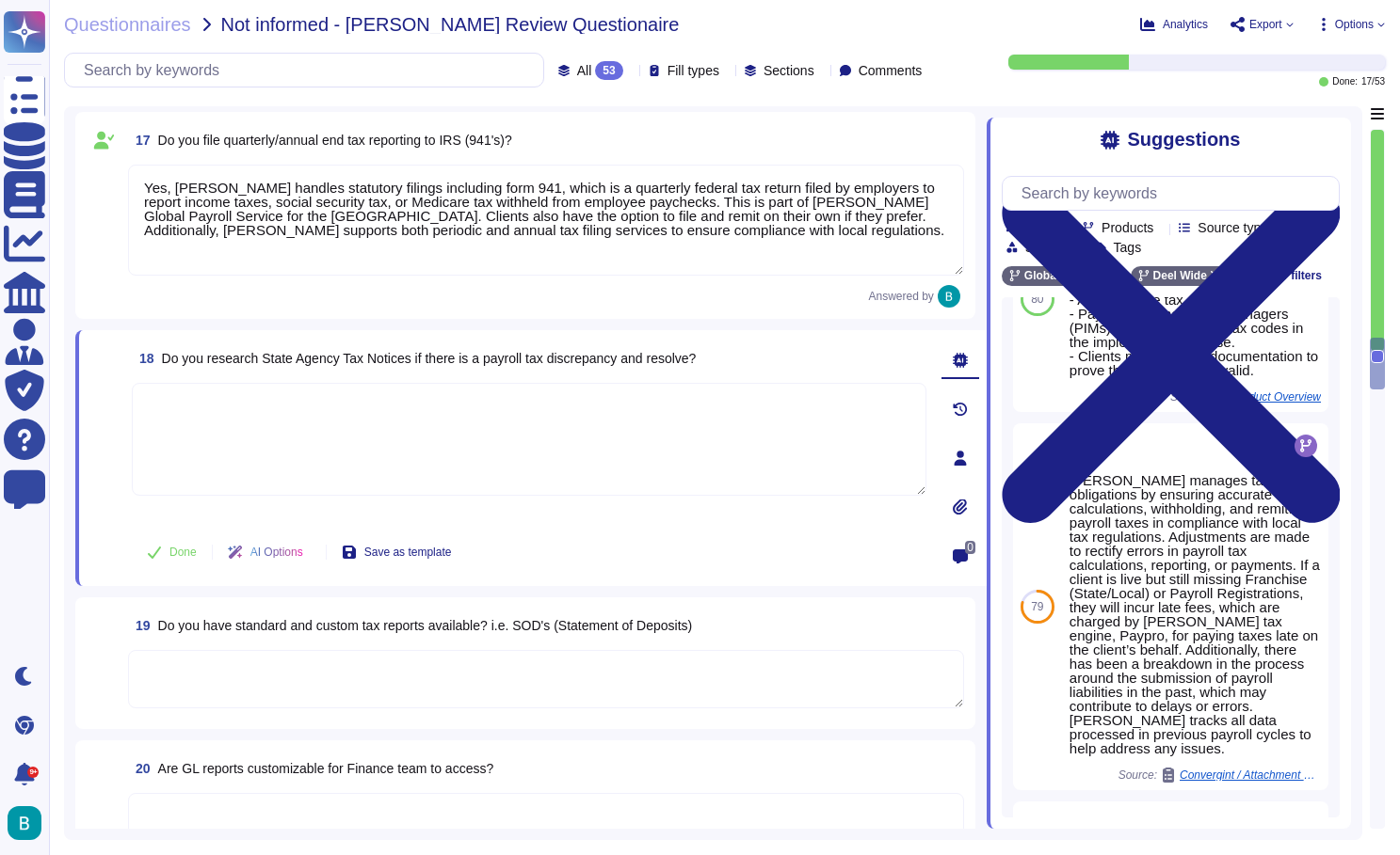
paste textarea "Yes, Deel does research and resolve state agency tax notices for payroll tax di…"
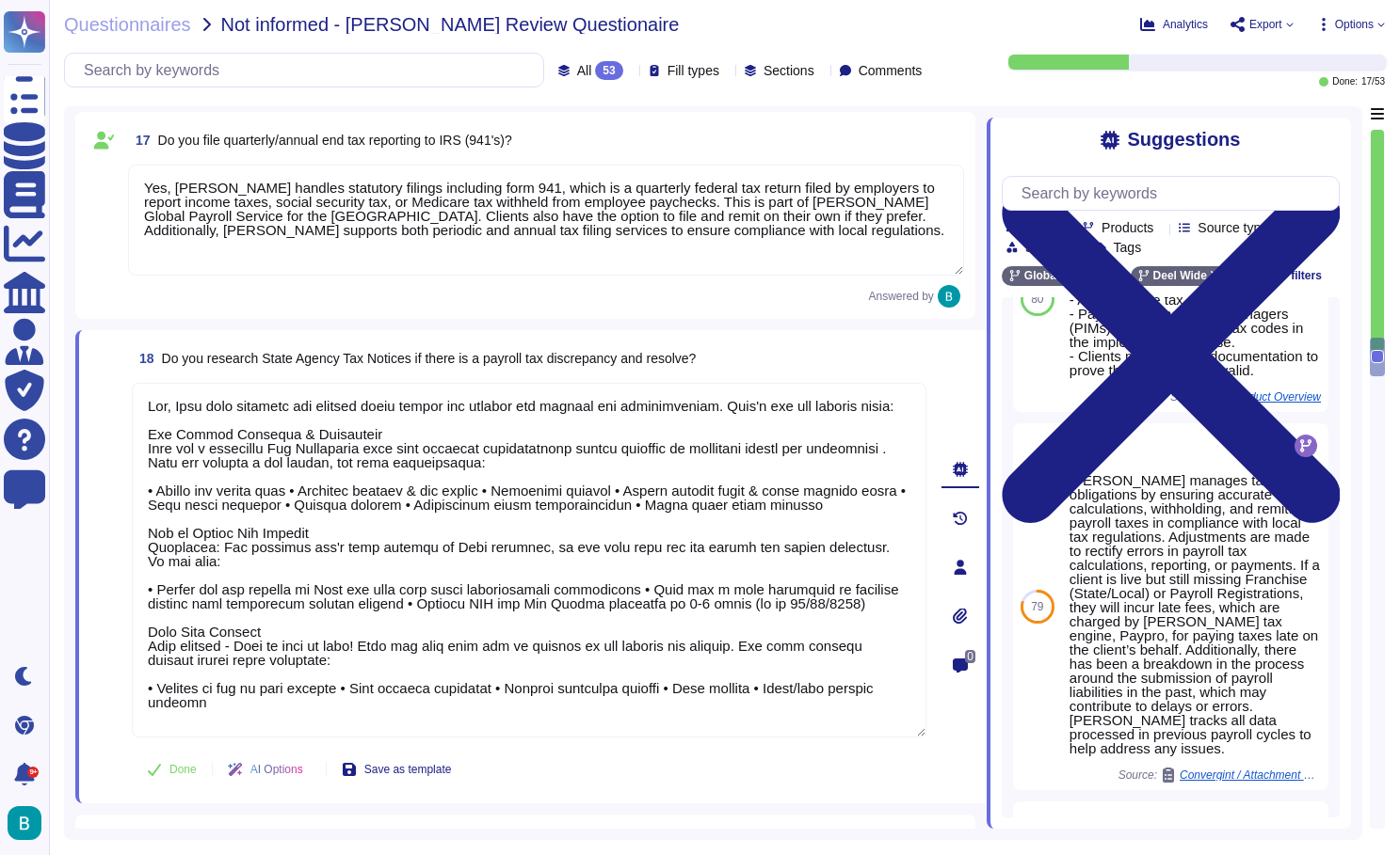
scroll to position [2, 0]
type textarea "Yes, Deel does research and resolve state agency tax notices for payroll tax di…"
click at [170, 770] on span "Done" at bounding box center [182, 769] width 27 height 11
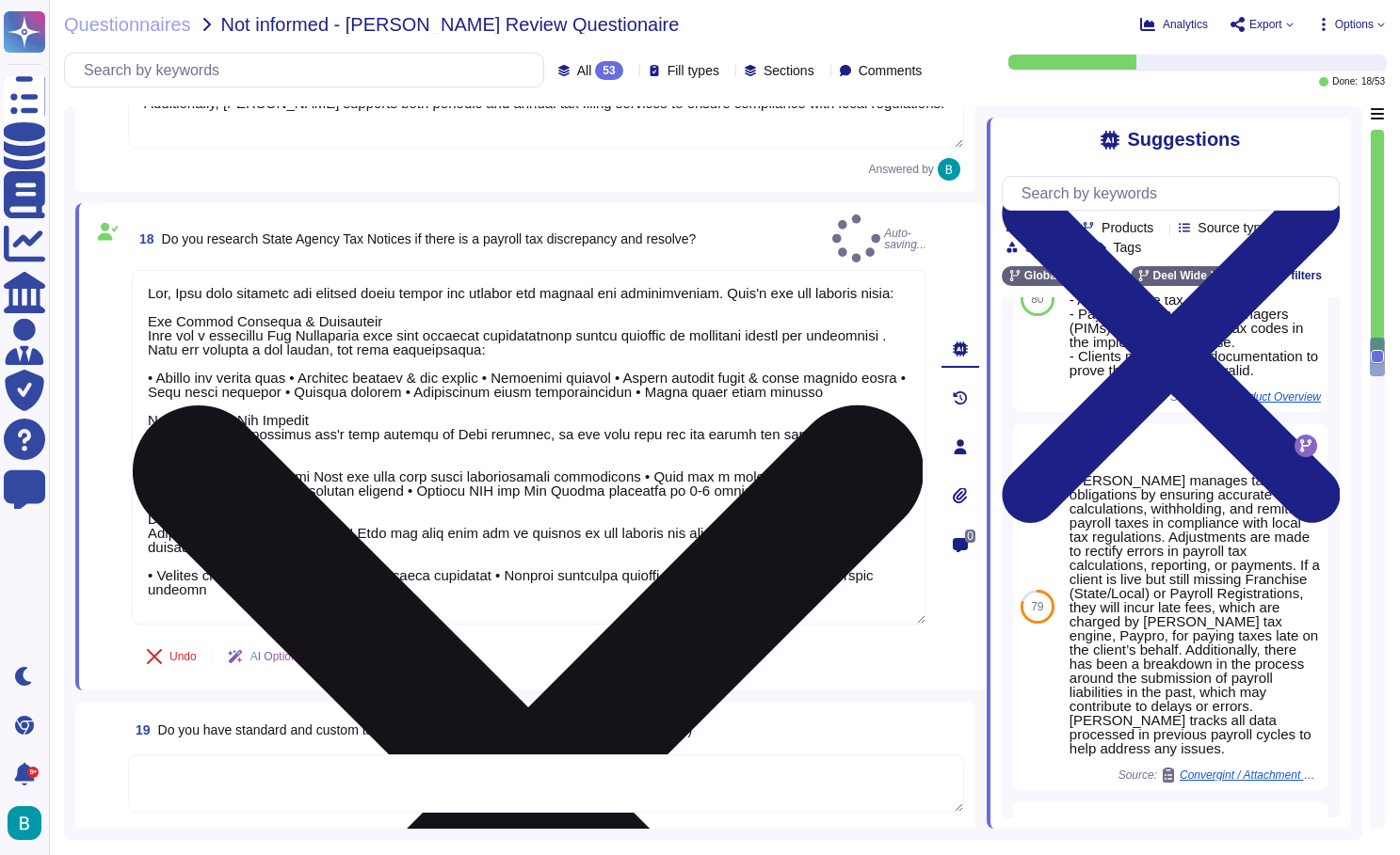
scroll to position [3806, 0]
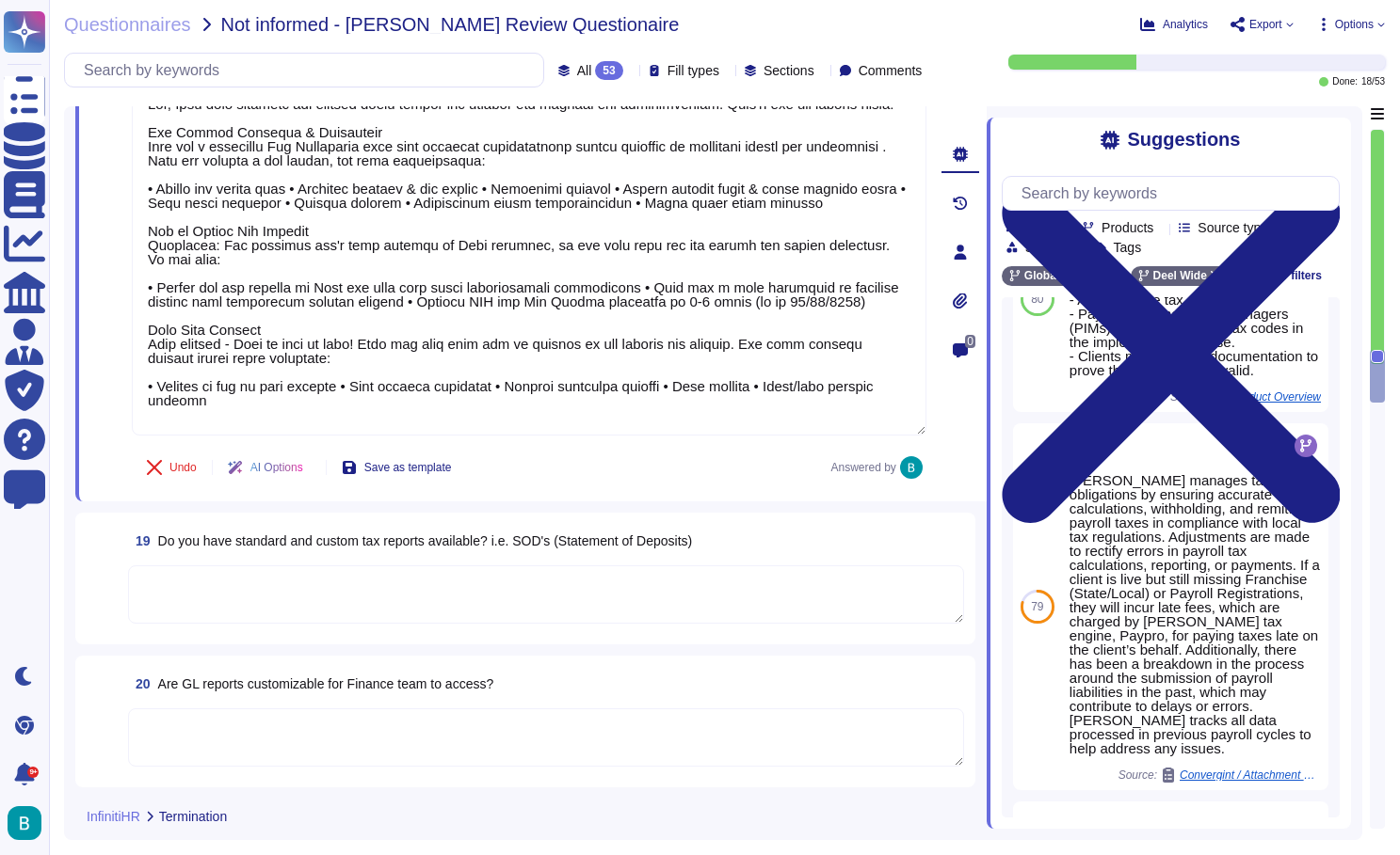
click at [684, 583] on textarea at bounding box center [546, 594] width 835 height 59
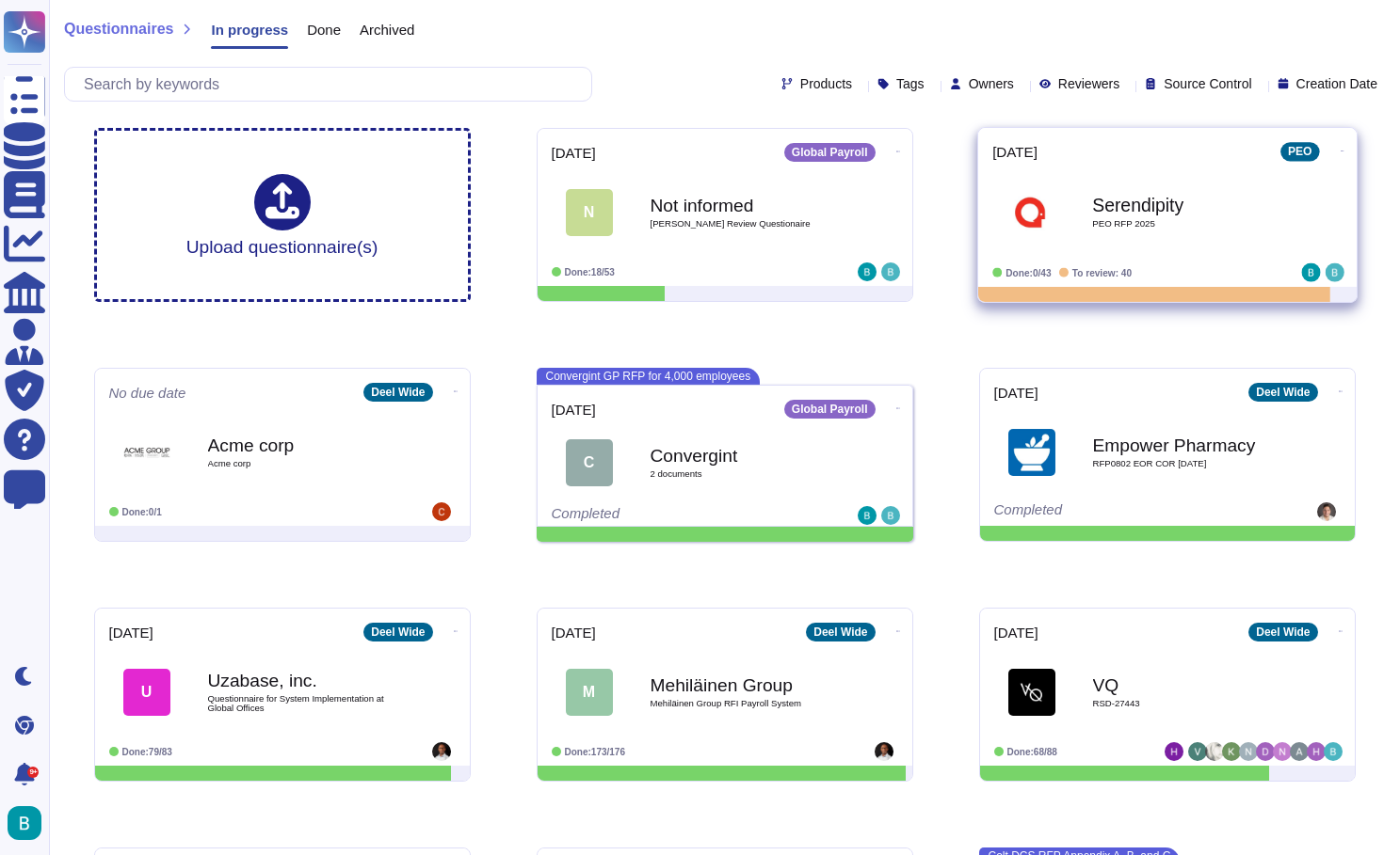
click at [1149, 223] on span "PEO RFP 2025" at bounding box center [1187, 223] width 190 height 9
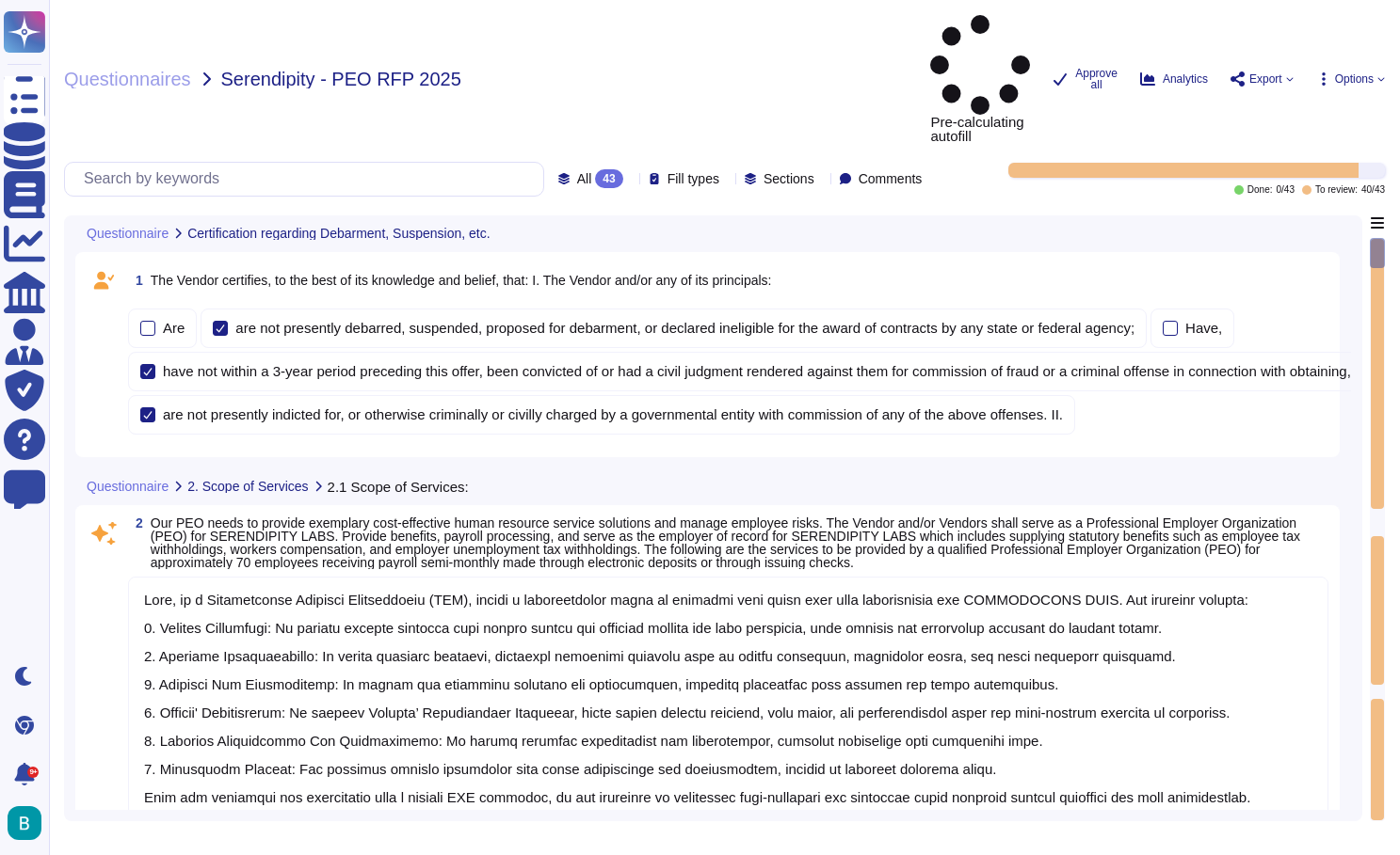
type textarea "Lore, ip d Sitametconse Adipisci Elitseddoeiu (TEM), incidi u laboreetdolor mag…"
type textarea "1. Personnel Consultation and Assistance: [PERSON_NAME] provides comprehensive …"
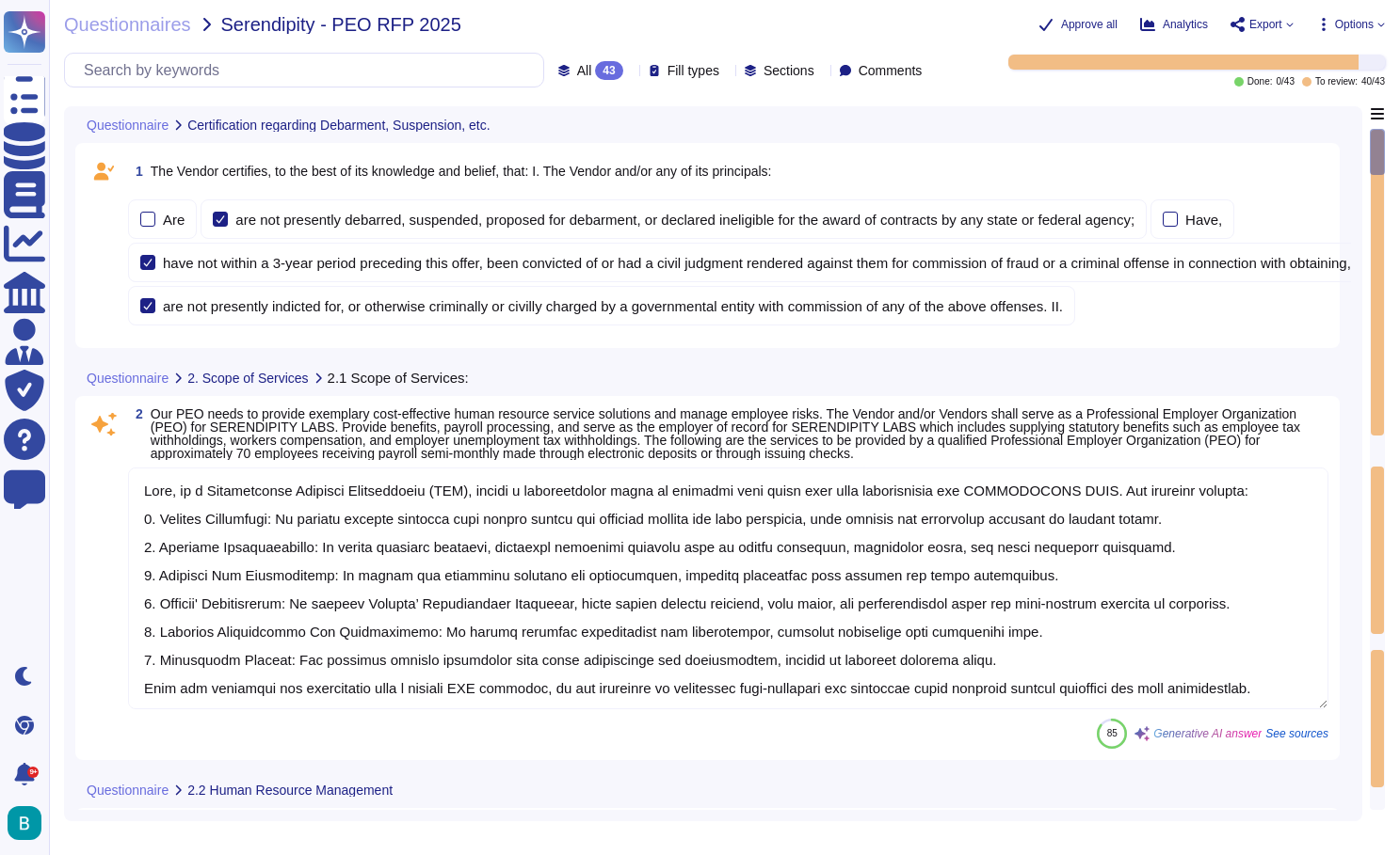
type textarea "Yes"
